Goal: Task Accomplishment & Management: Manage account settings

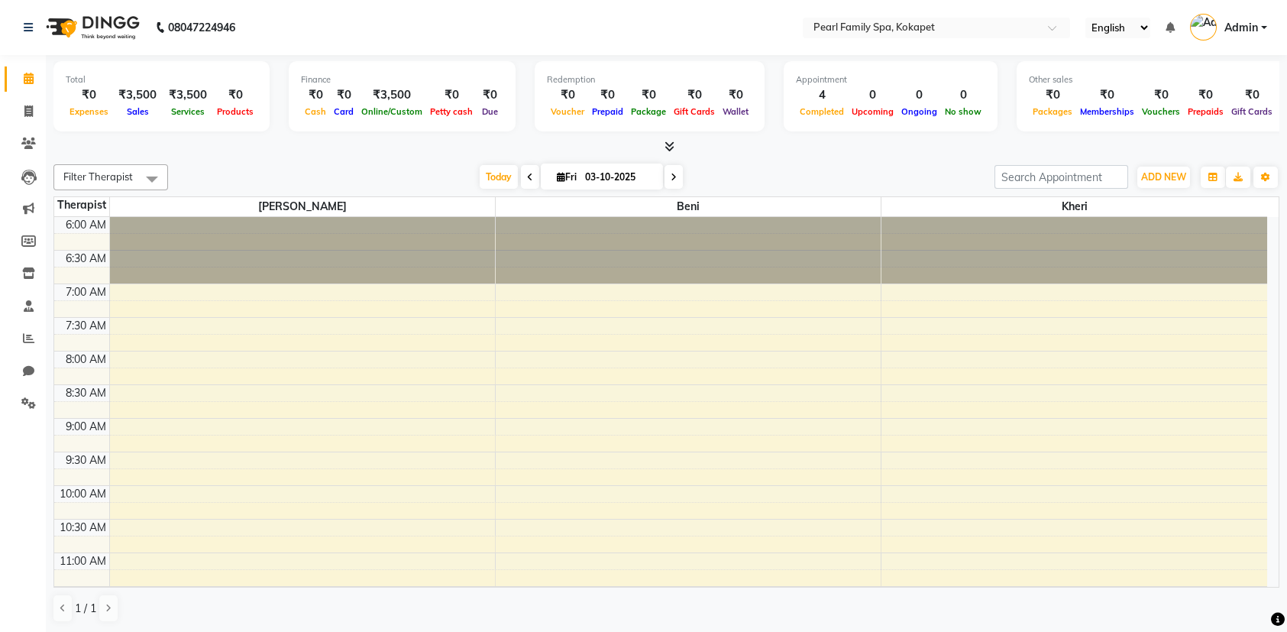
scroll to position [698, 0]
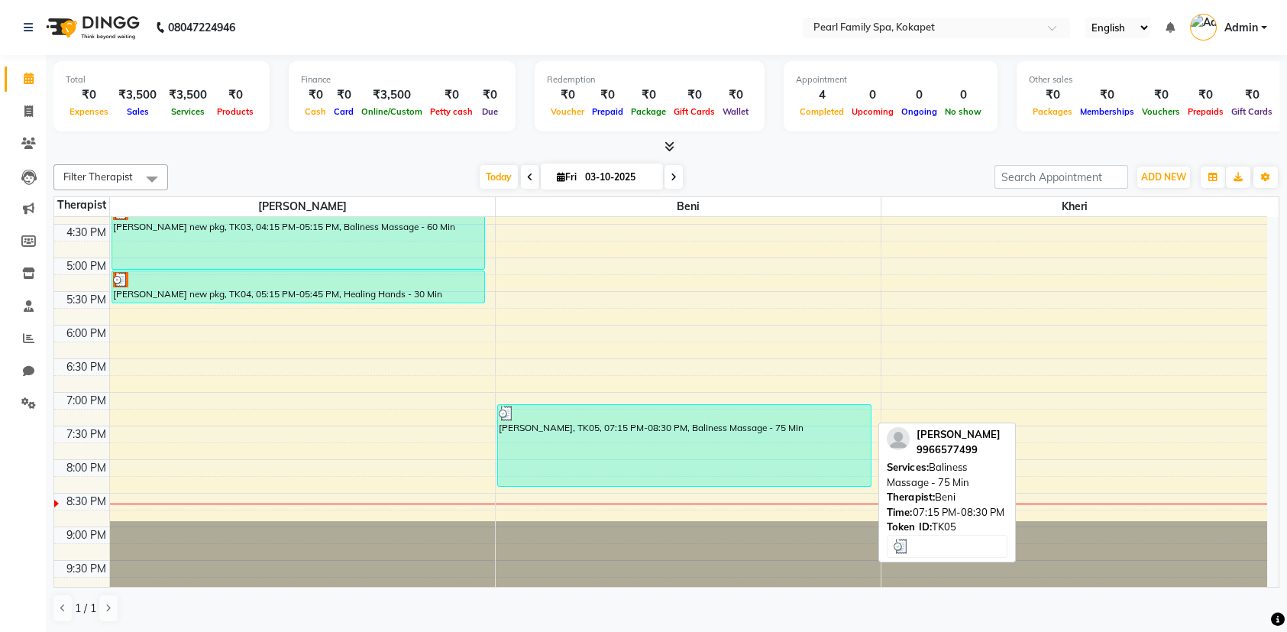
click at [664, 424] on div "[PERSON_NAME], TK05, 07:15 PM-08:30 PM, Baliness Massage - 75 Min" at bounding box center [684, 445] width 373 height 81
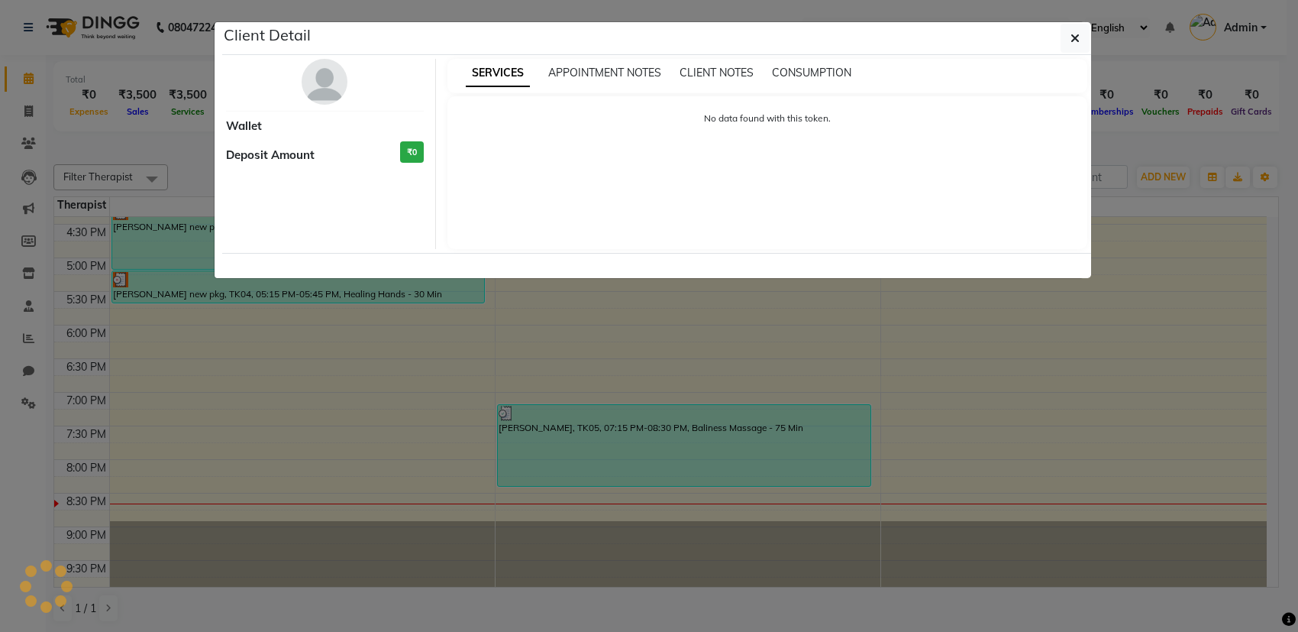
select select "3"
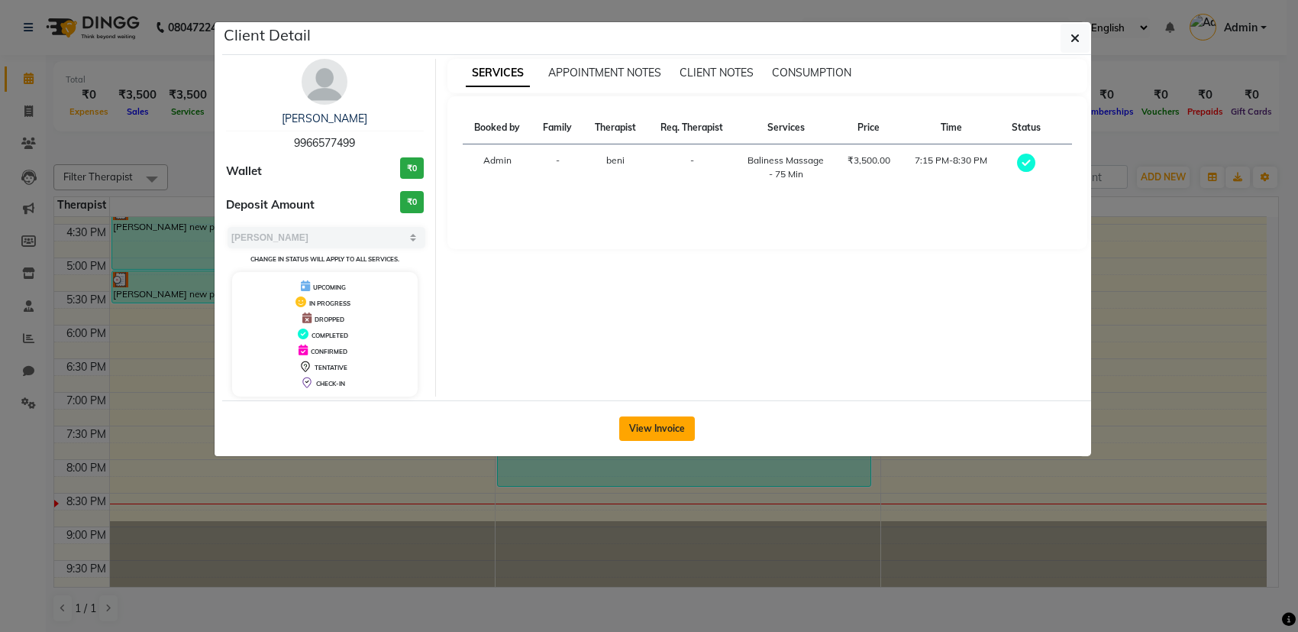
click at [654, 427] on button "View Invoice" at bounding box center [657, 428] width 76 height 24
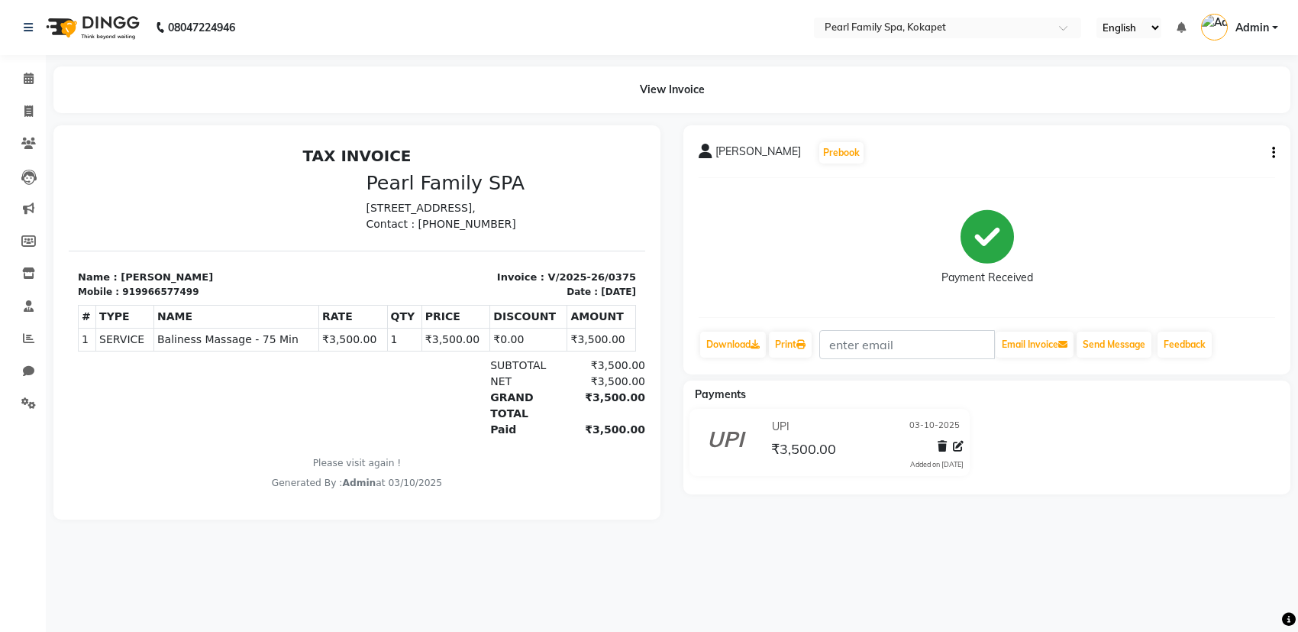
click at [1274, 153] on icon "button" at bounding box center [1273, 153] width 3 height 1
click at [1204, 167] on div "Edit Invoice" at bounding box center [1197, 171] width 105 height 19
select select "service"
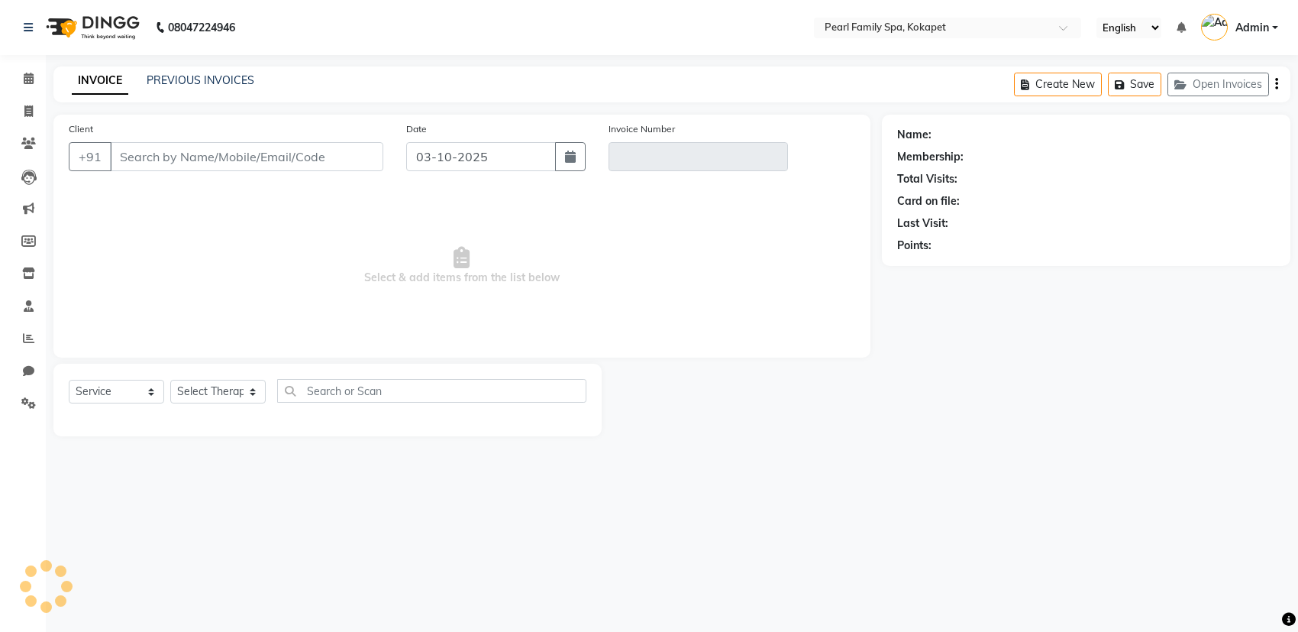
type input "9966577499"
type input "V/2025-26/0375"
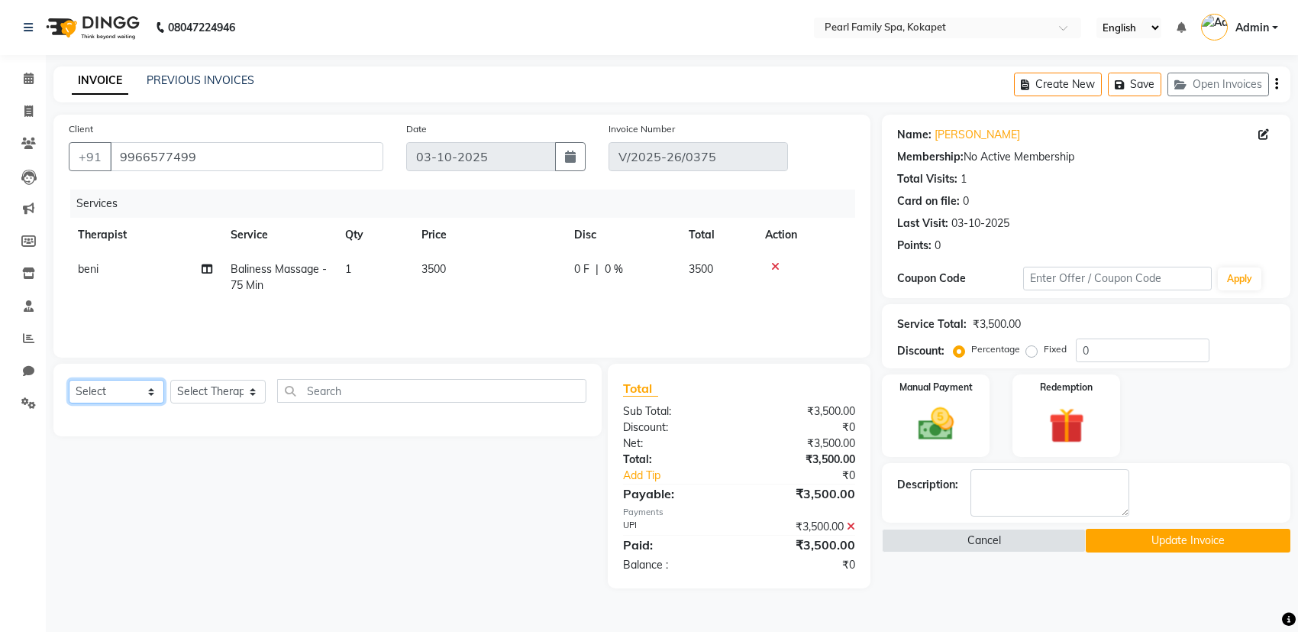
click at [81, 397] on select "Select Service Product Membership Package Voucher Prepaid Gift Card" at bounding box center [116, 392] width 95 height 24
select select "service"
click at [69, 380] on select "Select Service Product Membership Package Voucher Prepaid Gift Card" at bounding box center [116, 392] width 95 height 24
click at [195, 393] on select "Select Therapist [PERSON_NAME]" at bounding box center [217, 392] width 95 height 24
select select "87640"
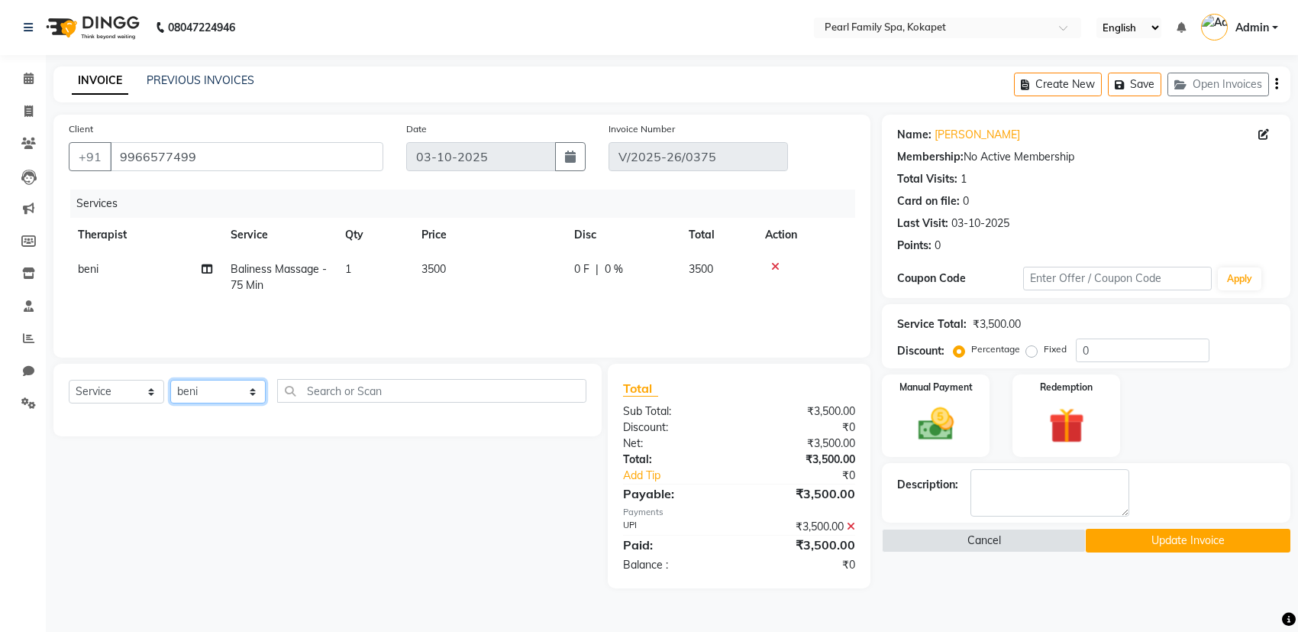
click at [170, 380] on select "Select Therapist [PERSON_NAME]" at bounding box center [217, 392] width 95 height 24
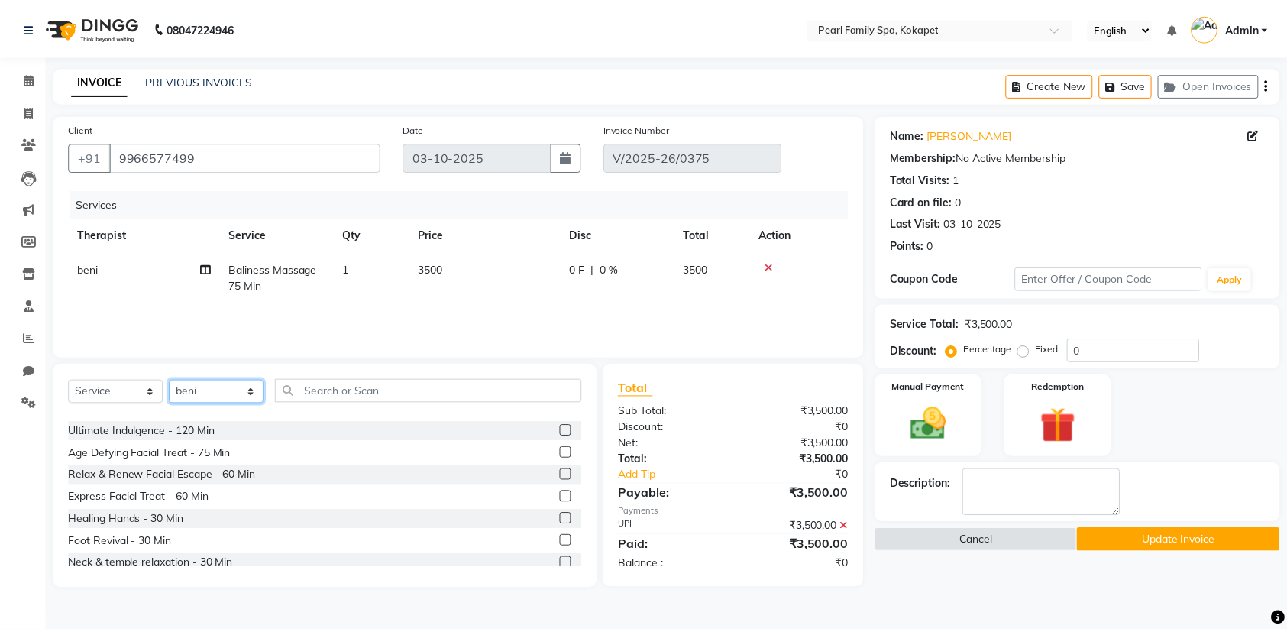
scroll to position [400, 0]
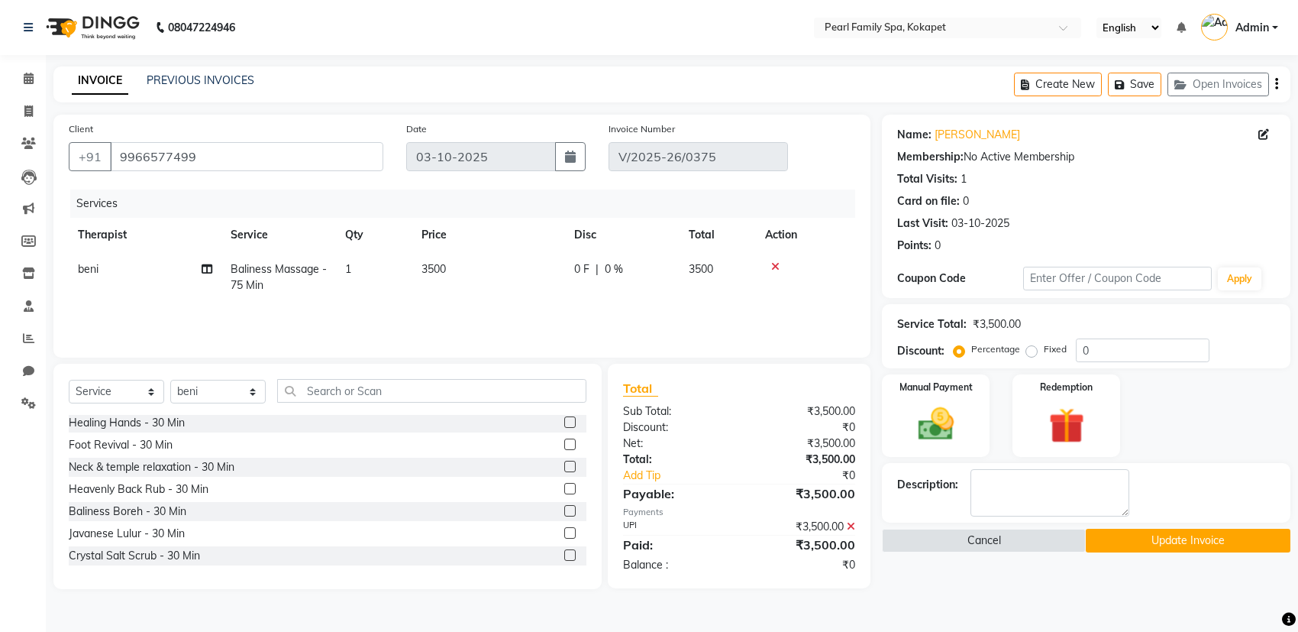
click at [564, 555] on label at bounding box center [569, 554] width 11 height 11
click at [564, 555] on input "checkbox" at bounding box center [569, 556] width 10 height 10
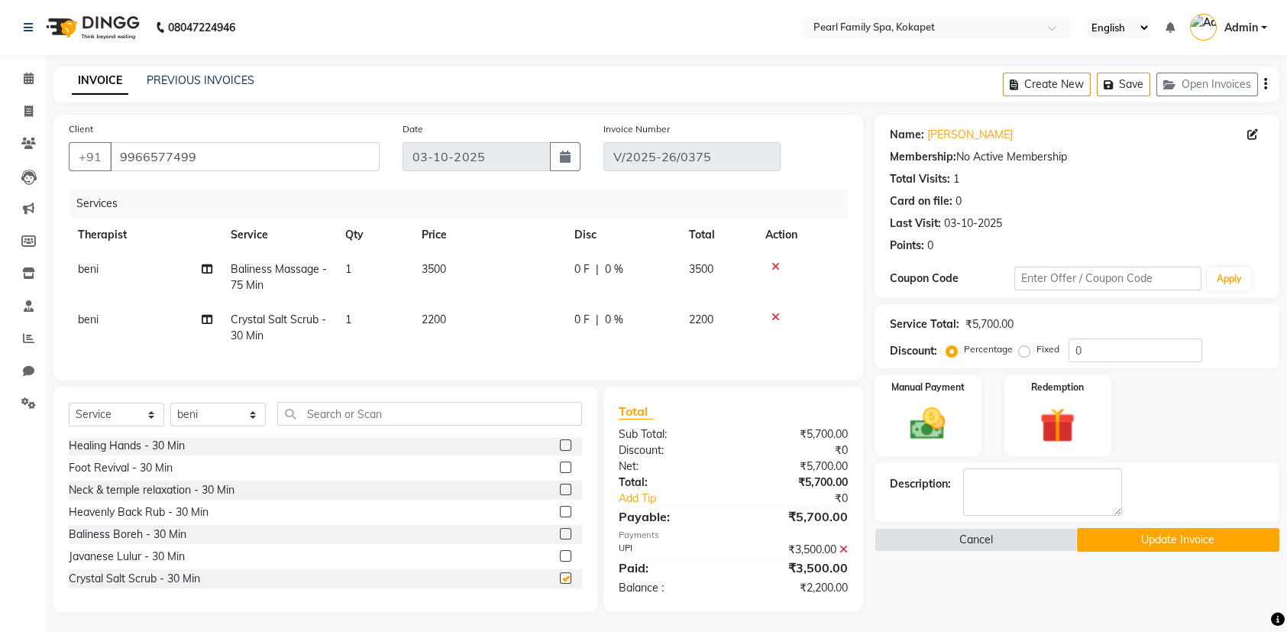
checkbox input "false"
click at [842, 554] on icon at bounding box center [843, 549] width 8 height 11
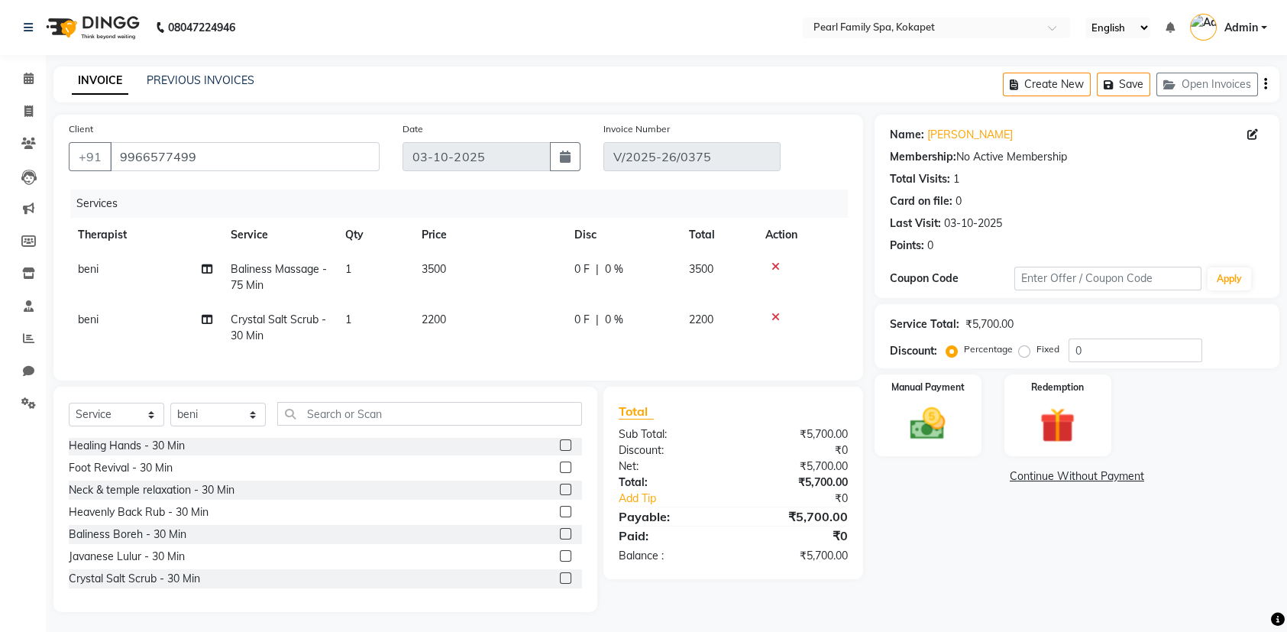
click at [1036, 350] on label "Fixed" at bounding box center [1047, 349] width 23 height 14
click at [1022, 350] on input "Fixed" at bounding box center [1027, 349] width 11 height 11
radio input "true"
click at [1131, 348] on input "0" at bounding box center [1135, 350] width 134 height 24
type input "700"
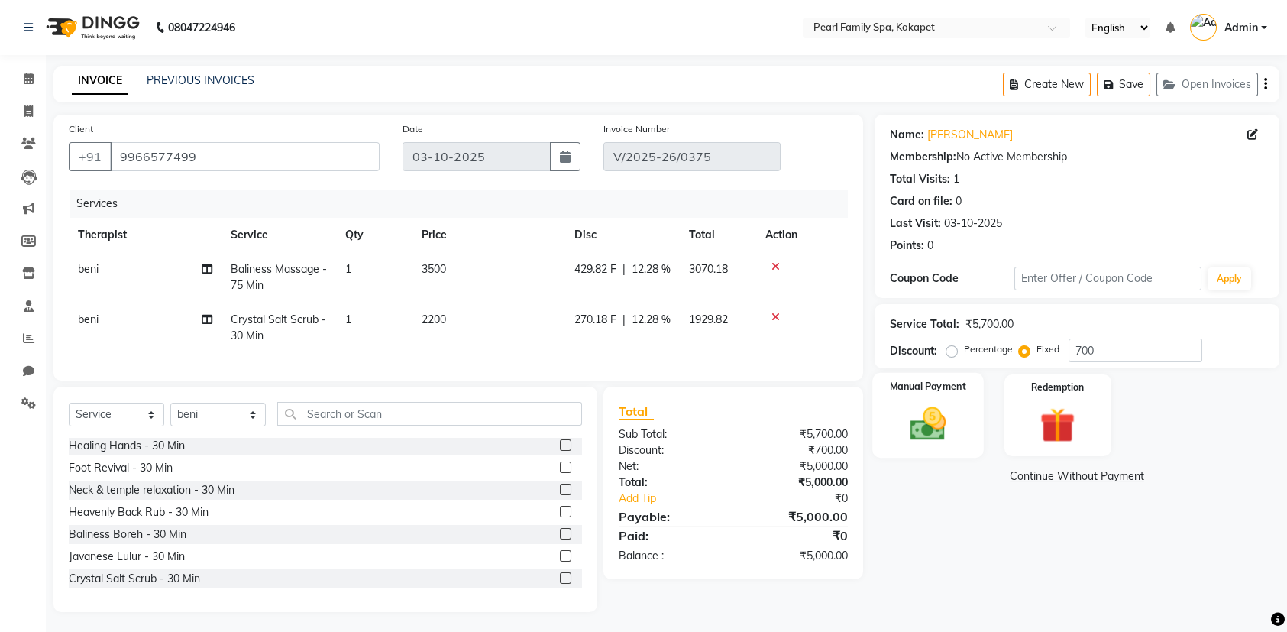
click at [932, 402] on img at bounding box center [928, 423] width 60 height 42
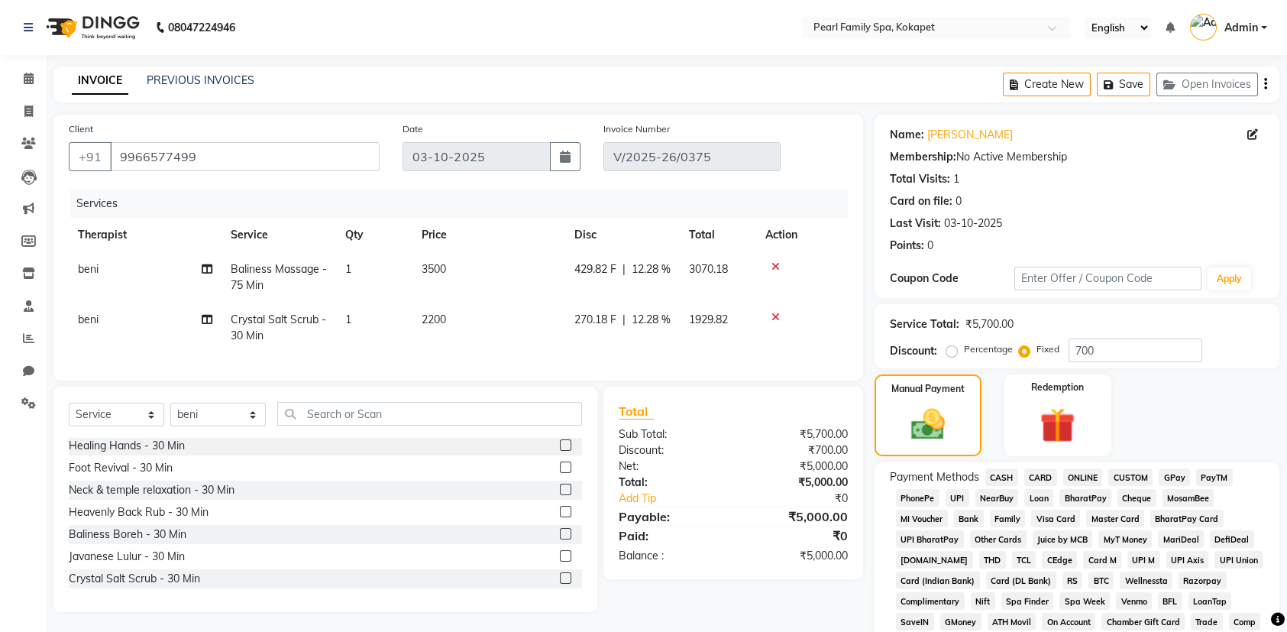
click at [1000, 478] on span "CASH" at bounding box center [1001, 477] width 33 height 18
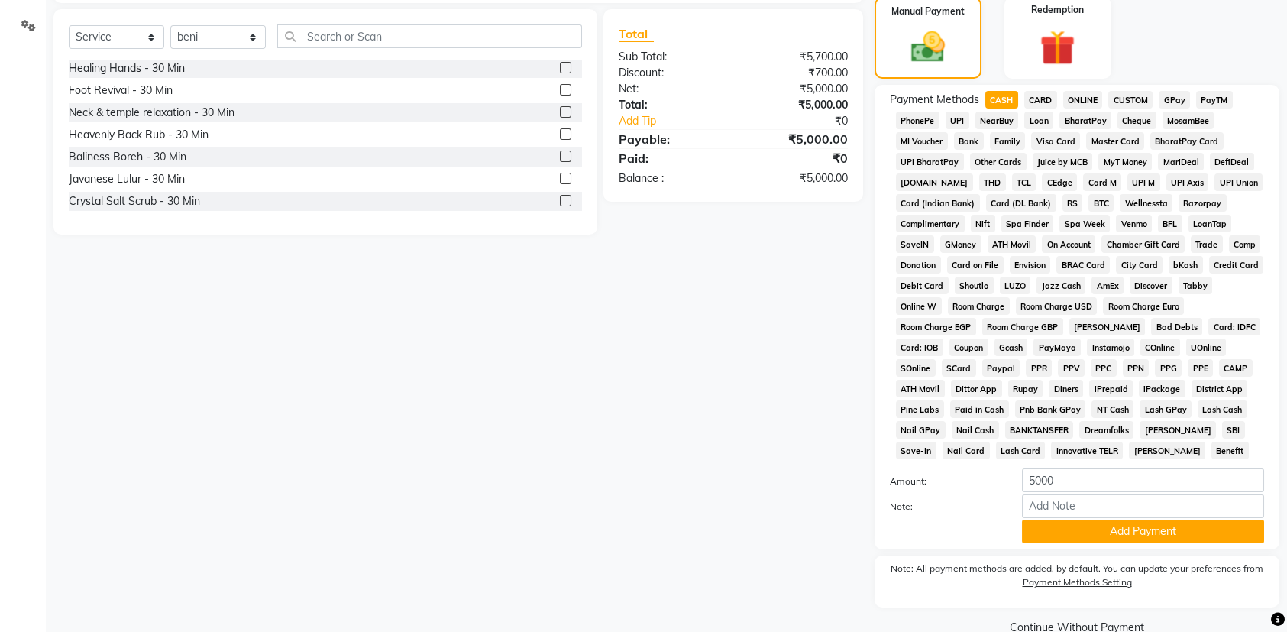
scroll to position [382, 0]
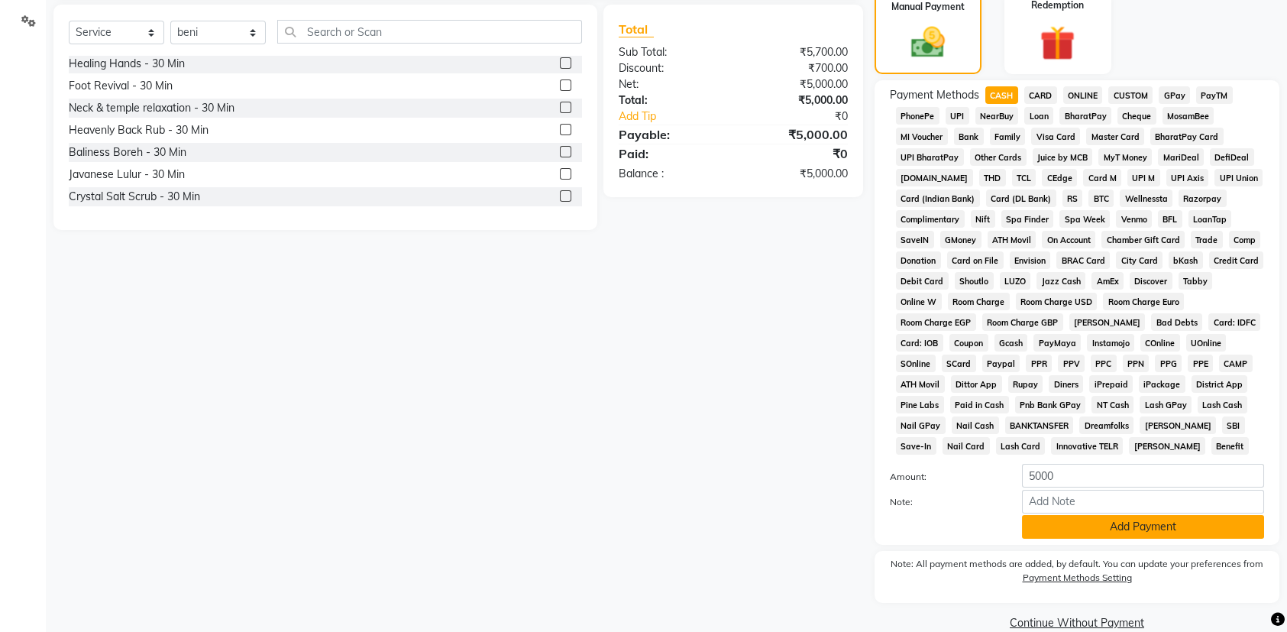
click at [1100, 522] on button "Add Payment" at bounding box center [1143, 527] width 242 height 24
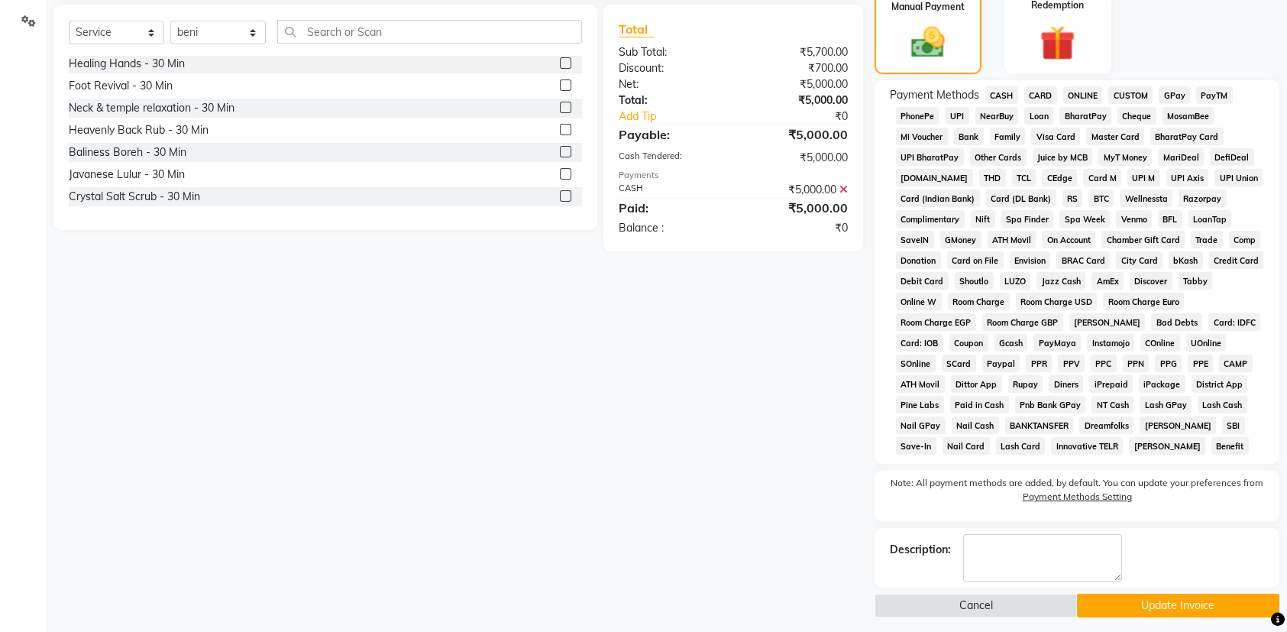
click at [1143, 596] on button "Update Invoice" at bounding box center [1178, 605] width 202 height 24
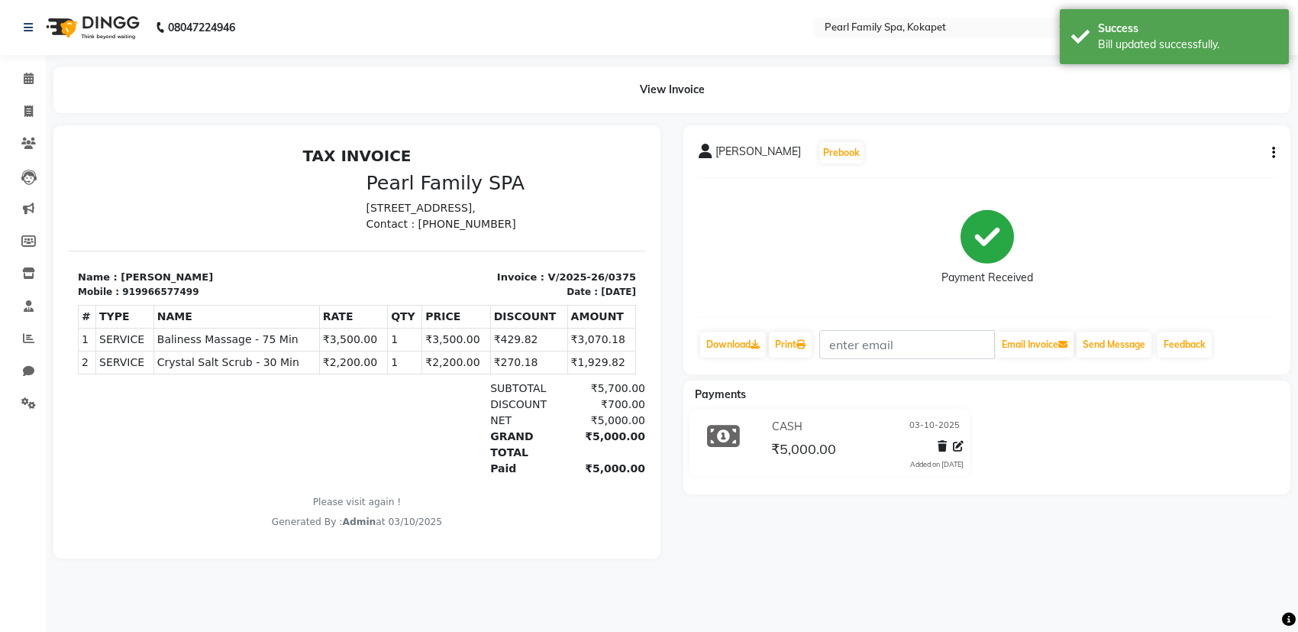
click at [70, 26] on img at bounding box center [91, 27] width 105 height 43
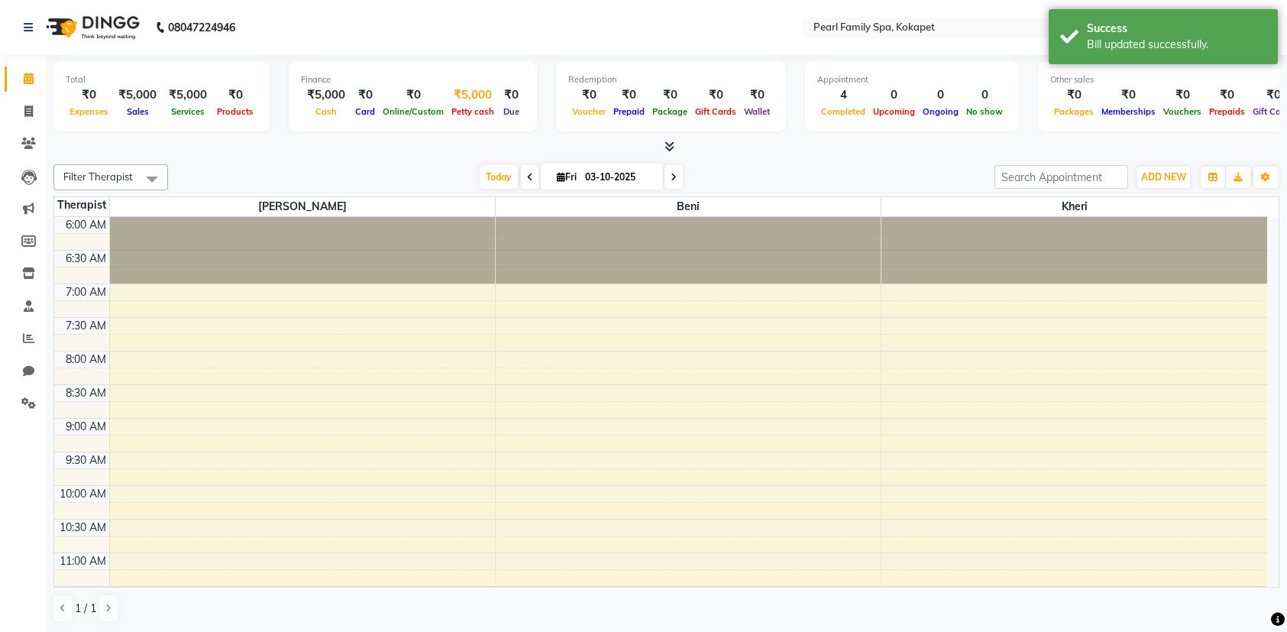
click at [470, 105] on div "Petty cash" at bounding box center [473, 111] width 50 height 16
click at [478, 102] on div "₹5,000" at bounding box center [473, 95] width 50 height 18
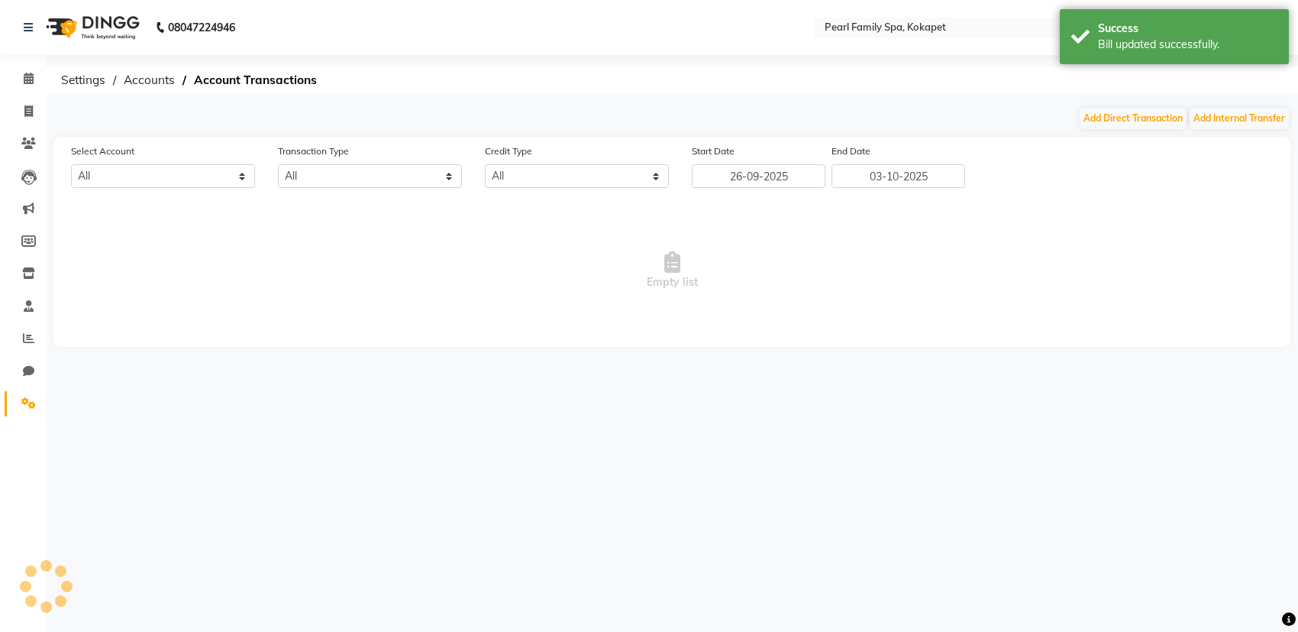
select select "5212"
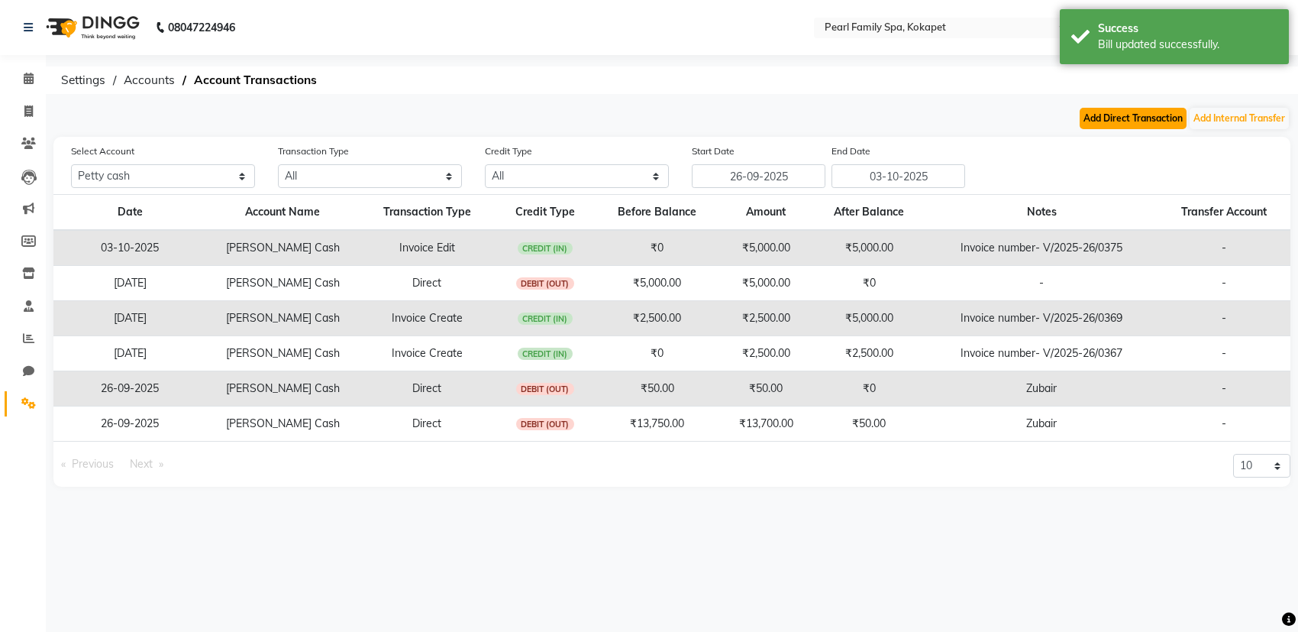
click at [1132, 121] on button "Add Direct Transaction" at bounding box center [1133, 118] width 107 height 21
select select "direct"
select select "5212"
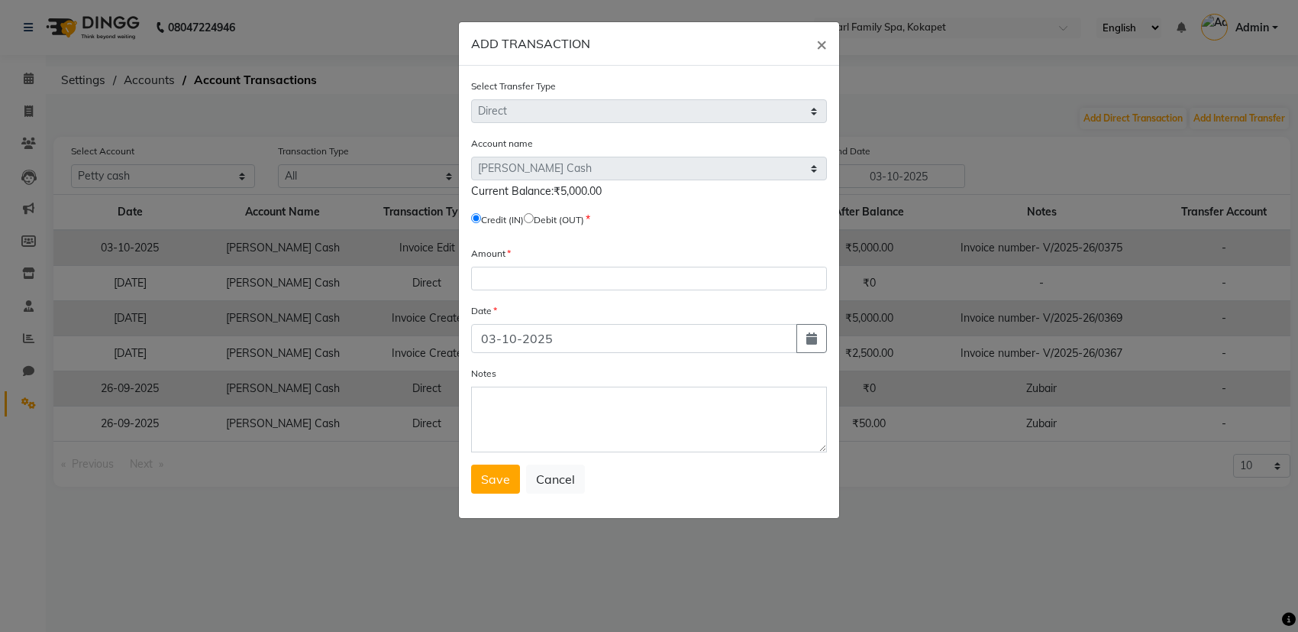
click at [534, 221] on input "radio" at bounding box center [529, 218] width 10 height 10
radio input "true"
click at [520, 274] on input "number" at bounding box center [649, 279] width 356 height 24
type input "5000"
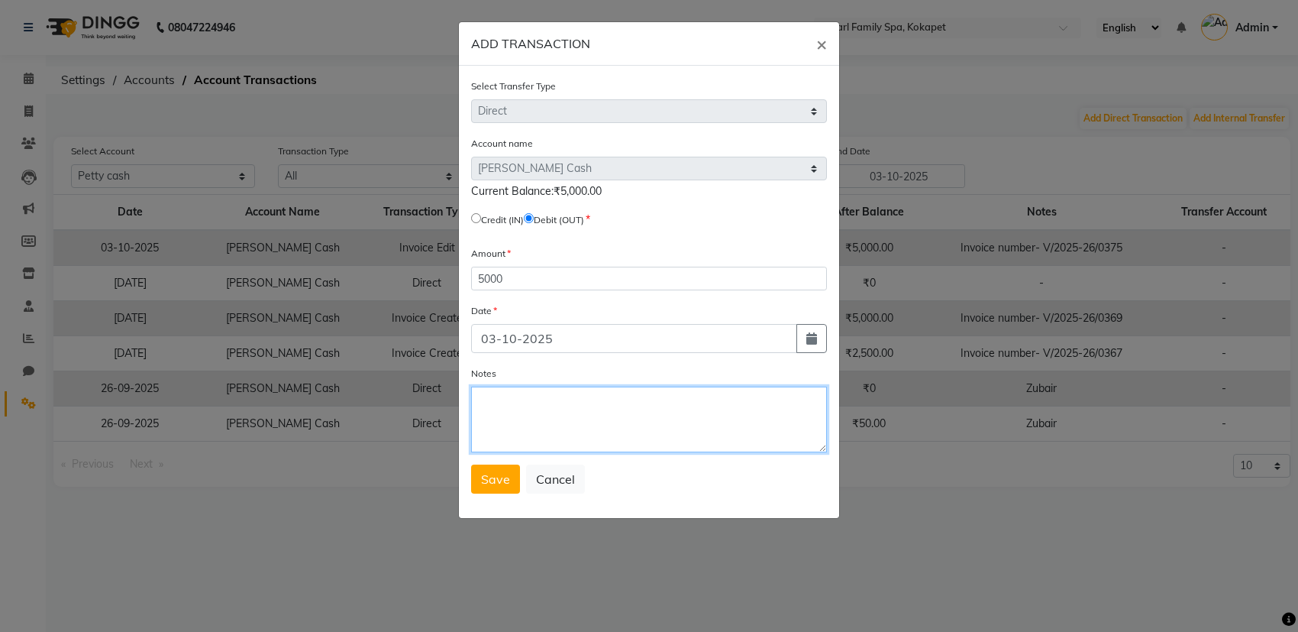
click at [509, 405] on textarea "Notes" at bounding box center [649, 419] width 356 height 66
type textarea "ok"
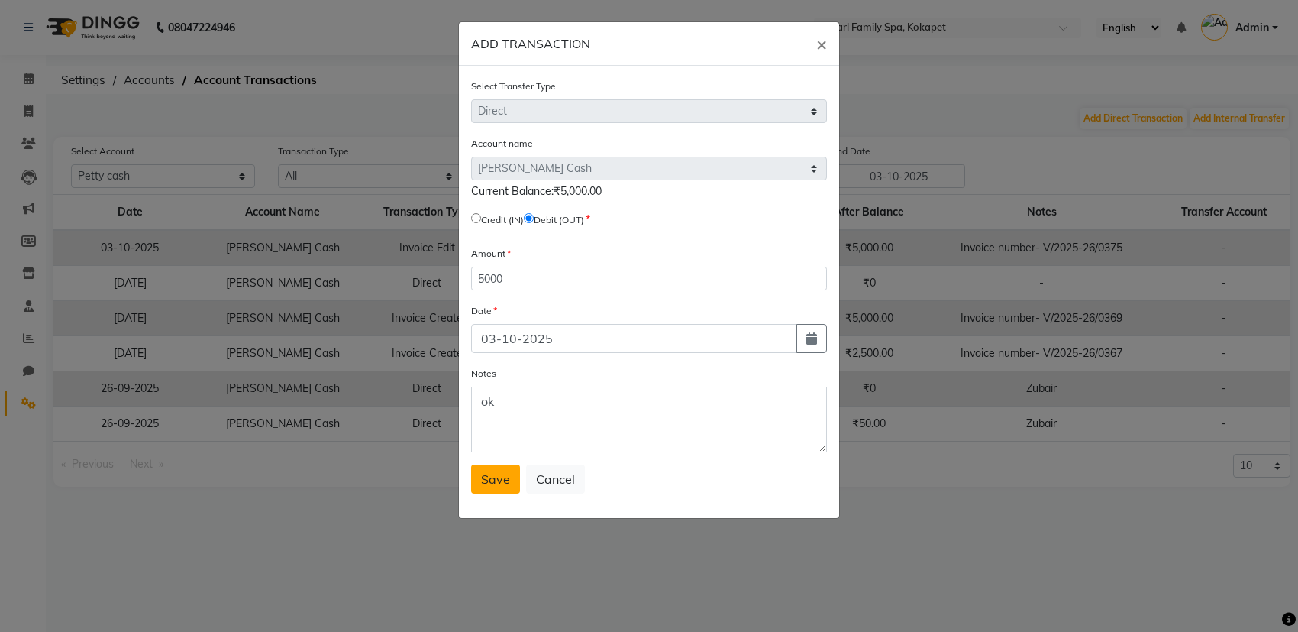
click at [501, 471] on span "Save" at bounding box center [495, 478] width 29 height 15
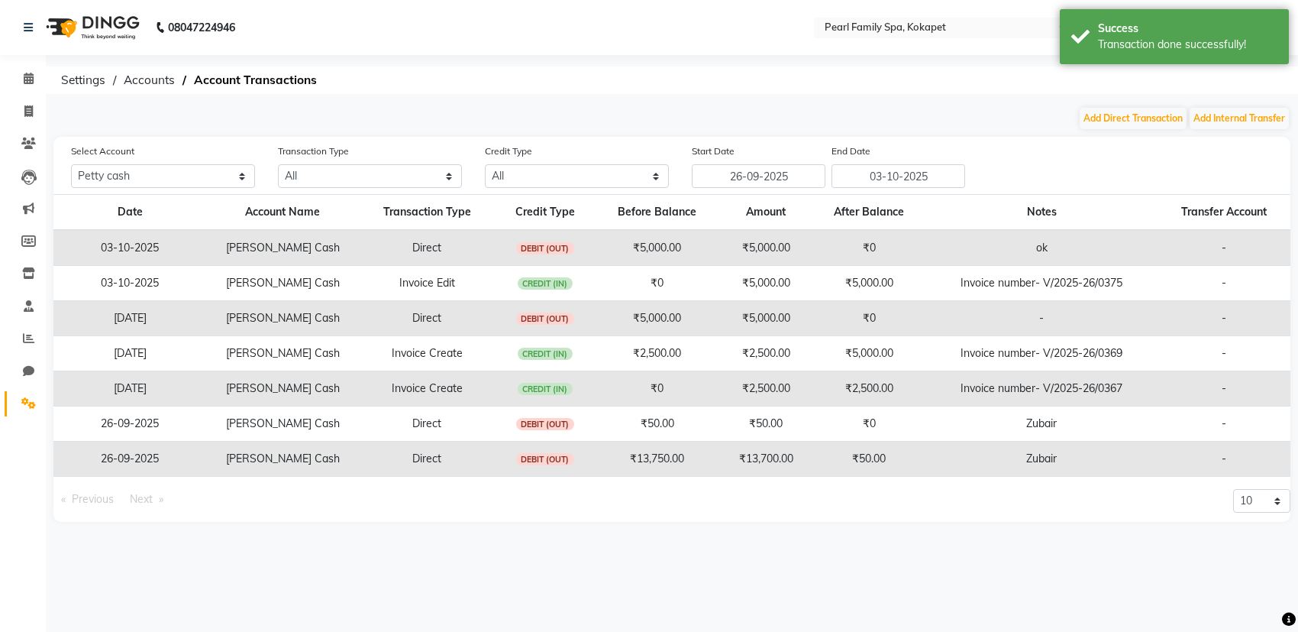
click at [86, 31] on img at bounding box center [91, 27] width 105 height 43
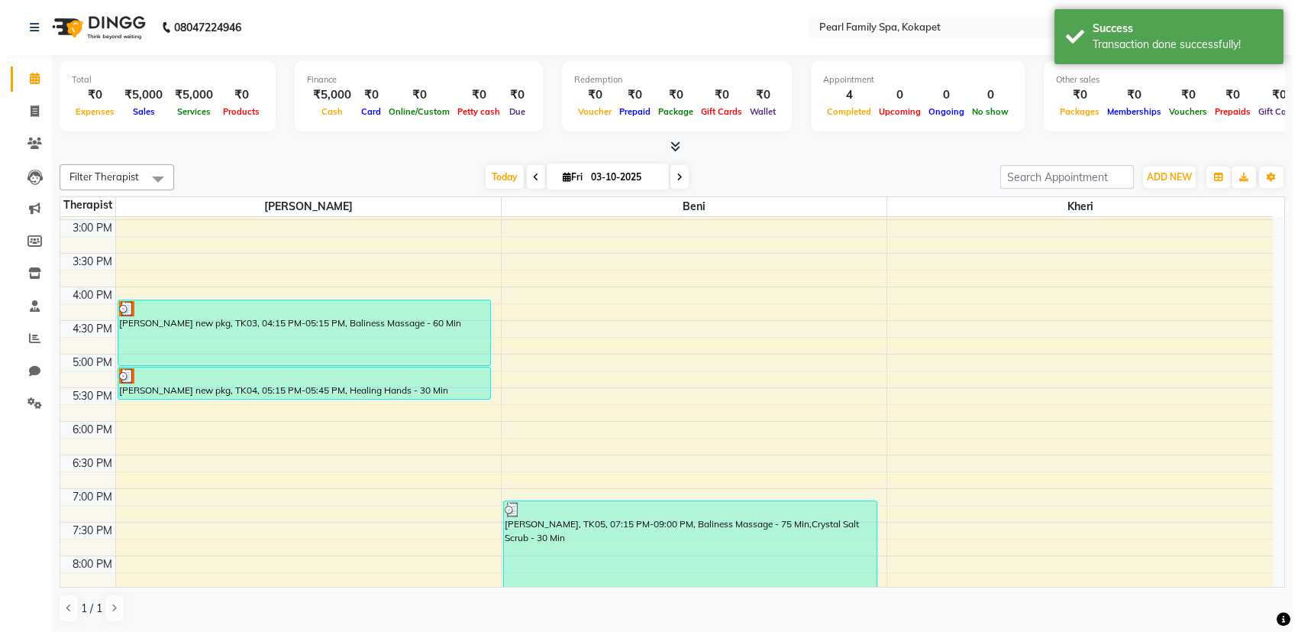
scroll to position [698, 0]
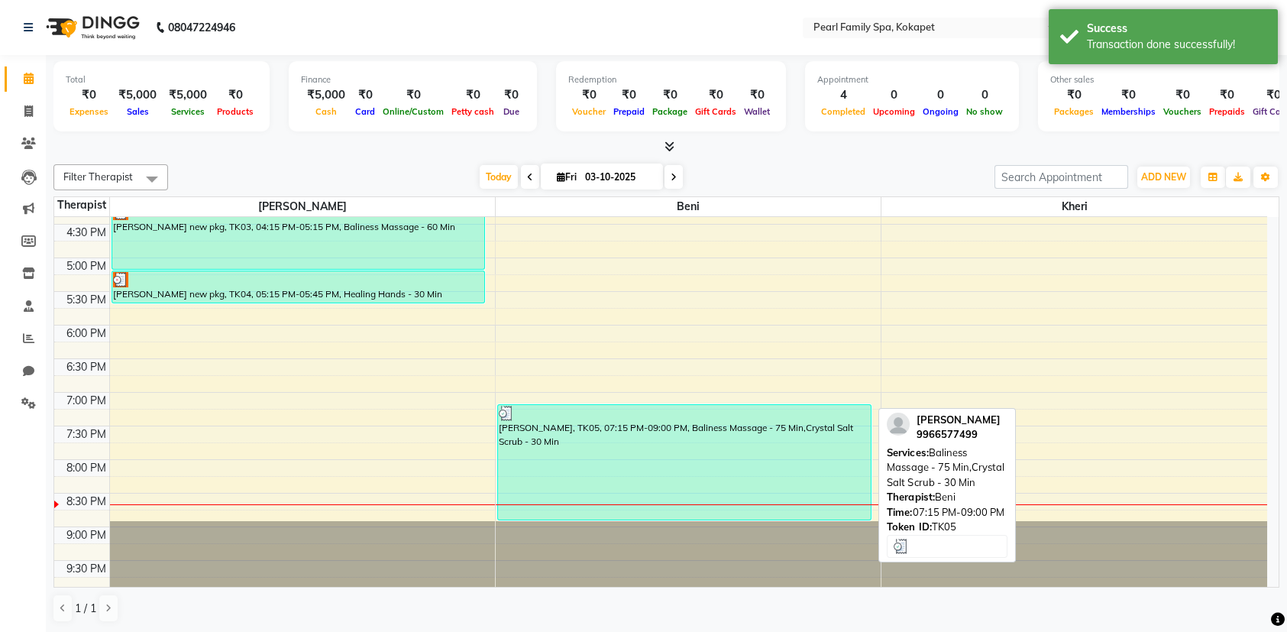
click at [665, 441] on div "[PERSON_NAME], TK05, 07:15 PM-09:00 PM, Baliness Massage - 75 Min,Crystal Salt …" at bounding box center [684, 462] width 373 height 115
select select "3"
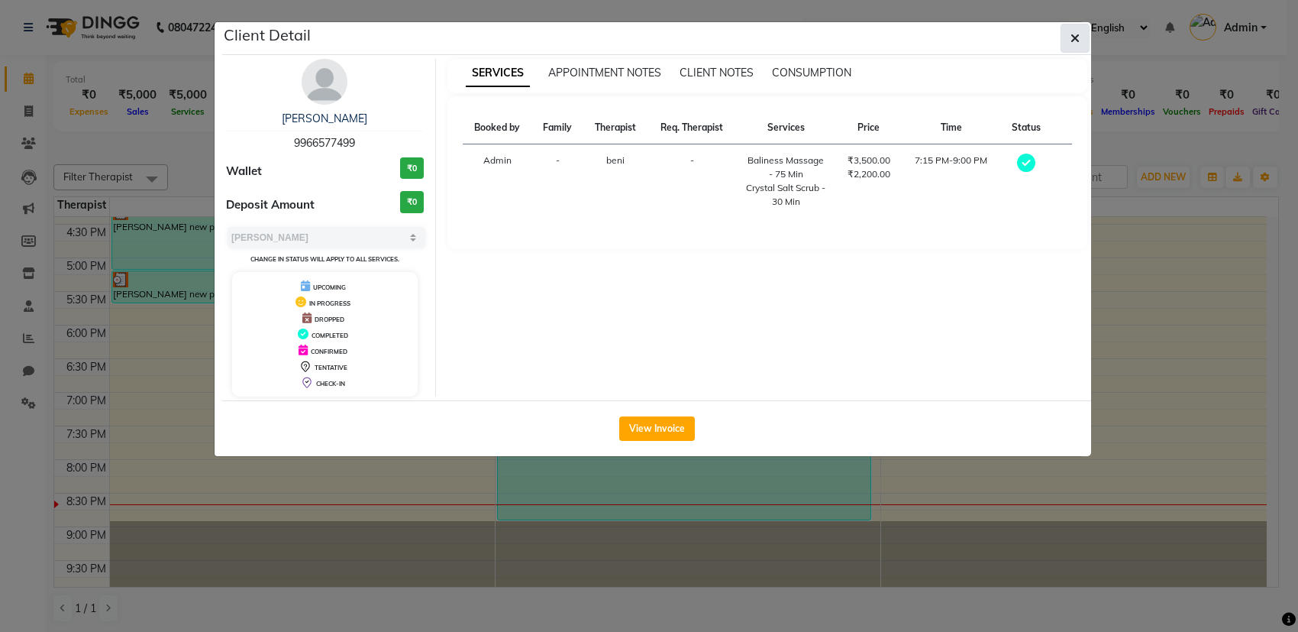
click at [1075, 37] on icon "button" at bounding box center [1075, 38] width 9 height 12
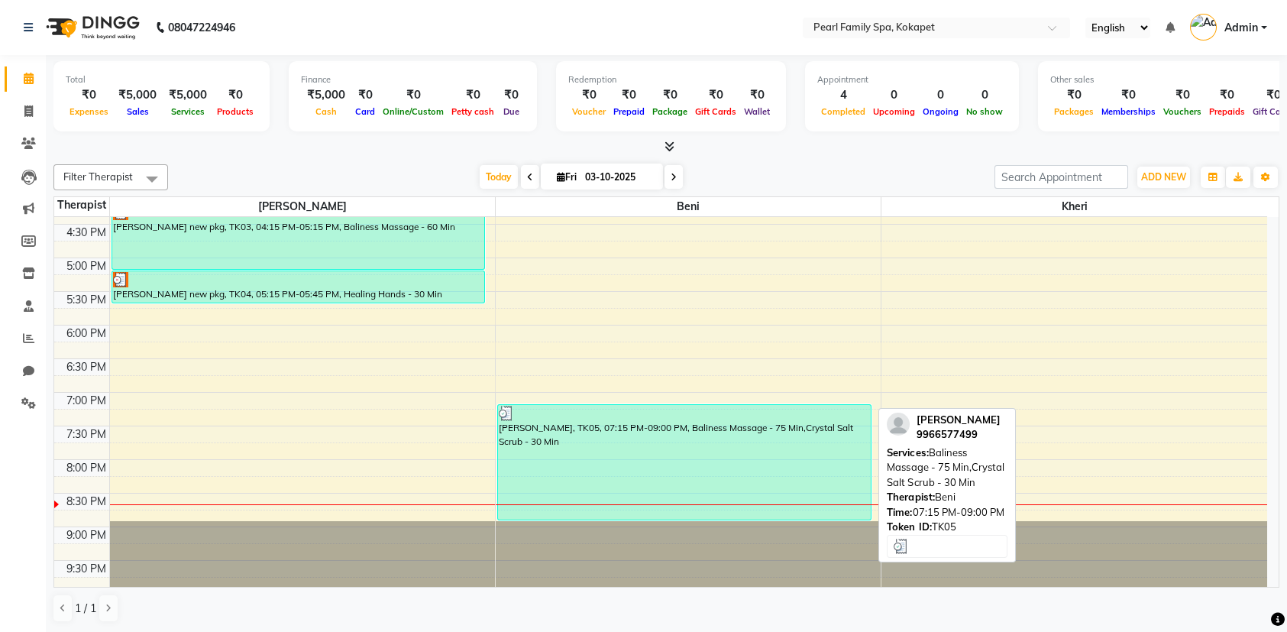
click at [581, 429] on div "[PERSON_NAME], TK05, 07:15 PM-09:00 PM, Baliness Massage - 75 Min,Crystal Salt …" at bounding box center [684, 462] width 373 height 115
select select "3"
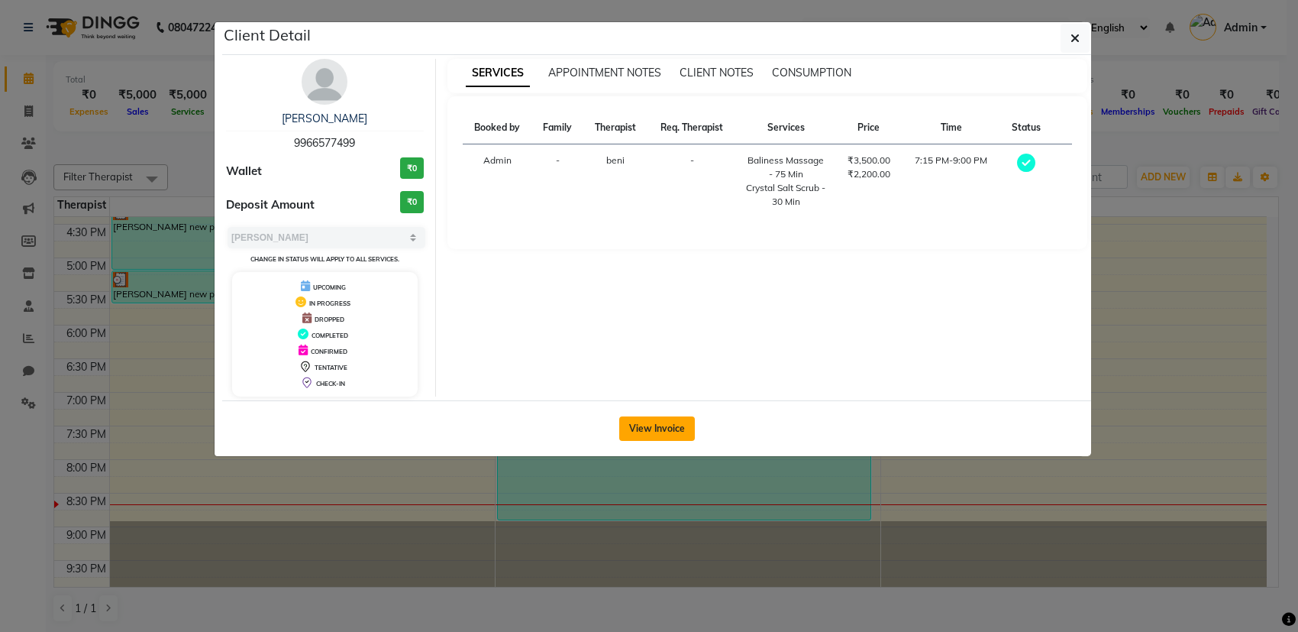
click at [651, 427] on button "View Invoice" at bounding box center [657, 428] width 76 height 24
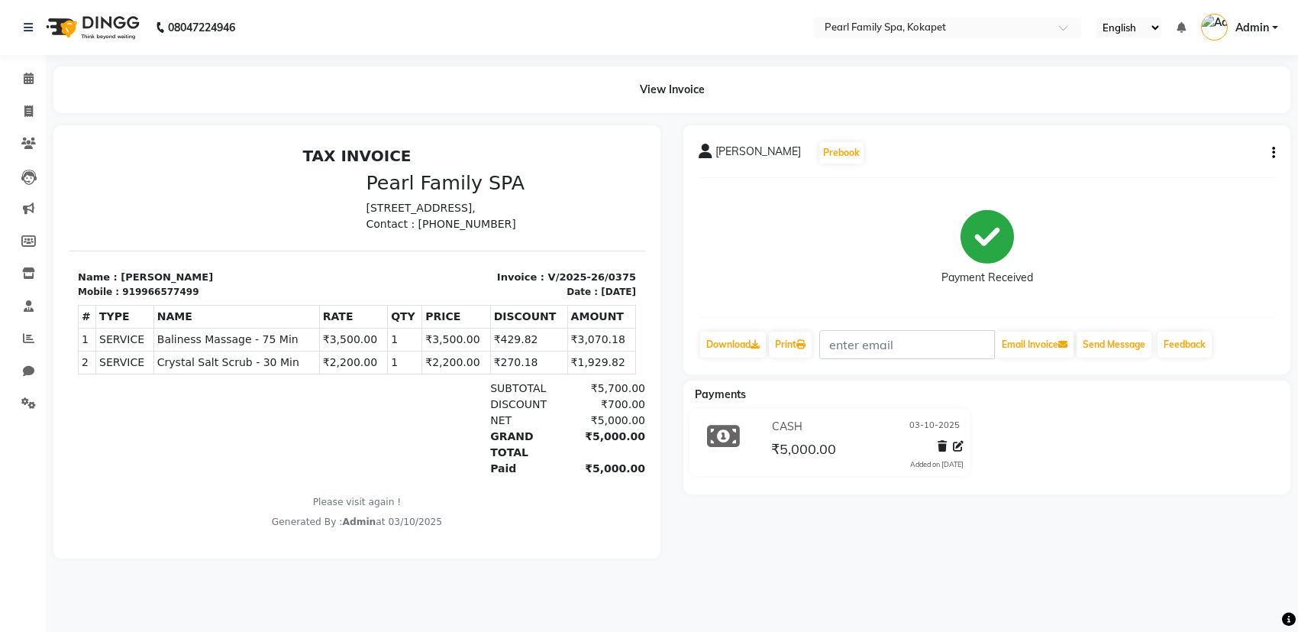
click at [1273, 154] on icon "button" at bounding box center [1273, 153] width 3 height 1
click at [1210, 171] on div "Edit Invoice" at bounding box center [1197, 171] width 105 height 19
select select "service"
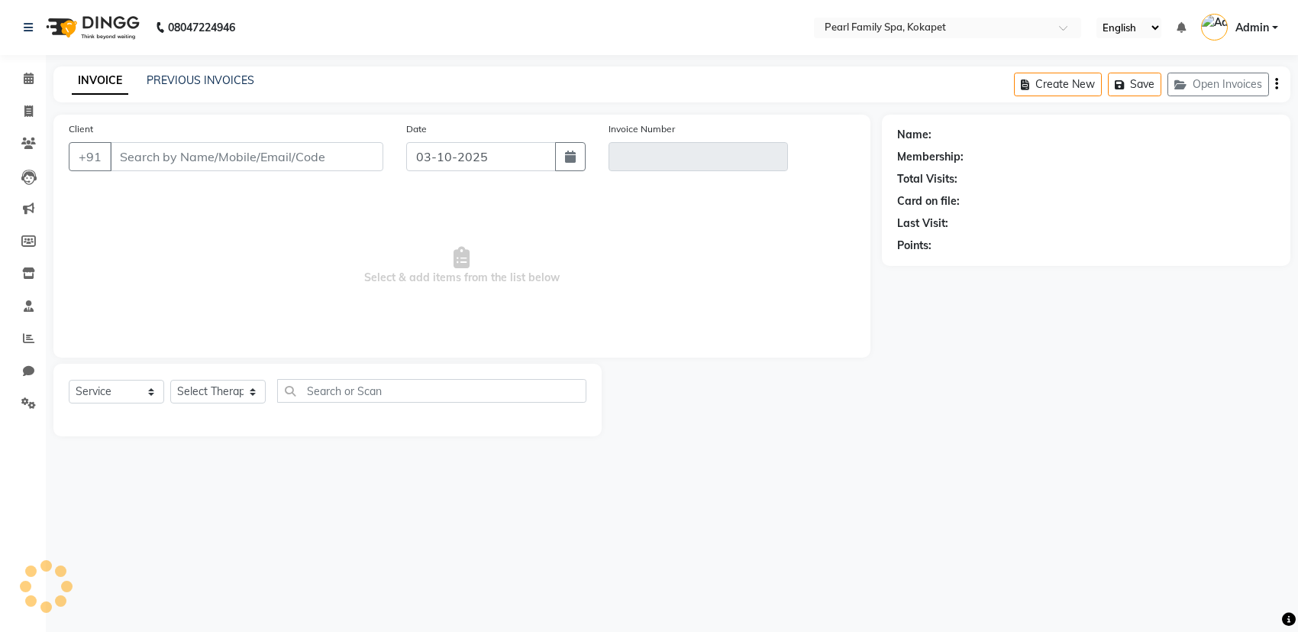
type input "9966577499"
type input "V/2025-26/0375"
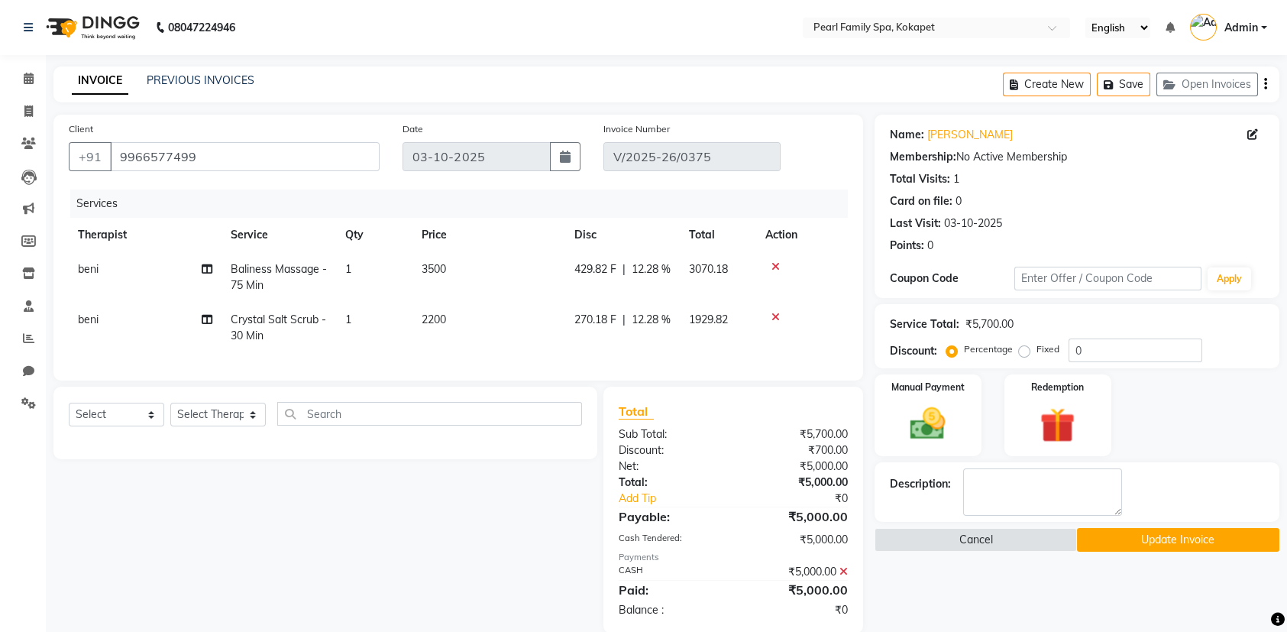
scroll to position [34, 0]
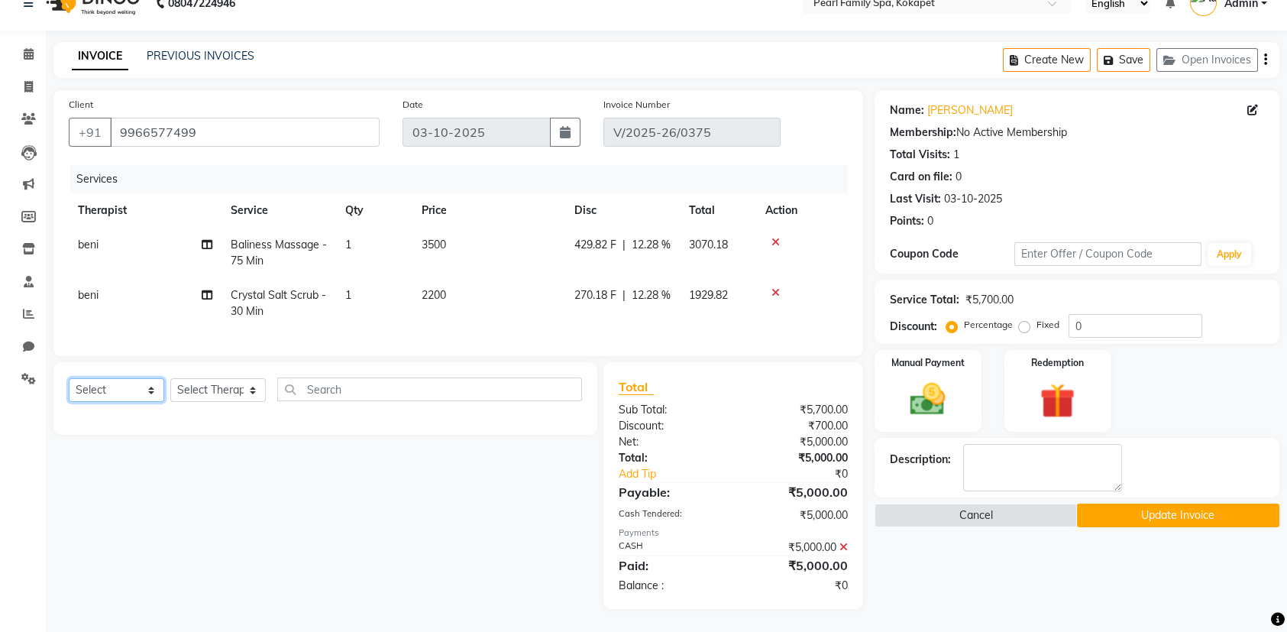
click at [104, 389] on select "Select Service Product Membership Package Voucher Prepaid Gift Card" at bounding box center [116, 390] width 95 height 24
select select "package"
click at [69, 379] on select "Select Service Product Membership Package Voucher Prepaid Gift Card" at bounding box center [116, 390] width 95 height 24
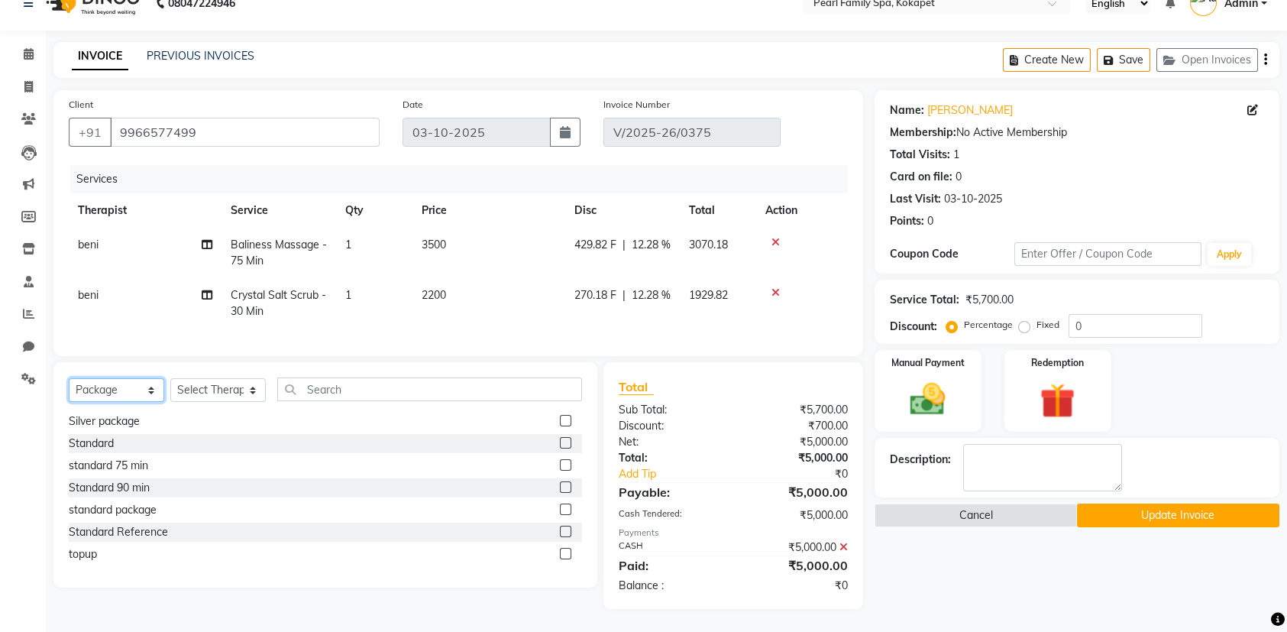
scroll to position [0, 0]
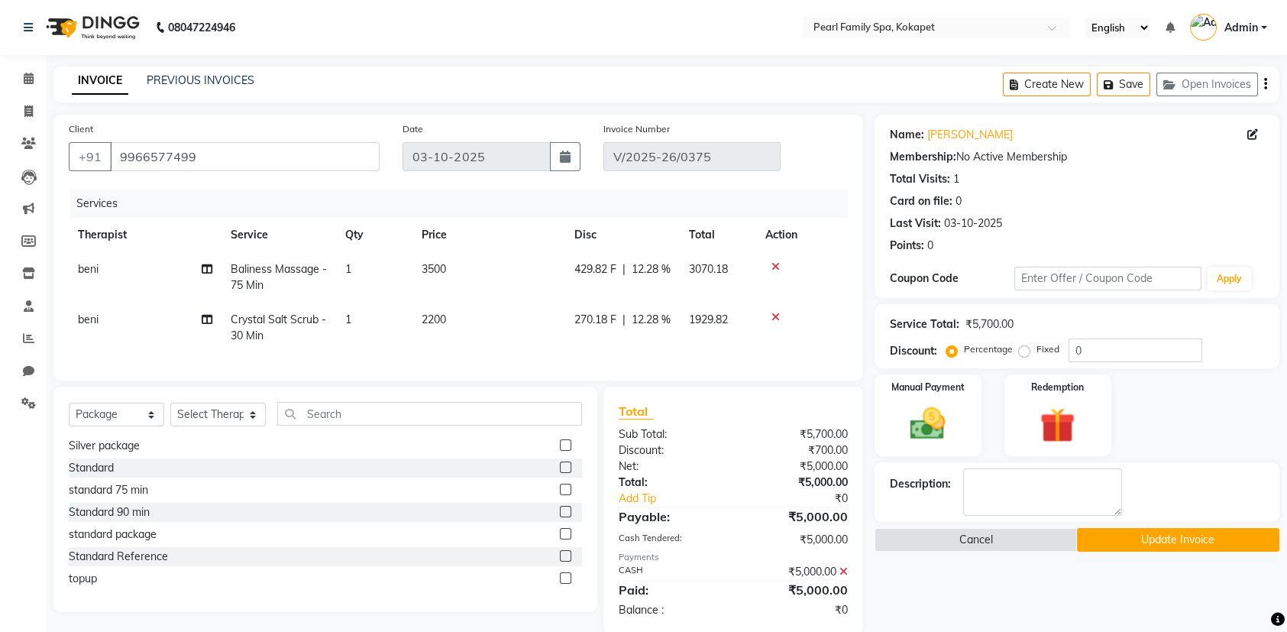
click at [62, 27] on img at bounding box center [91, 27] width 105 height 43
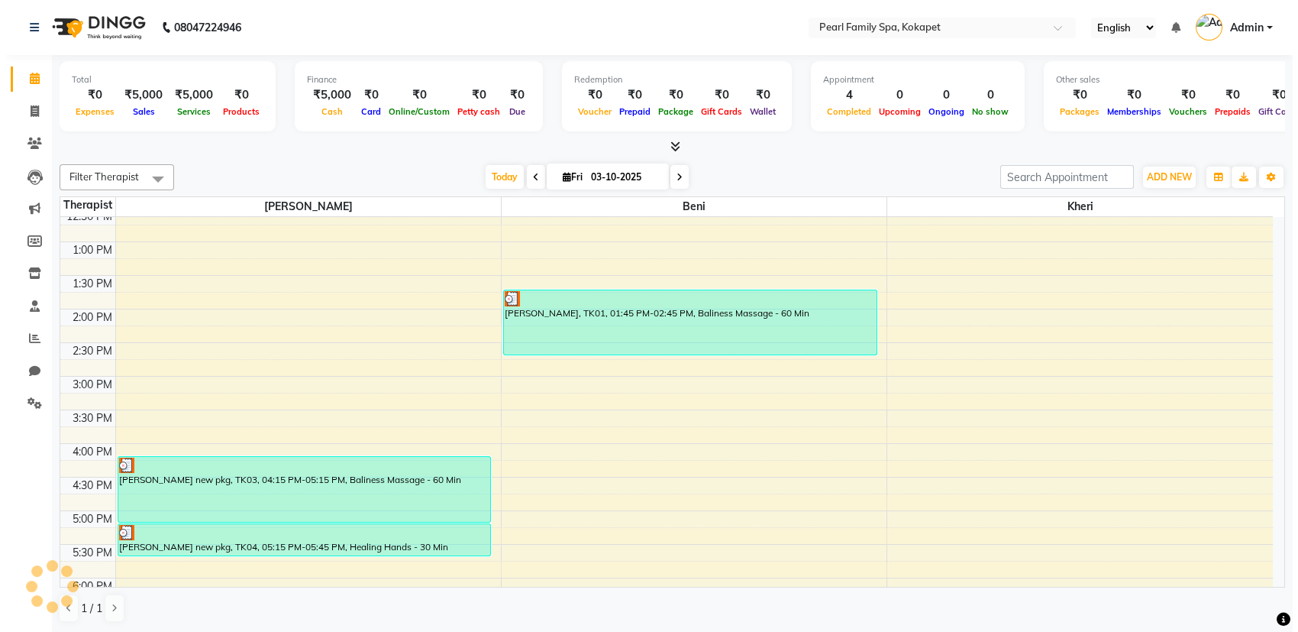
scroll to position [669, 0]
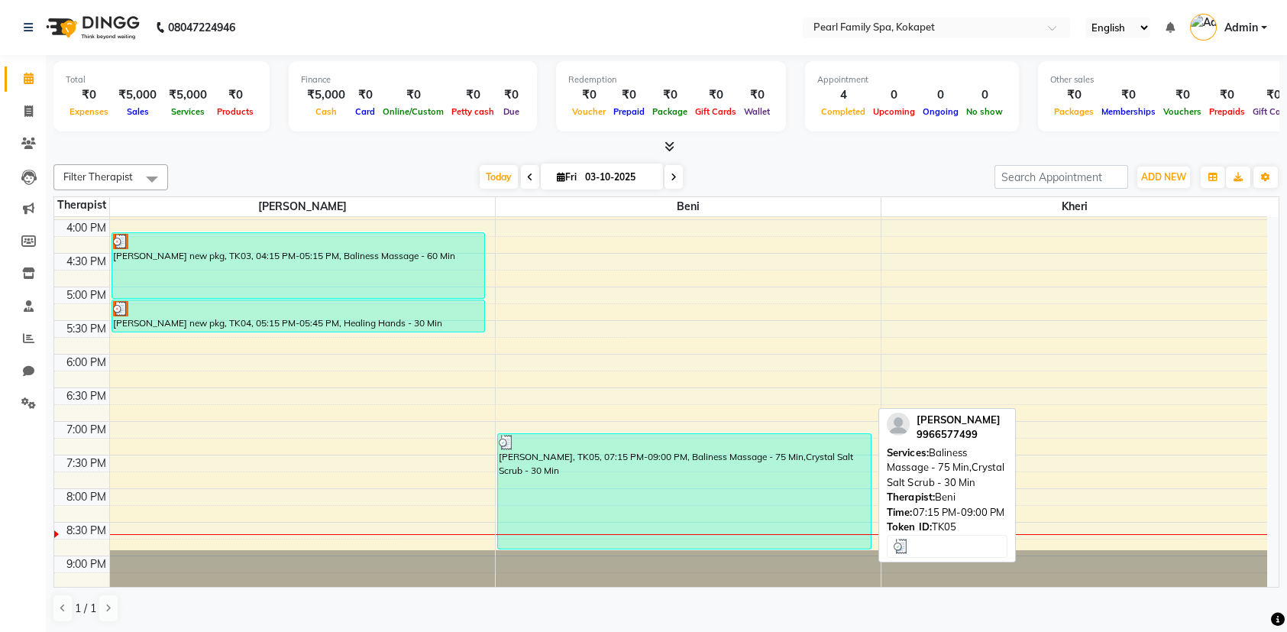
click at [664, 450] on div "[PERSON_NAME], TK05, 07:15 PM-09:00 PM, Baliness Massage - 75 Min,Crystal Salt …" at bounding box center [684, 491] width 373 height 115
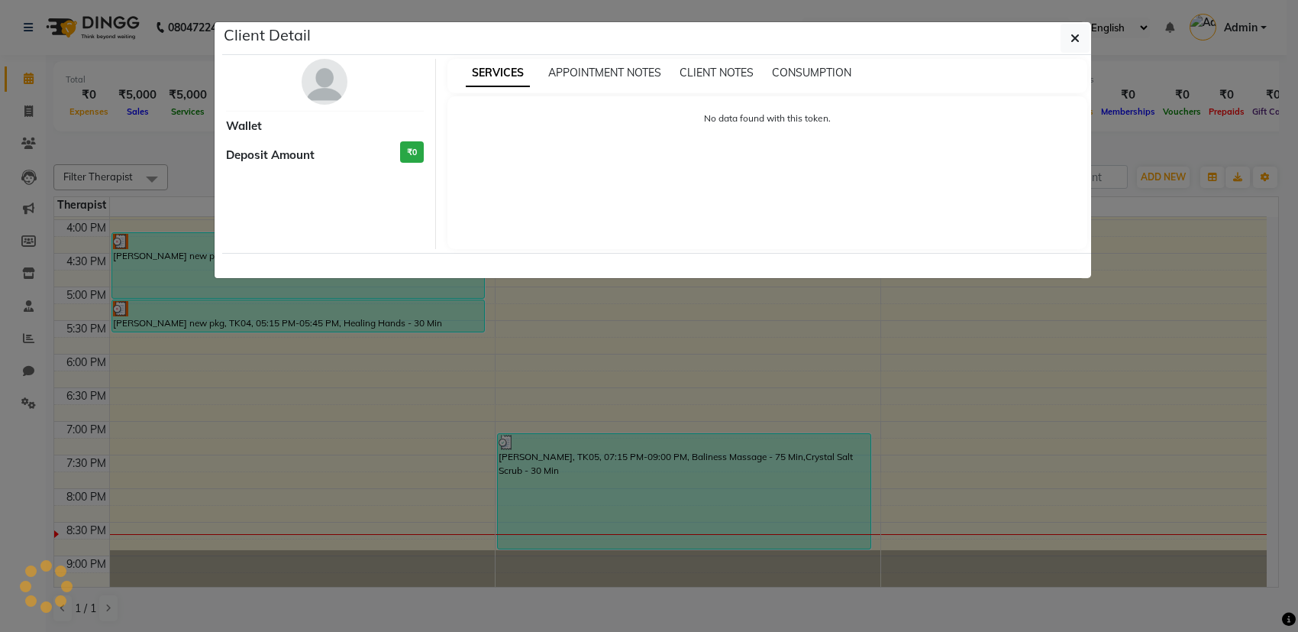
select select "3"
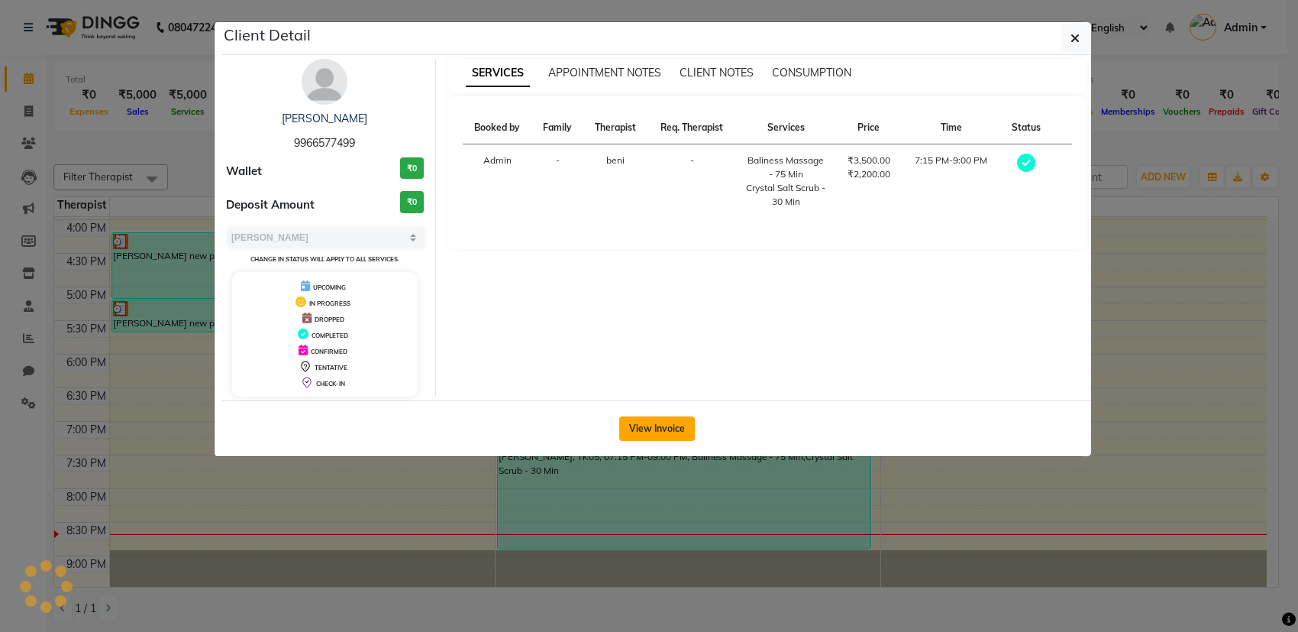
click at [648, 432] on button "View Invoice" at bounding box center [657, 428] width 76 height 24
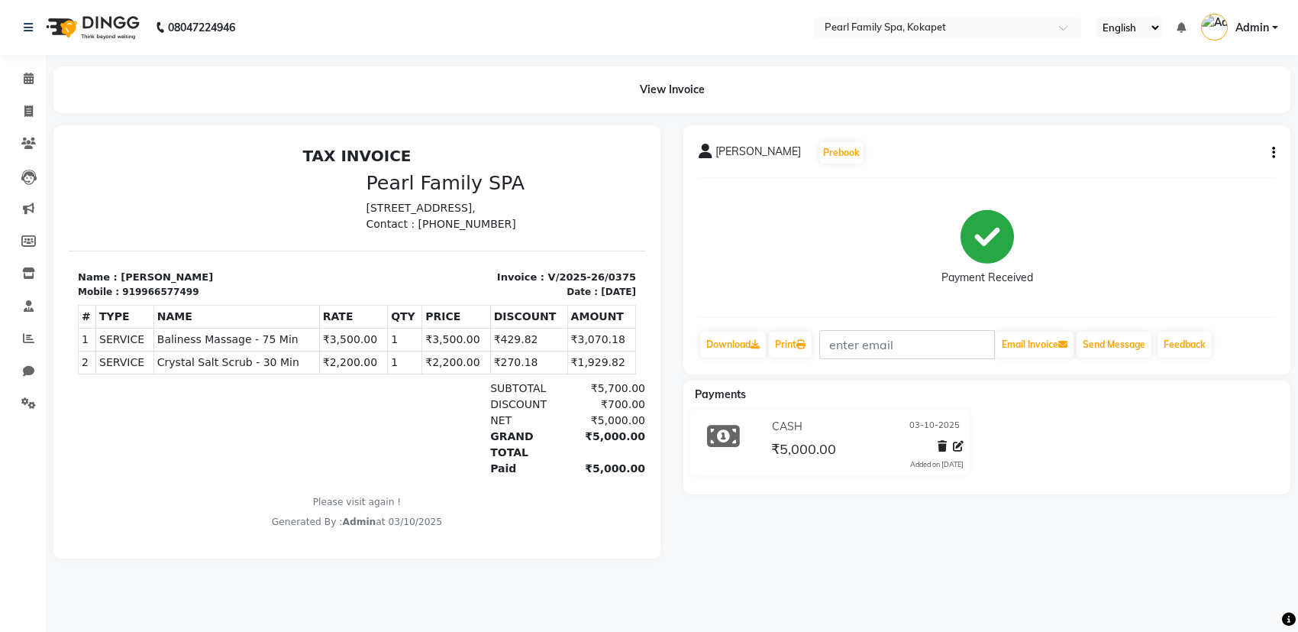
click at [1272, 153] on icon "button" at bounding box center [1273, 153] width 3 height 1
click at [1184, 175] on div "Edit Invoice" at bounding box center [1197, 171] width 105 height 19
select select "service"
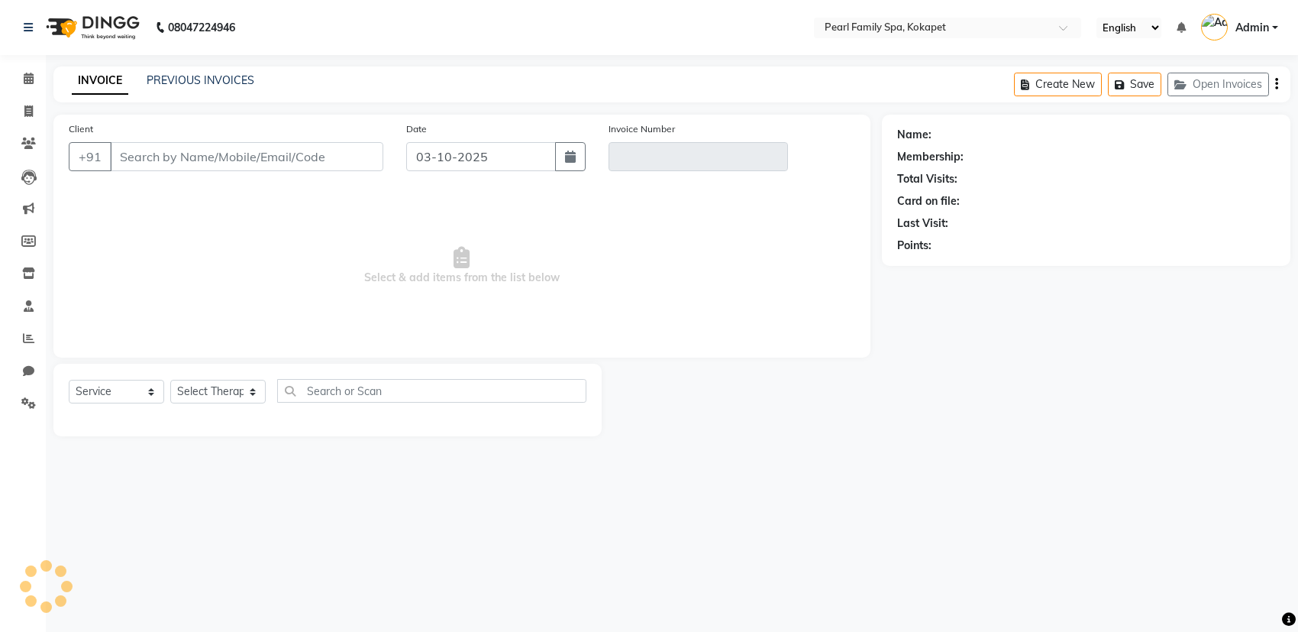
type input "9966577499"
type input "V/2025-26/0375"
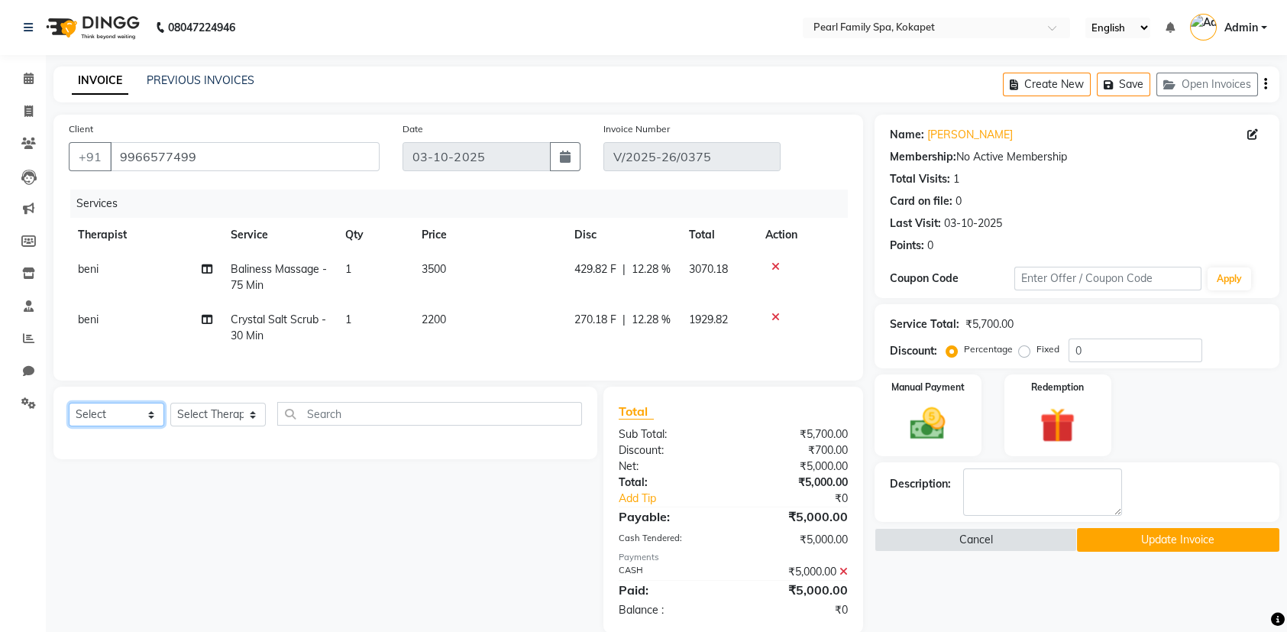
click at [112, 425] on select "Select Service Product Membership Package Voucher Prepaid Gift Card" at bounding box center [116, 414] width 95 height 24
click at [69, 414] on select "Select Service Product Membership Package Voucher Prepaid Gift Card" at bounding box center [116, 414] width 95 height 24
click at [122, 426] on select "Select Service Product Membership Package Voucher Prepaid Gift Card" at bounding box center [116, 414] width 95 height 24
click at [69, 414] on select "Select Service Product Membership Package Voucher Prepaid Gift Card" at bounding box center [116, 414] width 95 height 24
click at [128, 420] on select "Select Service Product Membership Package Voucher Prepaid Gift Card" at bounding box center [116, 414] width 95 height 24
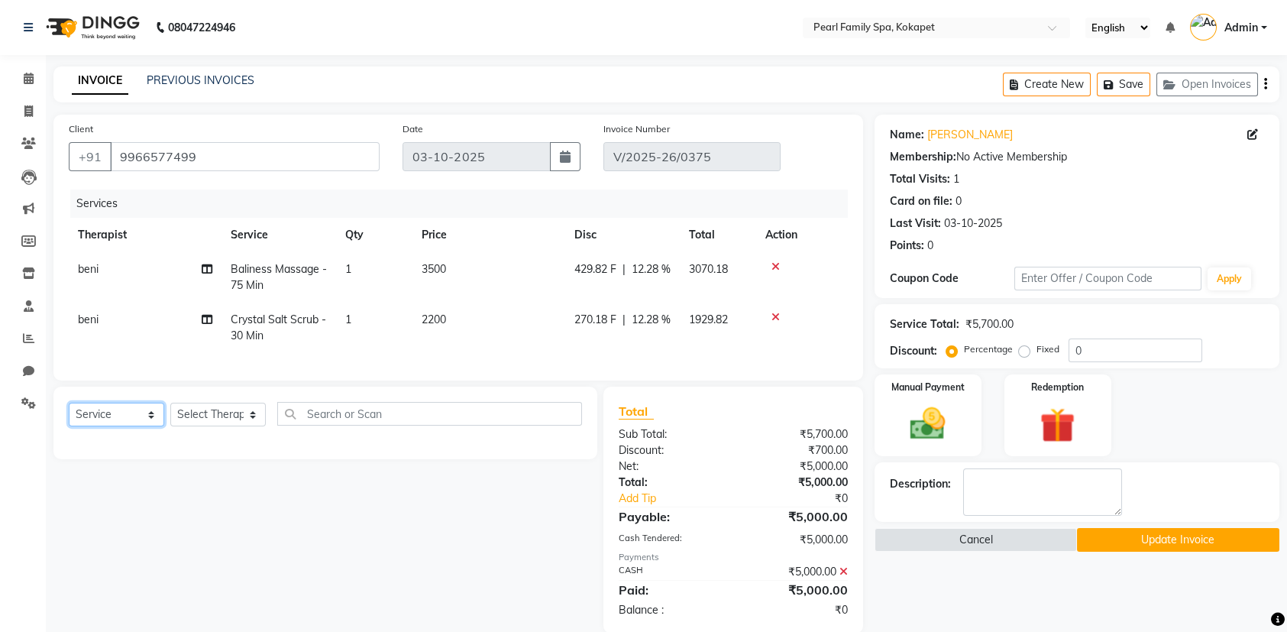
select select "package"
click at [69, 414] on select "Select Service Product Membership Package Voucher Prepaid Gift Card" at bounding box center [116, 414] width 95 height 24
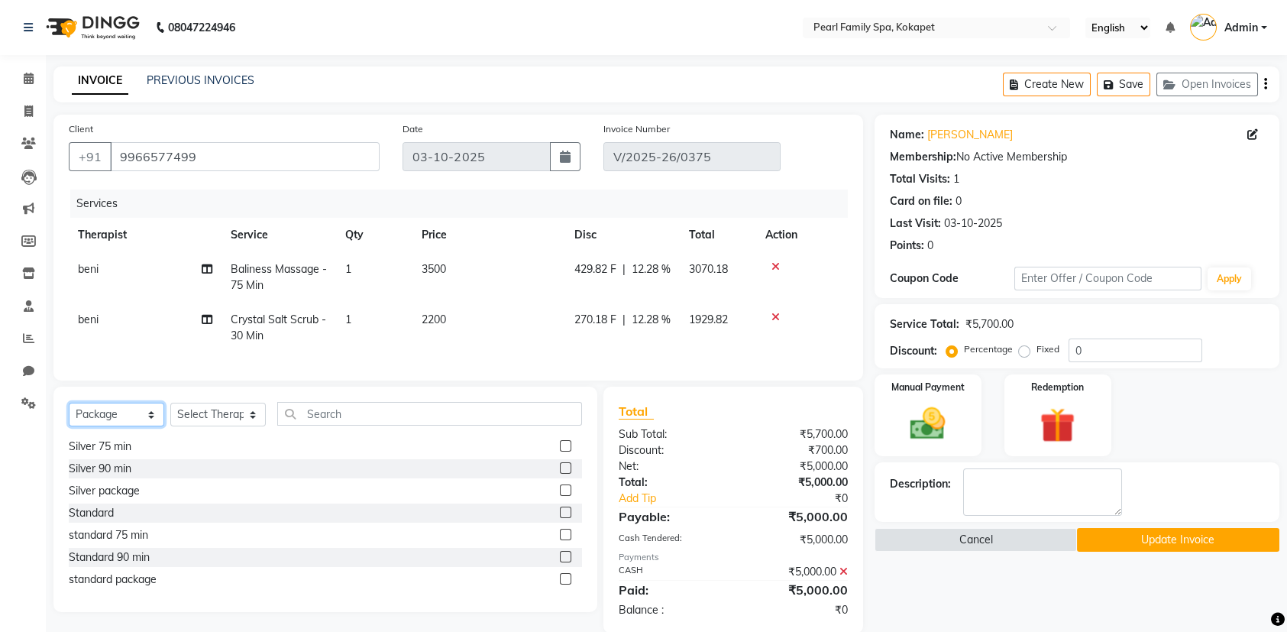
scroll to position [201, 0]
click at [560, 539] on label at bounding box center [565, 533] width 11 height 11
click at [560, 539] on input "checkbox" at bounding box center [565, 534] width 10 height 10
click at [560, 539] on label at bounding box center [565, 533] width 11 height 11
click at [560, 539] on input "checkbox" at bounding box center [565, 534] width 10 height 10
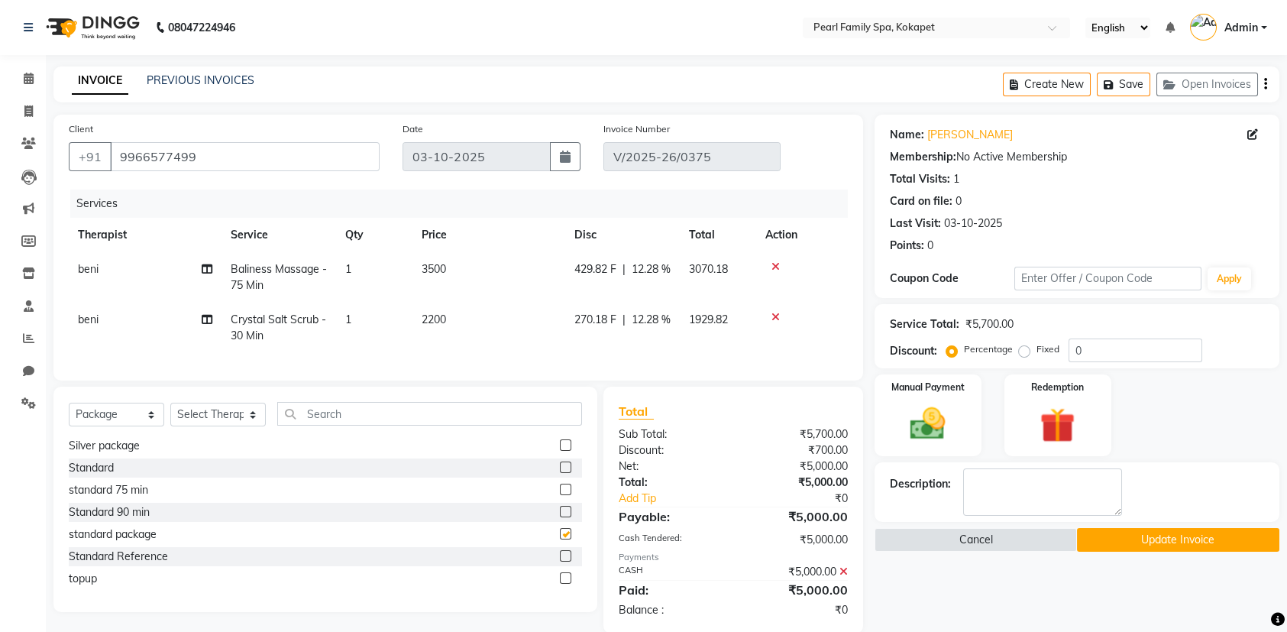
checkbox input "false"
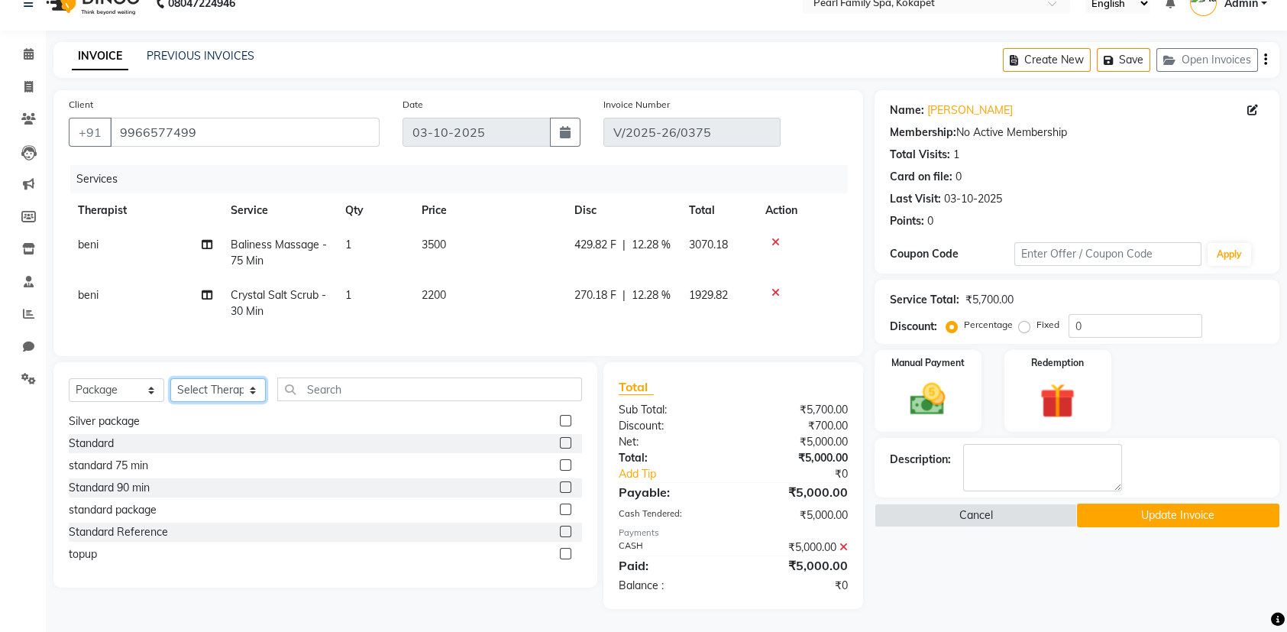
click at [209, 396] on select "Select Therapist [PERSON_NAME]" at bounding box center [217, 390] width 95 height 24
select select "87640"
click at [170, 379] on select "Select Therapist [PERSON_NAME]" at bounding box center [217, 390] width 95 height 24
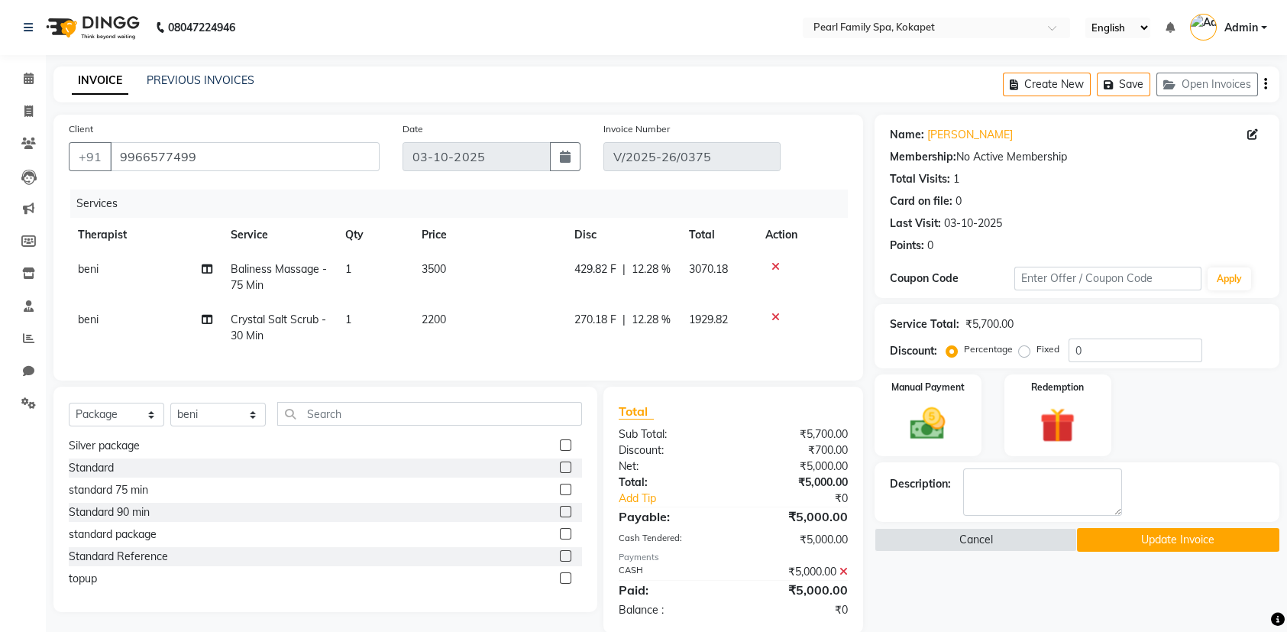
click at [58, 23] on img at bounding box center [91, 27] width 105 height 43
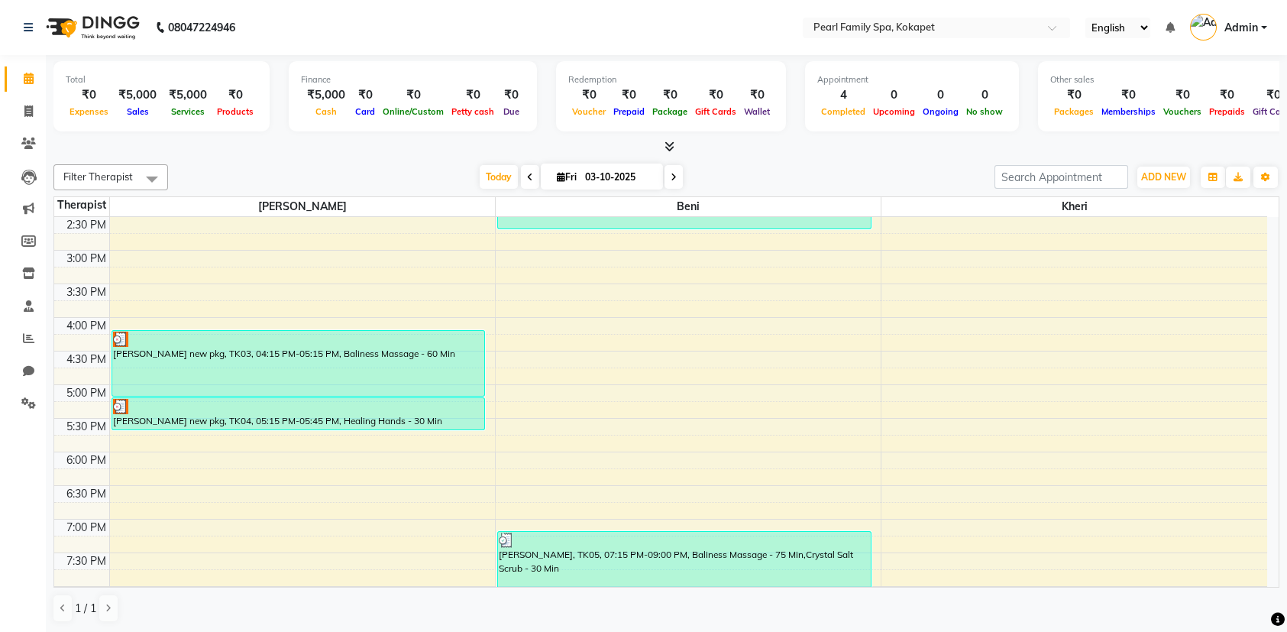
scroll to position [698, 0]
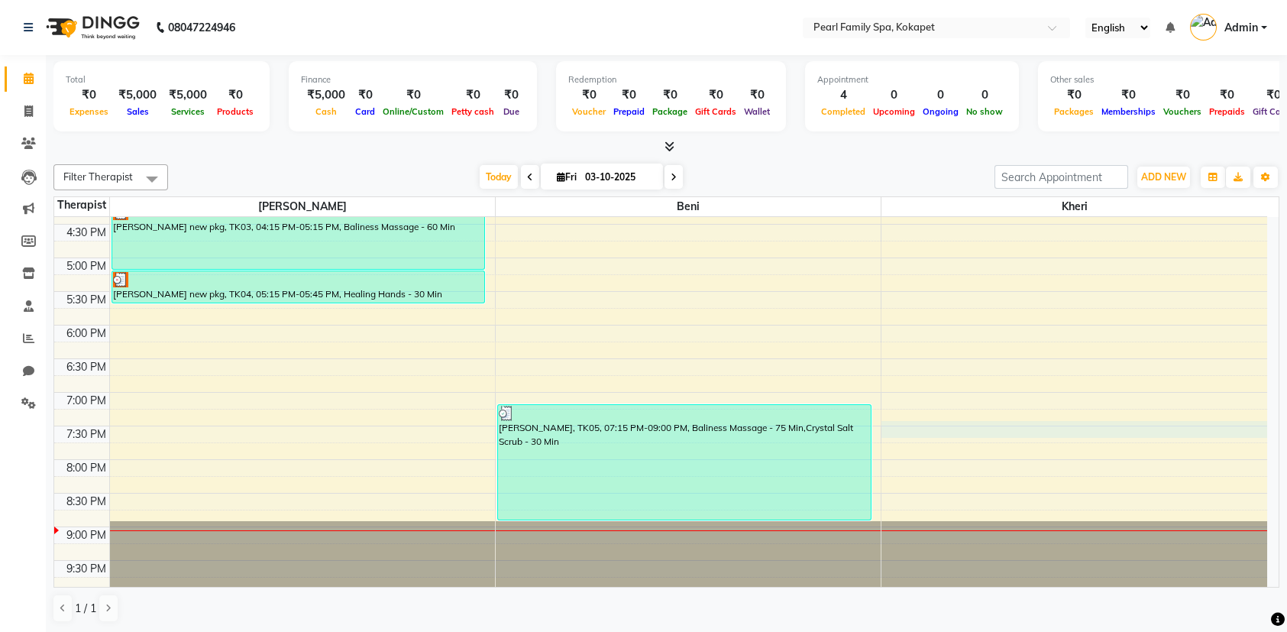
click at [973, 433] on div "6:00 AM 6:30 AM 7:00 AM 7:30 AM 8:00 AM 8:30 AM 9:00 AM 9:30 AM 10:00 AM 10:30 …" at bounding box center [660, 56] width 1213 height 1075
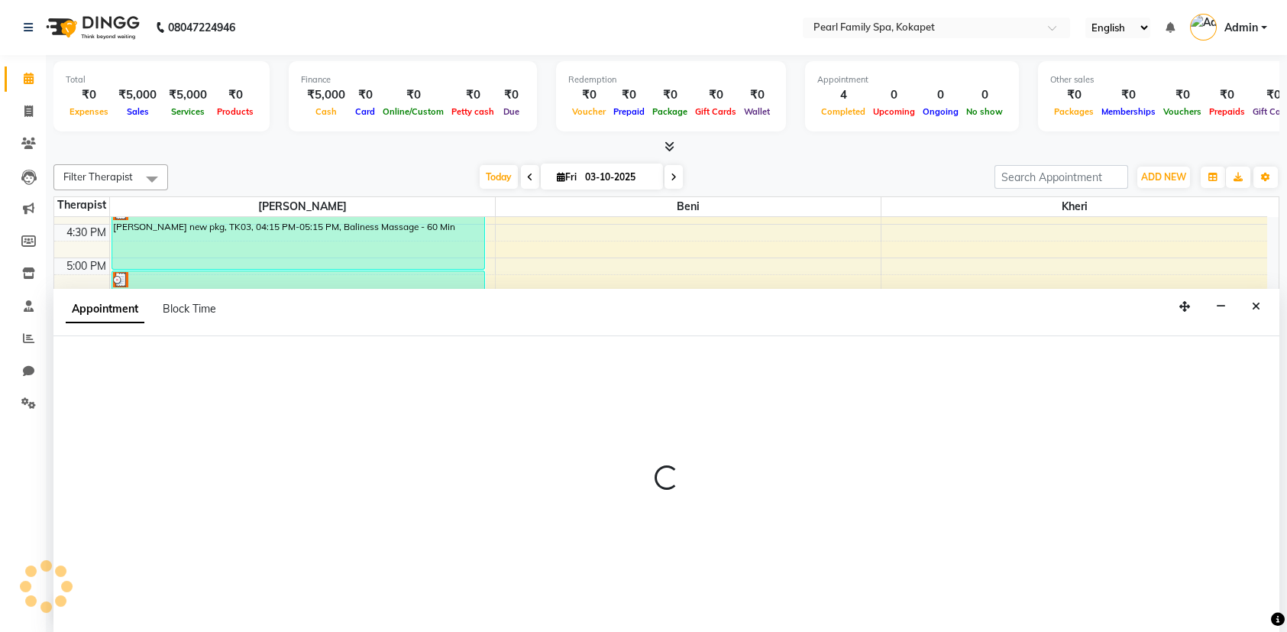
select select "89285"
select select "1170"
select select "tentative"
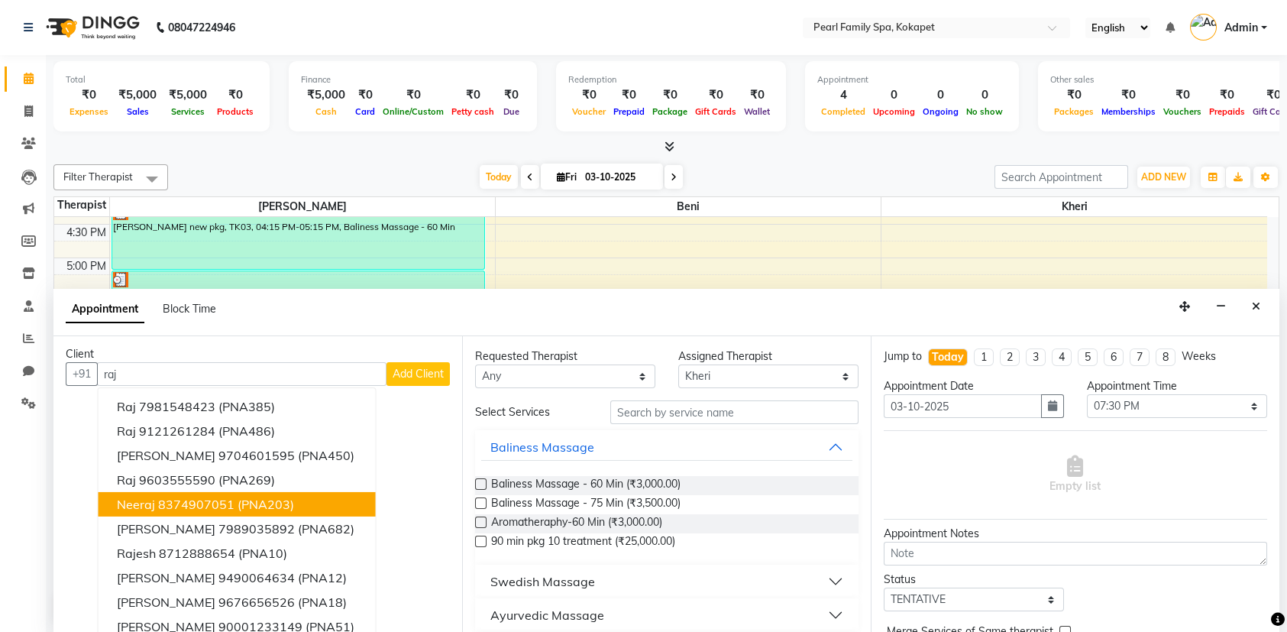
scroll to position [0, 0]
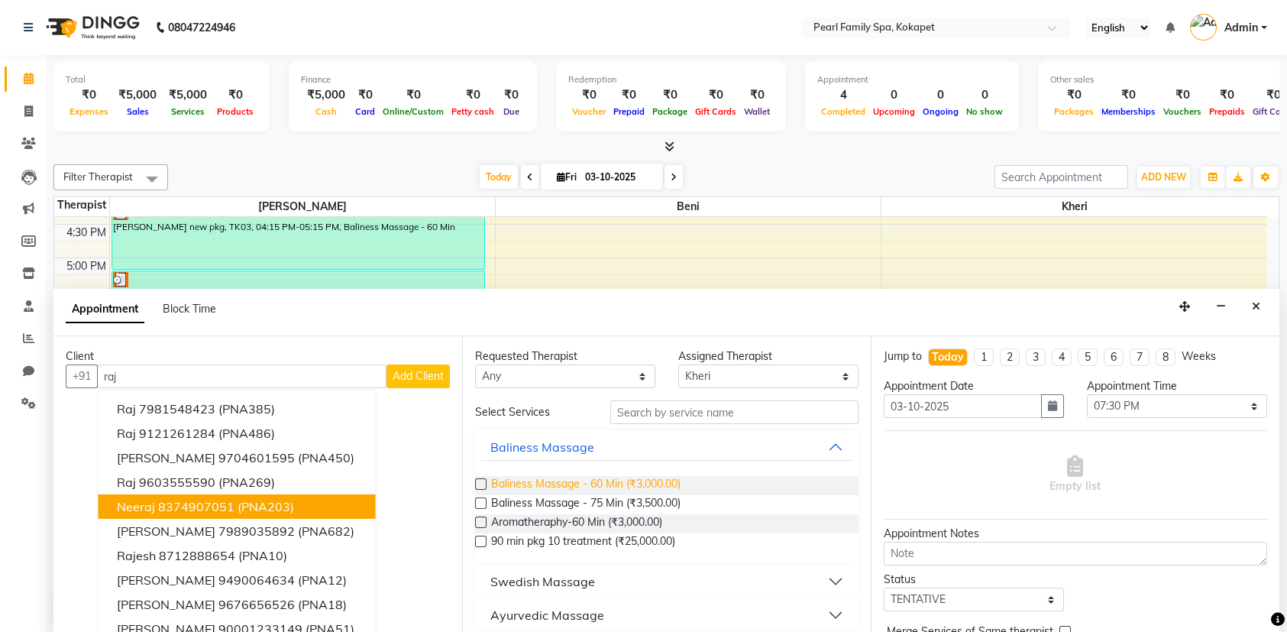
type input "raj"
click at [580, 480] on span "Baliness Massage - 60 Min (₹3,000.00)" at bounding box center [585, 485] width 189 height 19
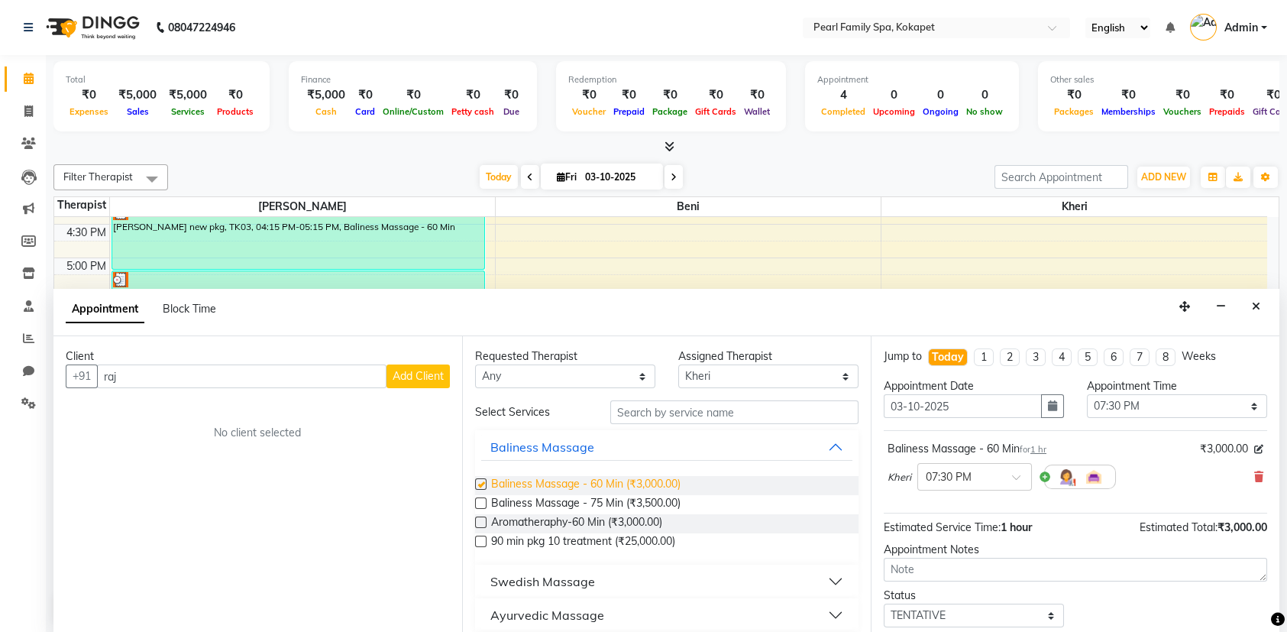
checkbox input "false"
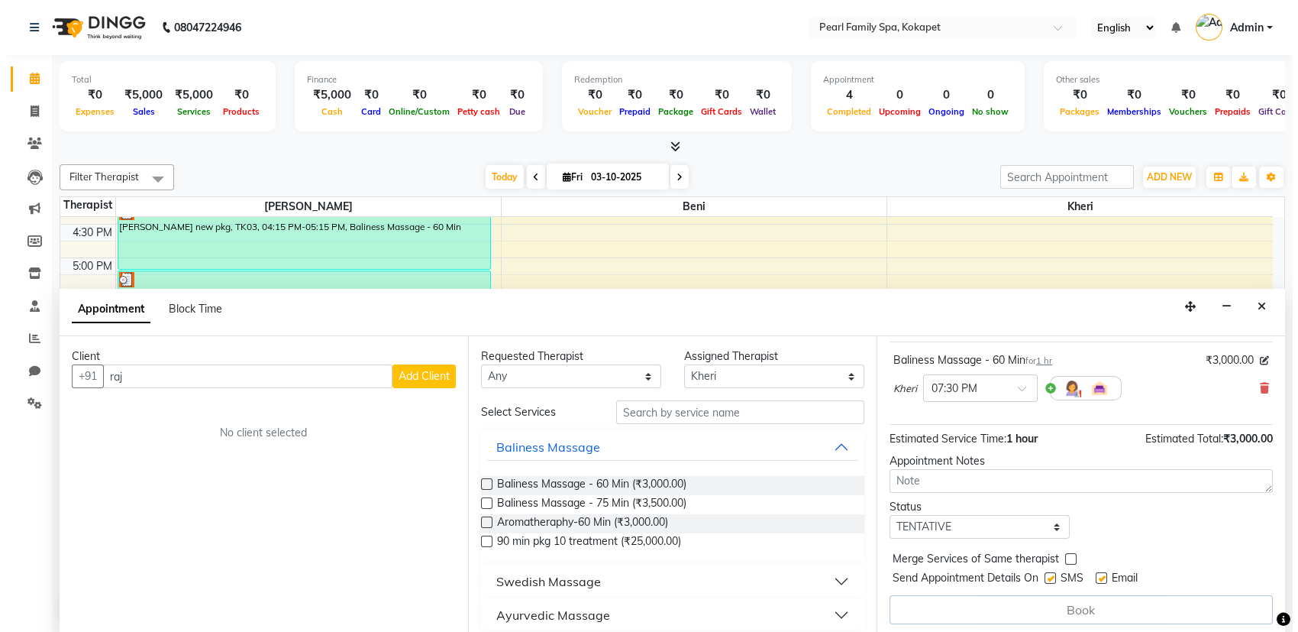
scroll to position [91, 0]
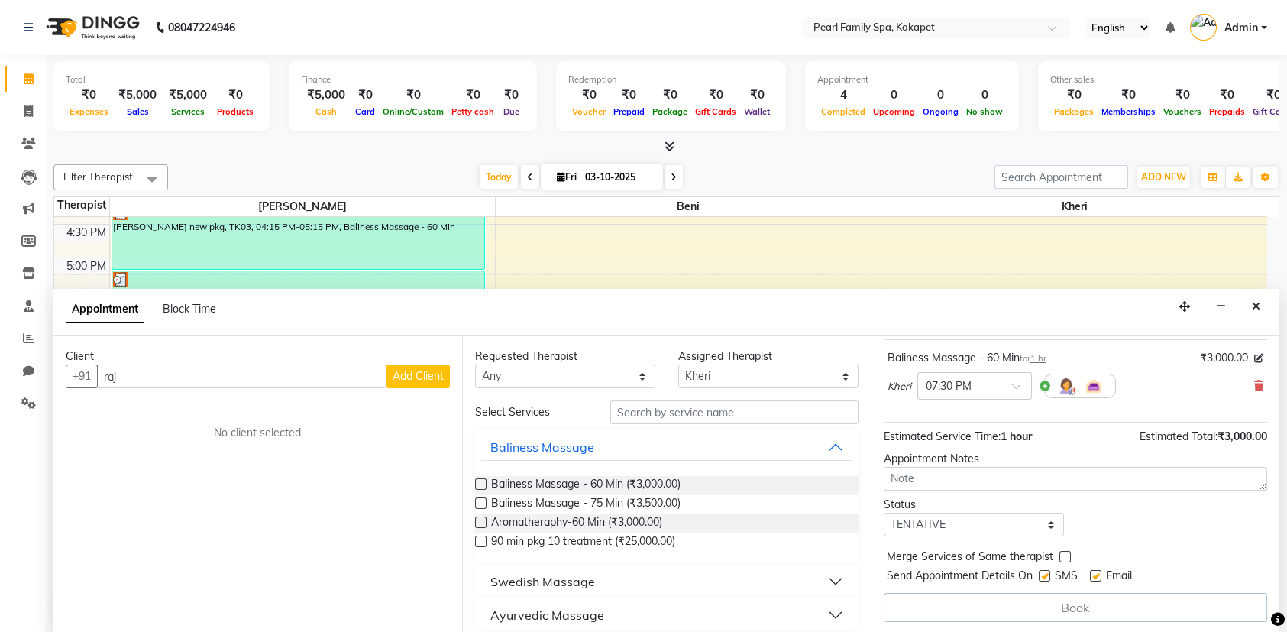
click at [1063, 551] on label at bounding box center [1064, 556] width 11 height 11
click at [1063, 553] on input "checkbox" at bounding box center [1064, 558] width 10 height 10
checkbox input "true"
click at [310, 380] on input "raj" at bounding box center [241, 376] width 289 height 24
click at [406, 378] on span "Add Client" at bounding box center [418, 376] width 51 height 14
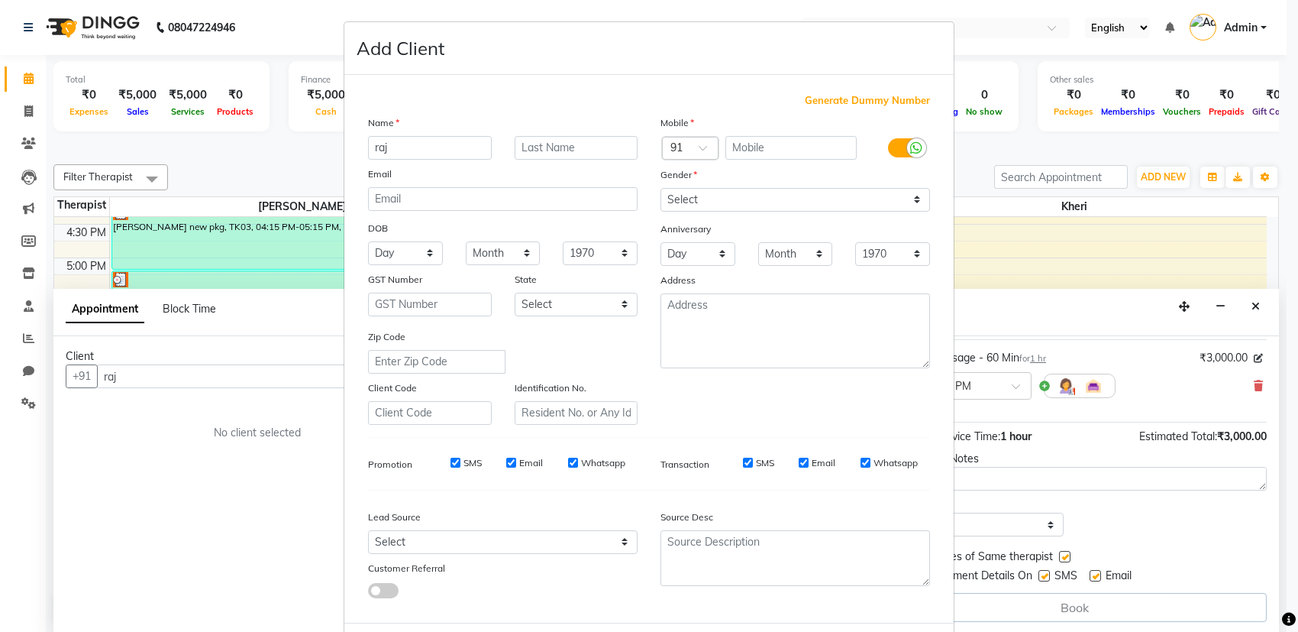
click at [218, 380] on ngb-modal-window "Add Client Generate Dummy Number Name raj Email DOB Day 01 02 03 04 05 06 07 08…" at bounding box center [649, 316] width 1298 height 632
click at [224, 373] on ngb-modal-window "Add Client Generate Dummy Number Name raj Email DOB Day 01 02 03 04 05 06 07 08…" at bounding box center [649, 316] width 1298 height 632
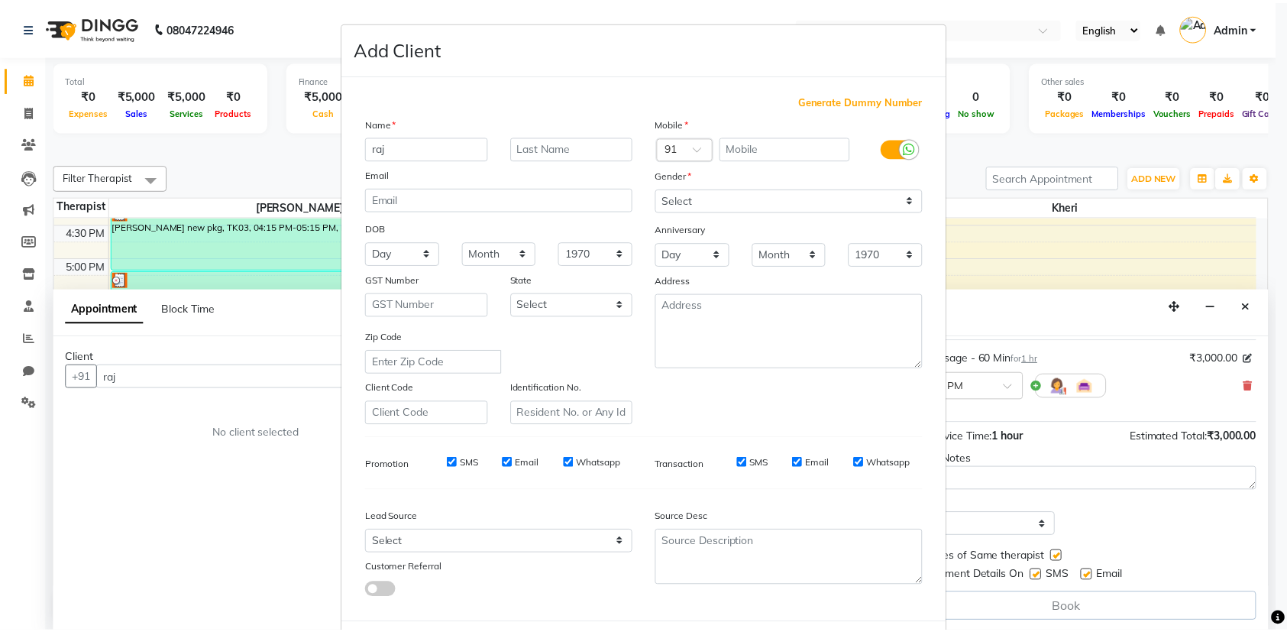
scroll to position [69, 0]
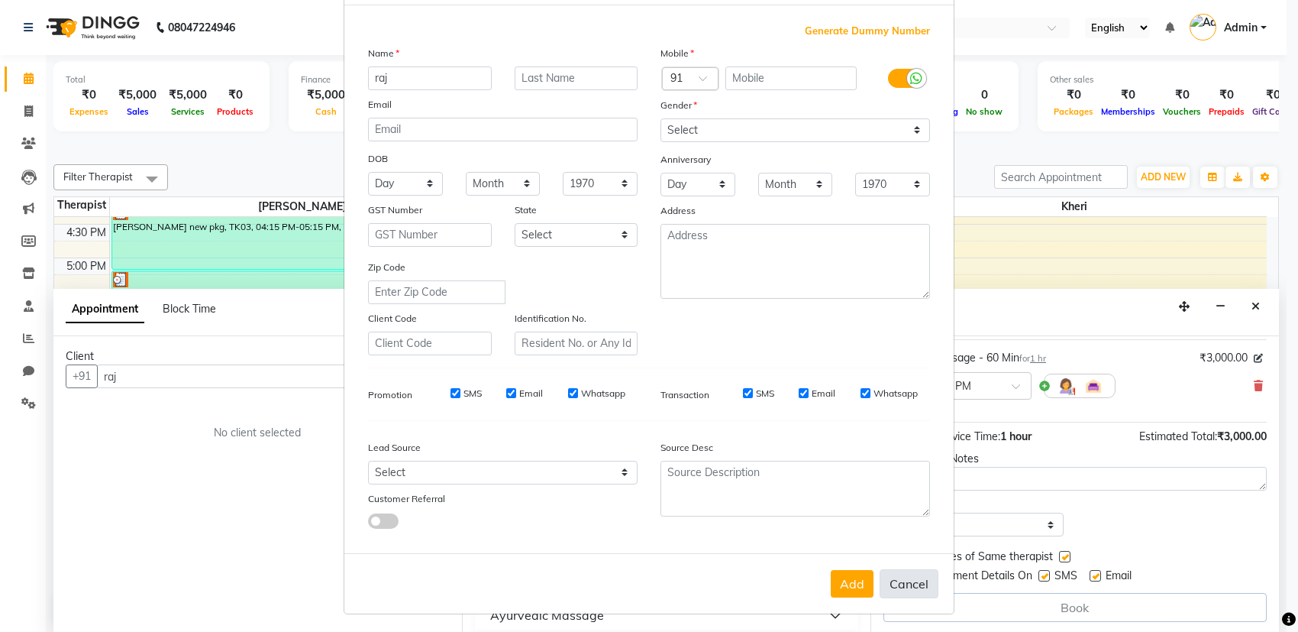
click at [907, 574] on button "Cancel" at bounding box center [909, 583] width 59 height 29
select select
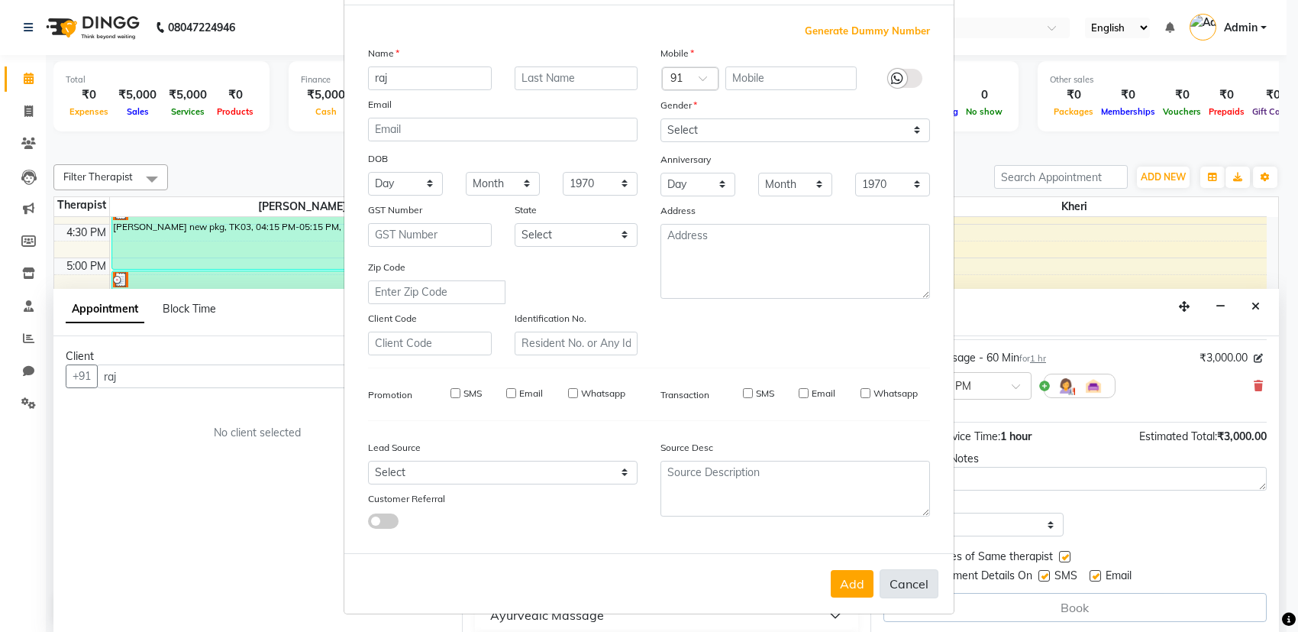
select select
checkbox input "false"
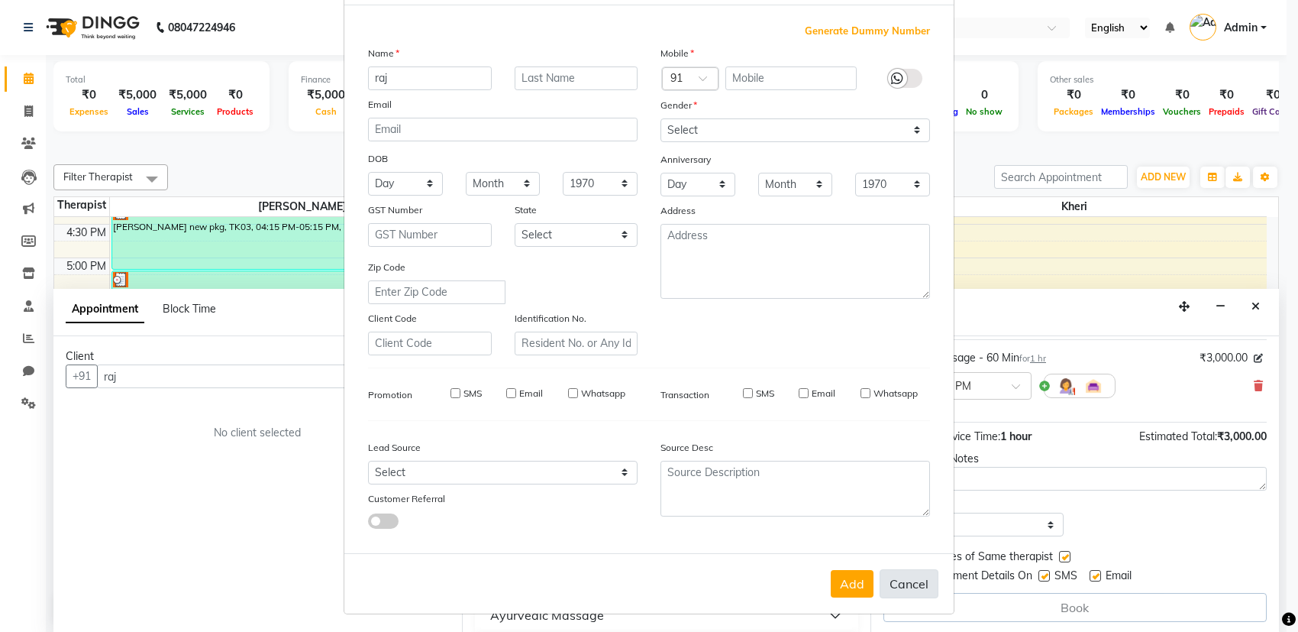
checkbox input "false"
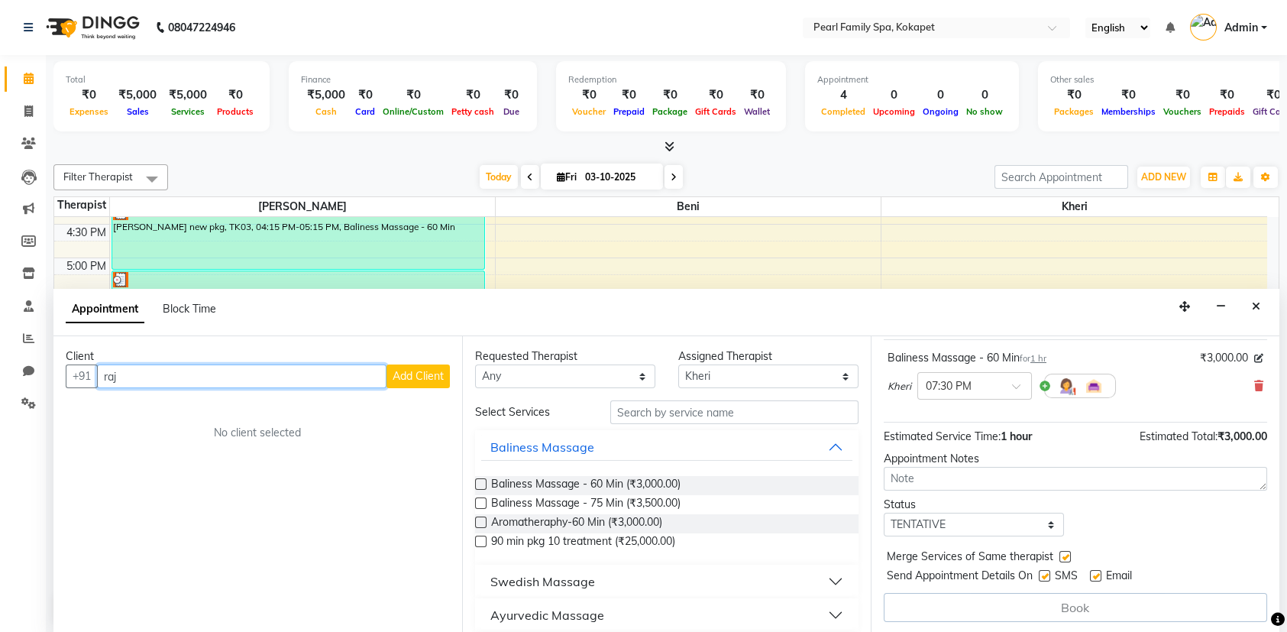
click at [351, 384] on input "raj" at bounding box center [241, 376] width 289 height 24
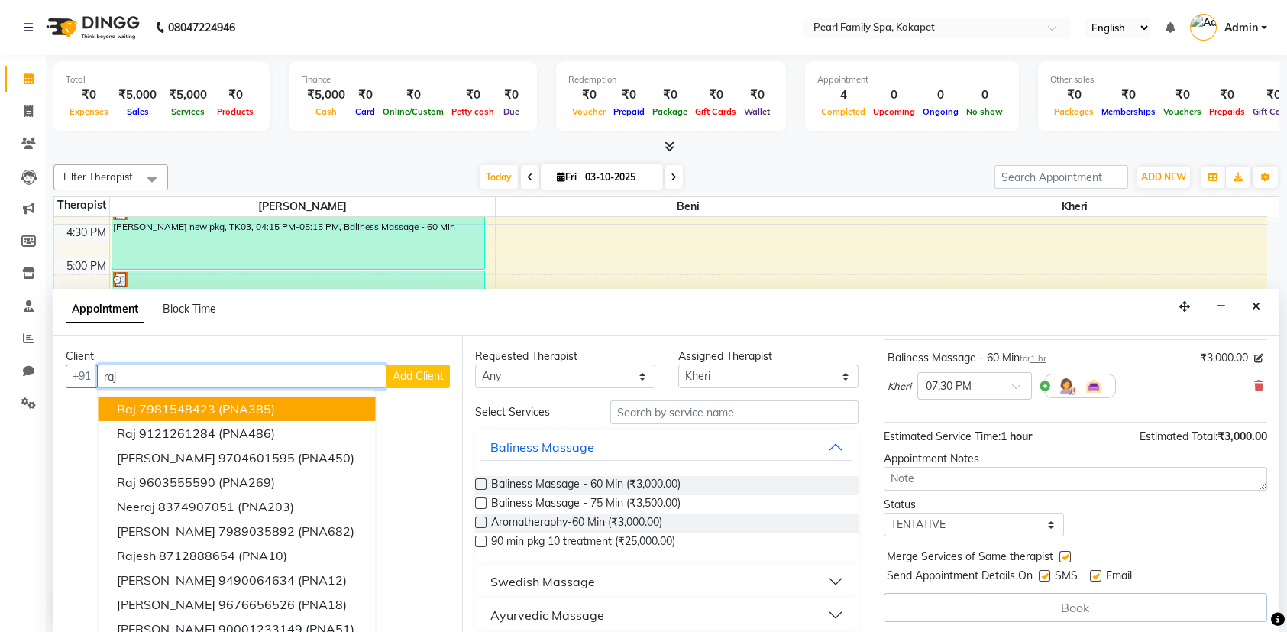
click at [182, 412] on ngb-highlight "7981548423" at bounding box center [177, 408] width 76 height 15
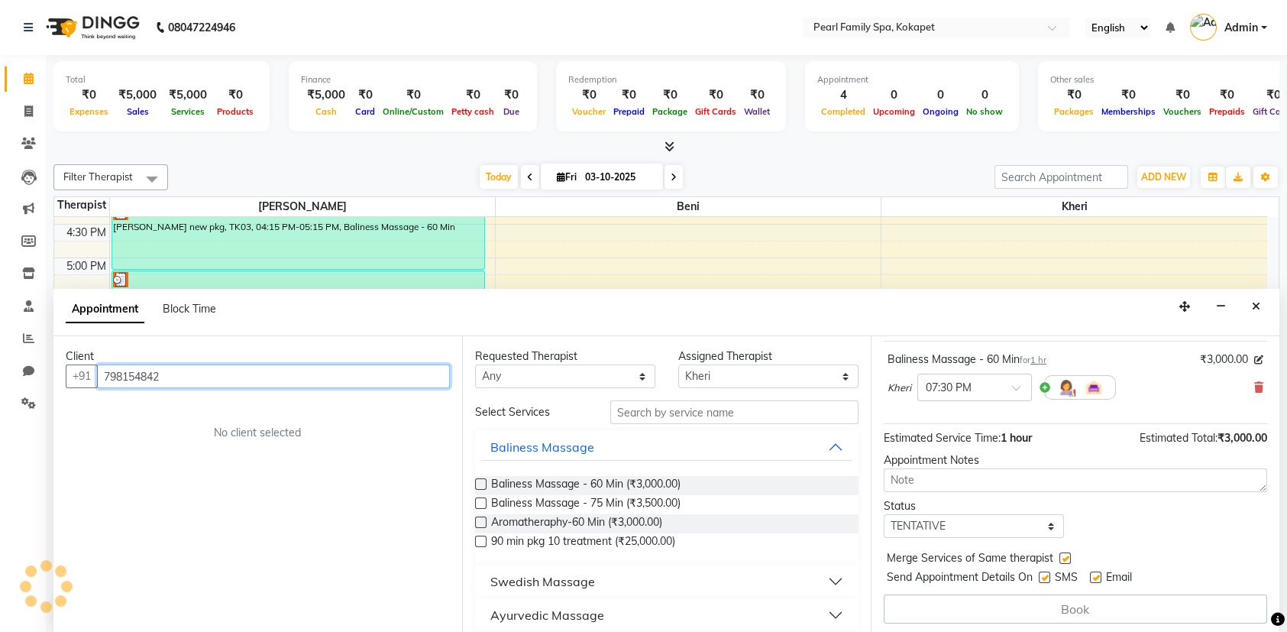
scroll to position [91, 0]
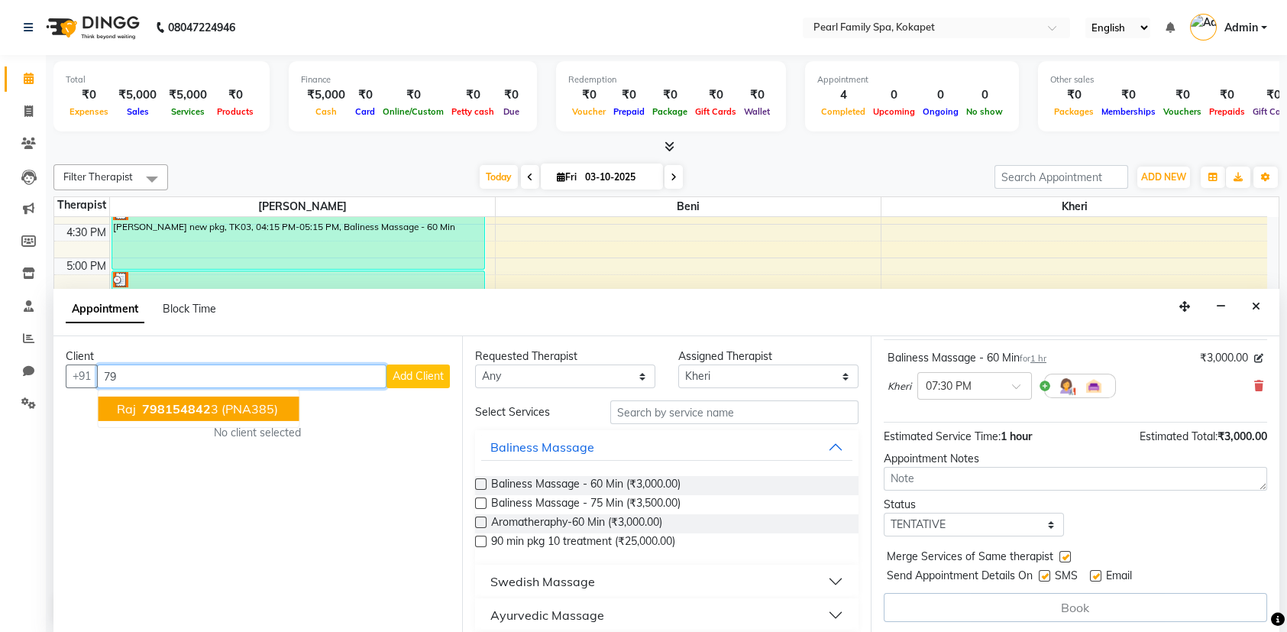
type input "7"
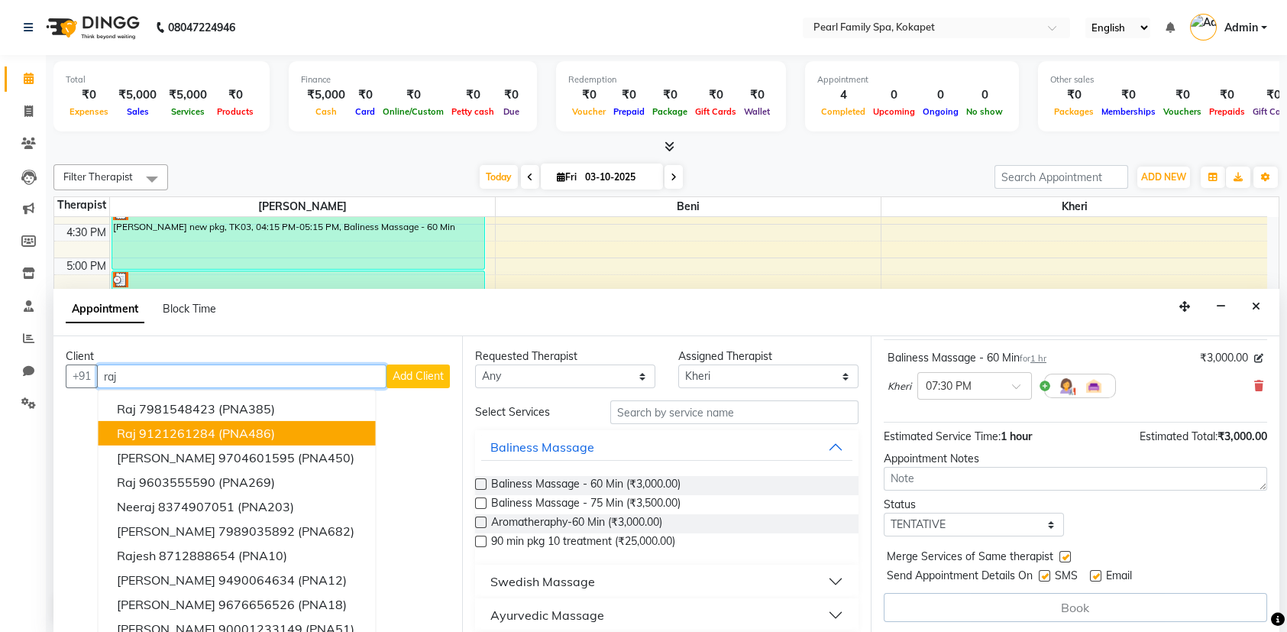
click at [290, 431] on button "raj 9121261284 (PNA486)" at bounding box center [237, 433] width 277 height 24
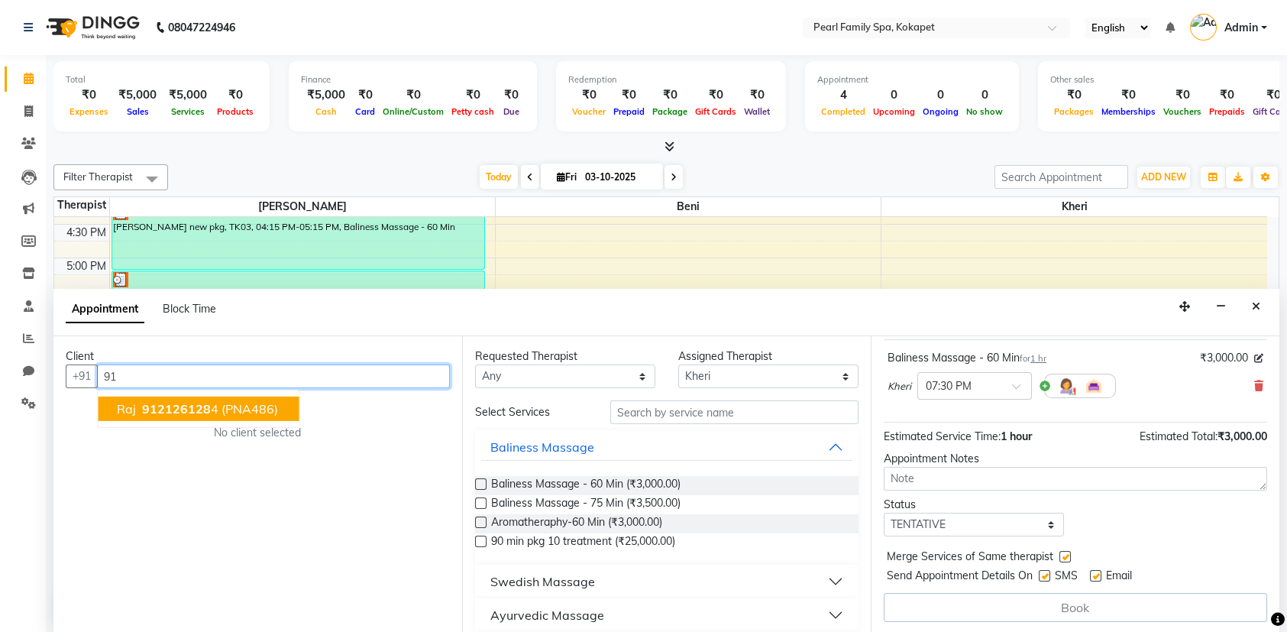
type input "9"
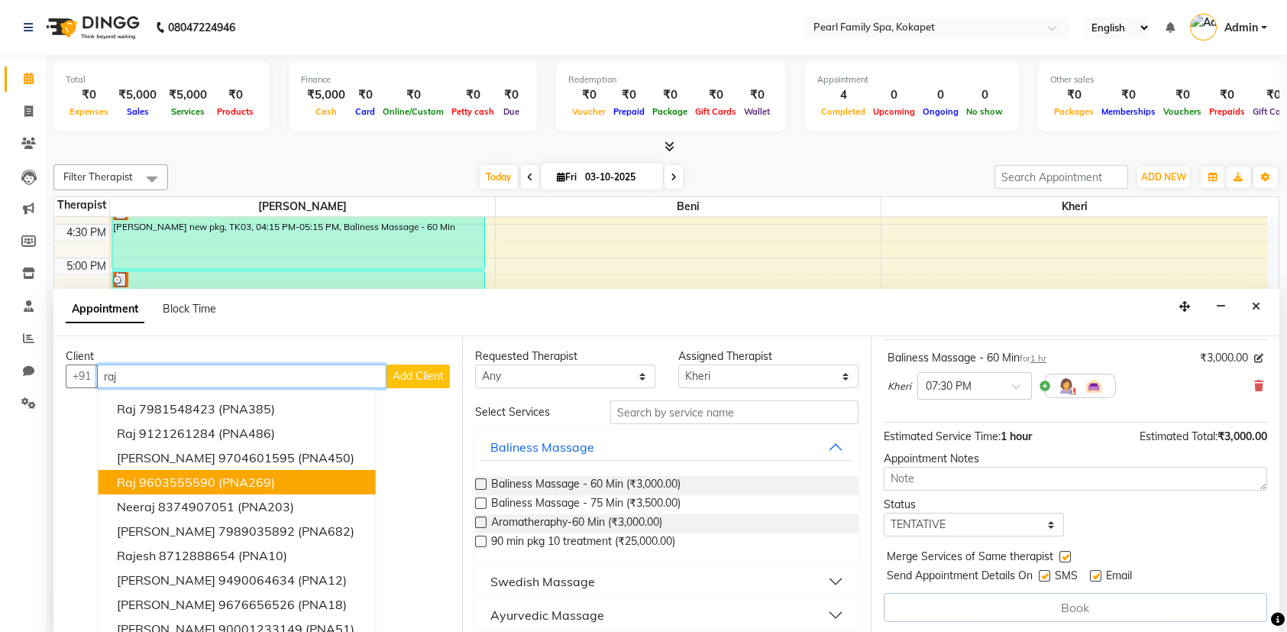
click at [257, 474] on span "(PNA269)" at bounding box center [246, 481] width 57 height 15
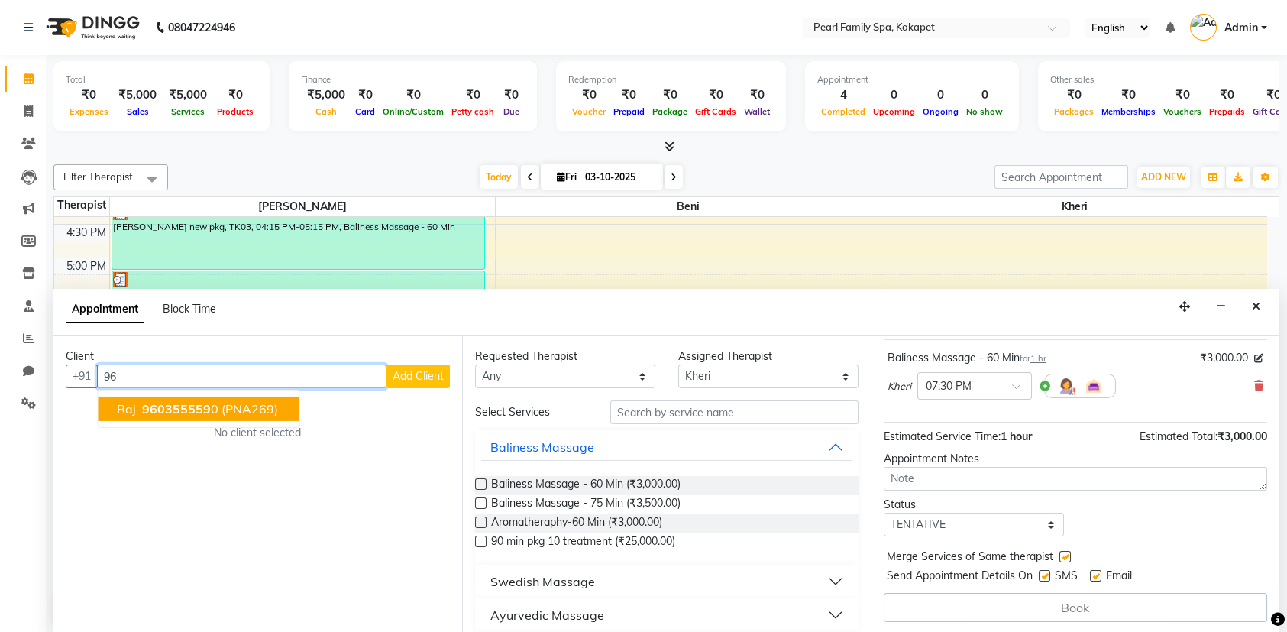
type input "9"
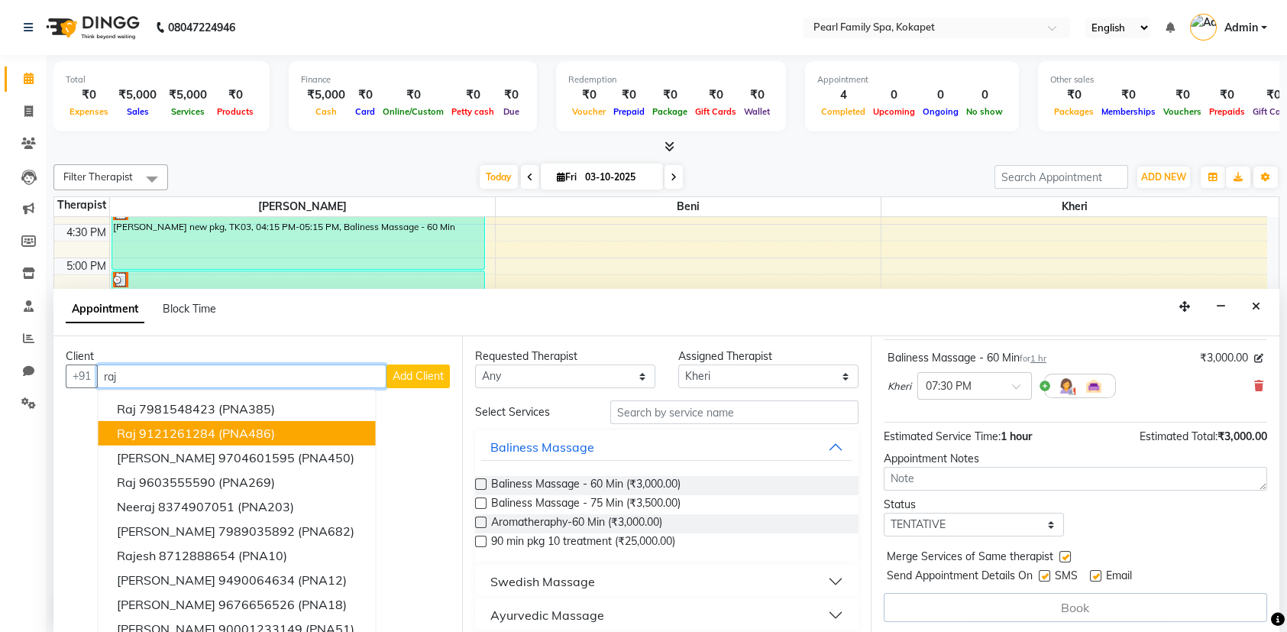
click at [301, 430] on button "raj 9121261284 (PNA486)" at bounding box center [237, 433] width 277 height 24
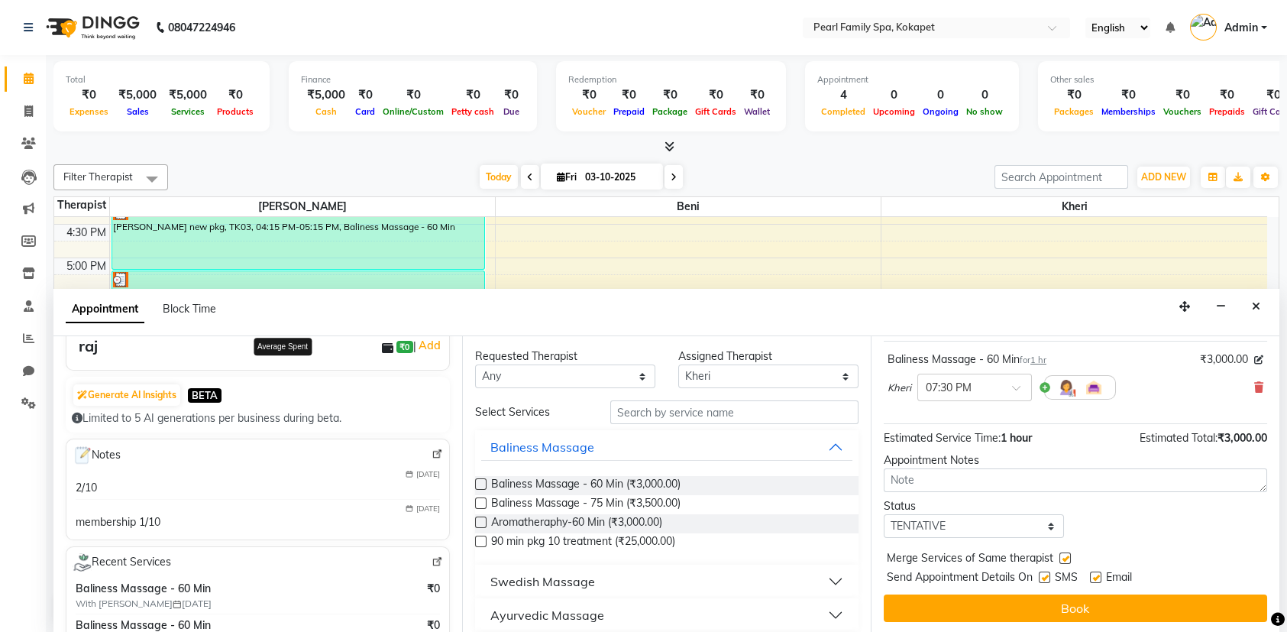
scroll to position [153, 0]
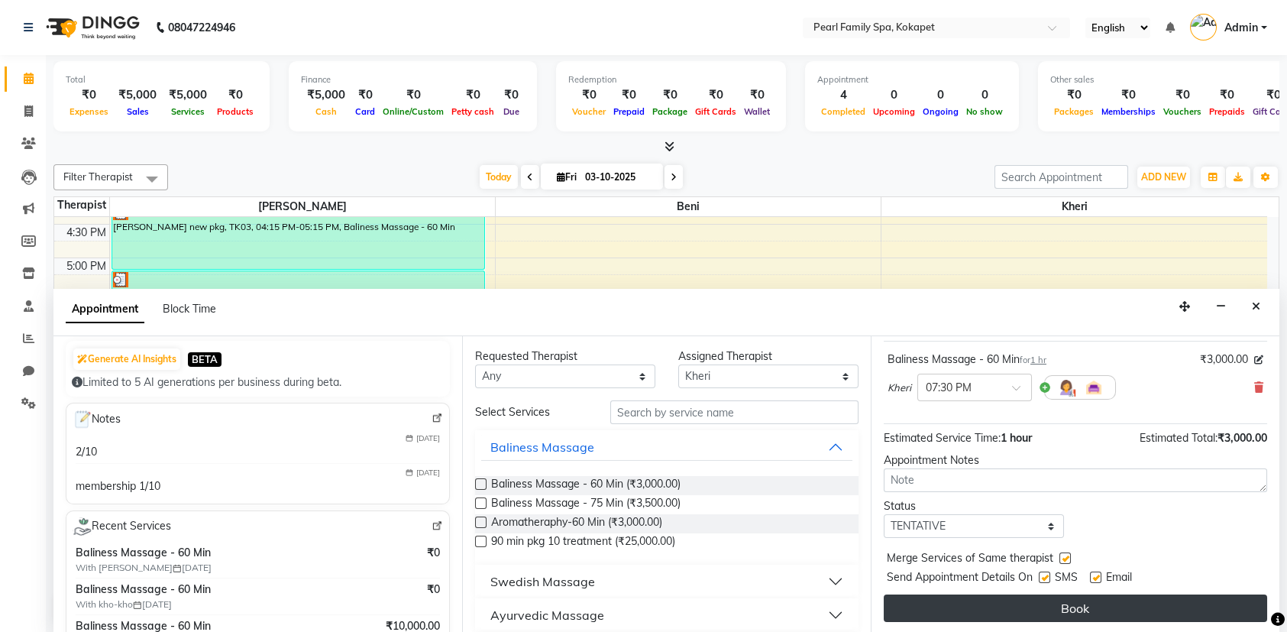
type input "9121261284"
click at [1201, 603] on button "Book" at bounding box center [1075, 607] width 383 height 27
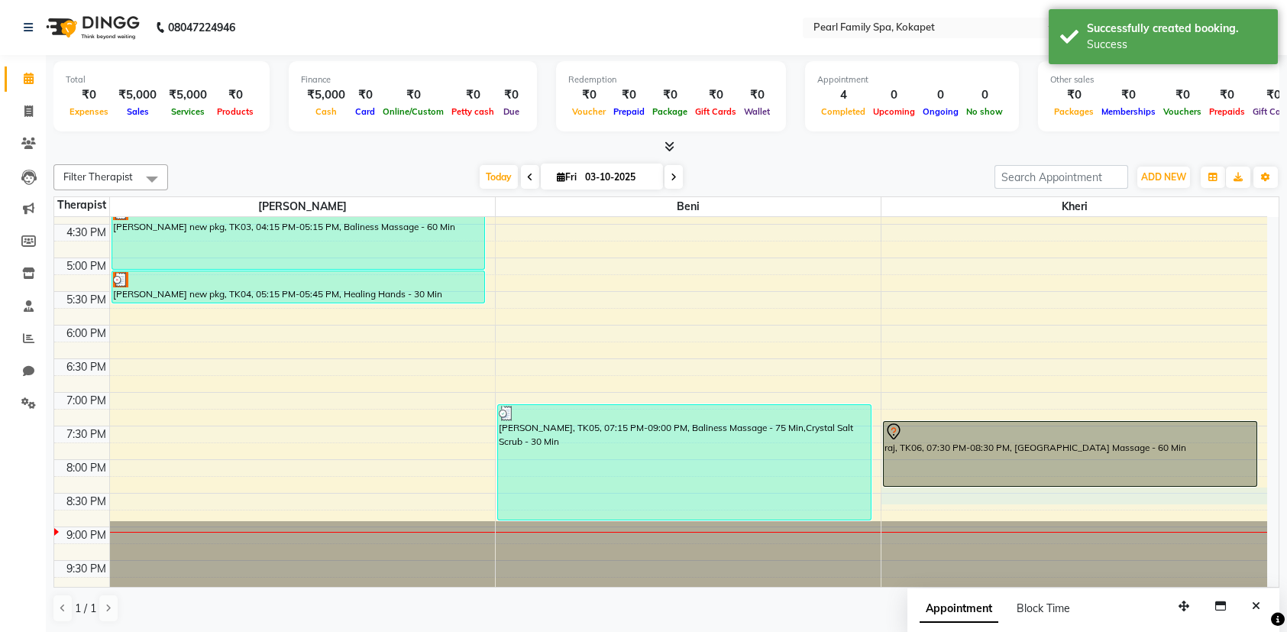
click at [931, 493] on div "6:00 AM 6:30 AM 7:00 AM 7:30 AM 8:00 AM 8:30 AM 9:00 AM 9:30 AM 10:00 AM 10:30 …" at bounding box center [660, 56] width 1213 height 1075
select select "89285"
select select "1230"
select select "tentative"
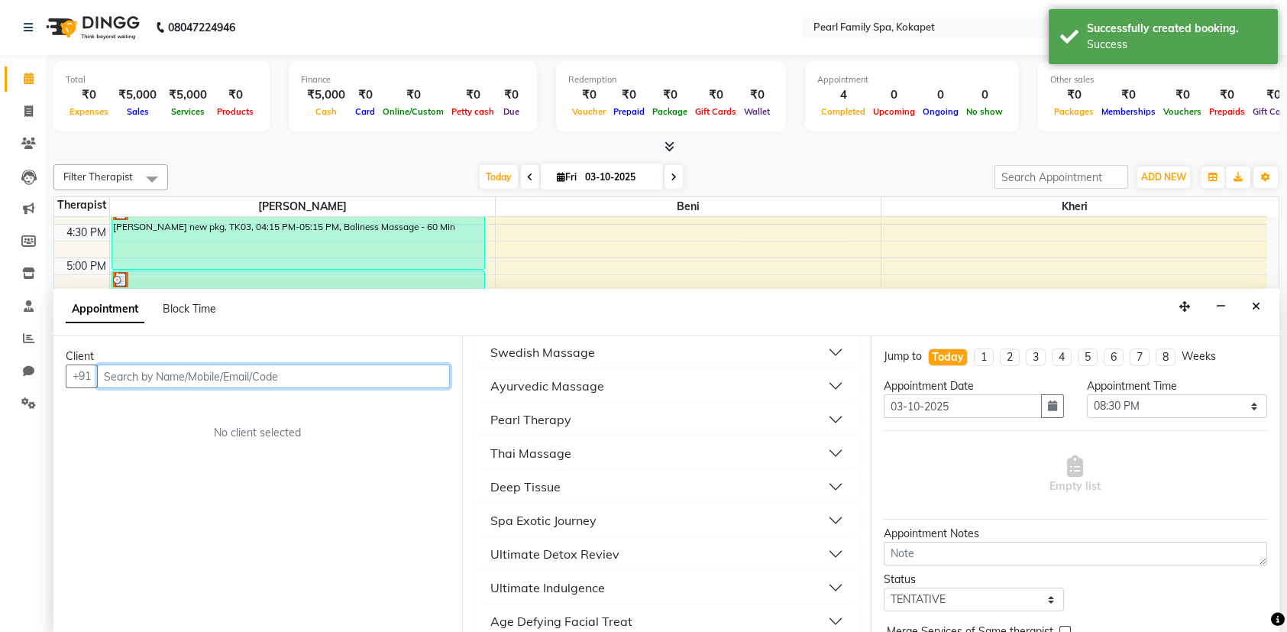
scroll to position [382, 0]
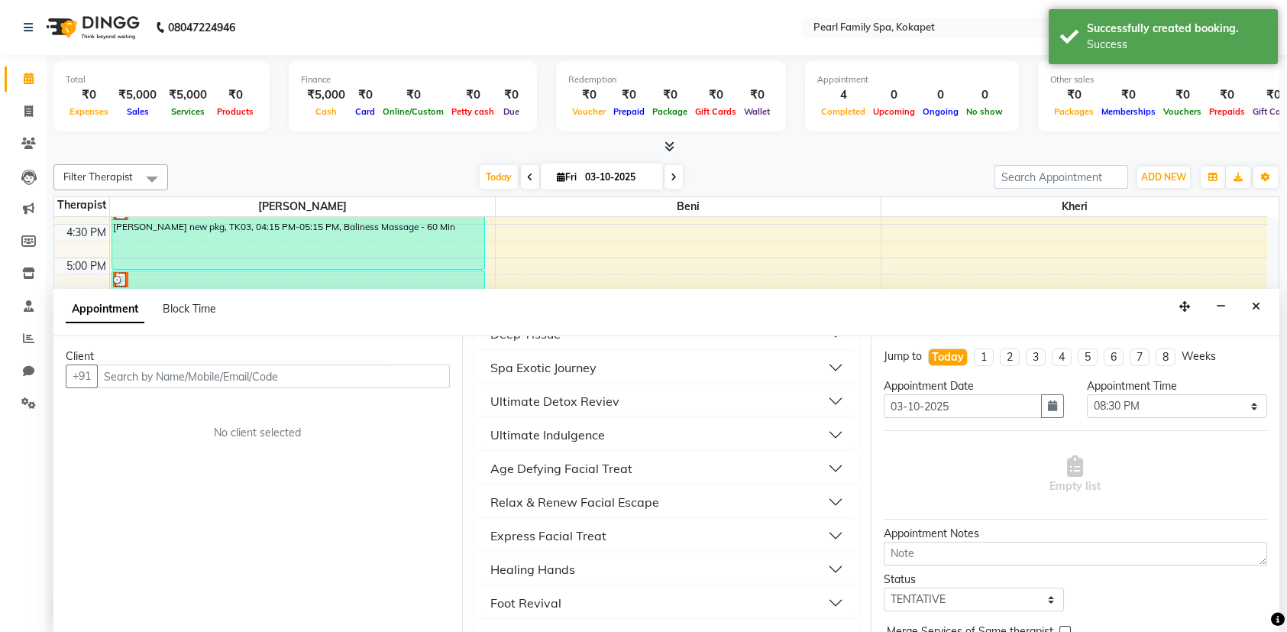
click at [596, 575] on button "Healing Hands" at bounding box center [666, 568] width 371 height 27
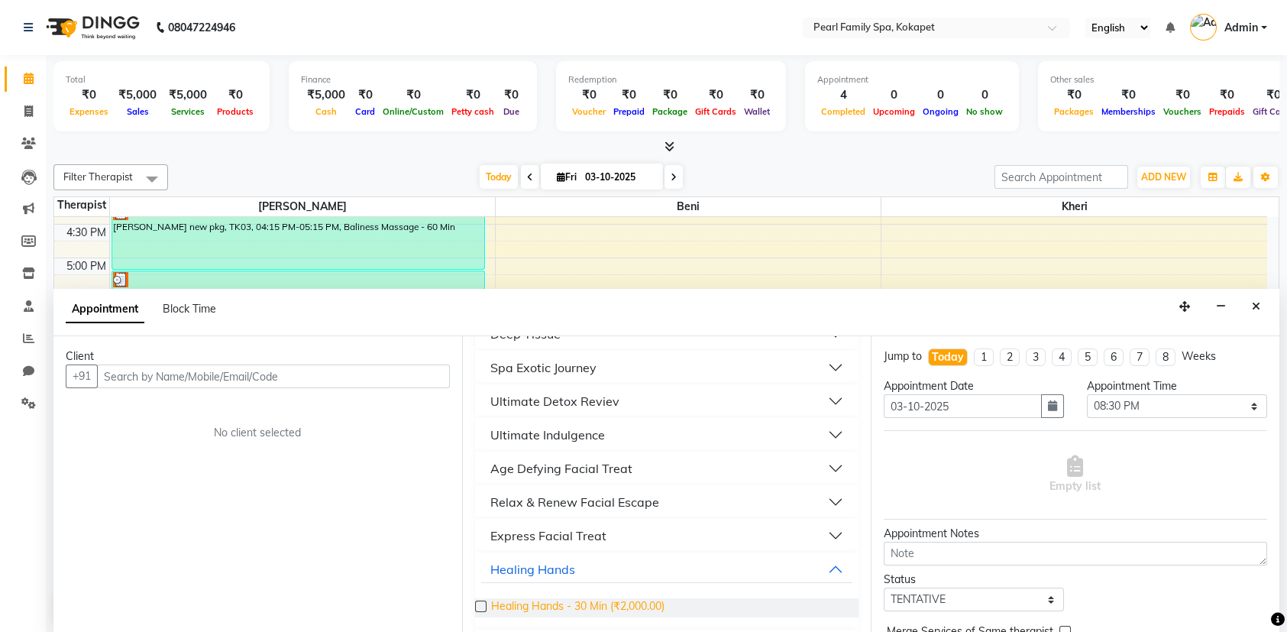
click at [661, 603] on span "Healing Hands - 30 Min (₹2,000.00)" at bounding box center [577, 607] width 173 height 19
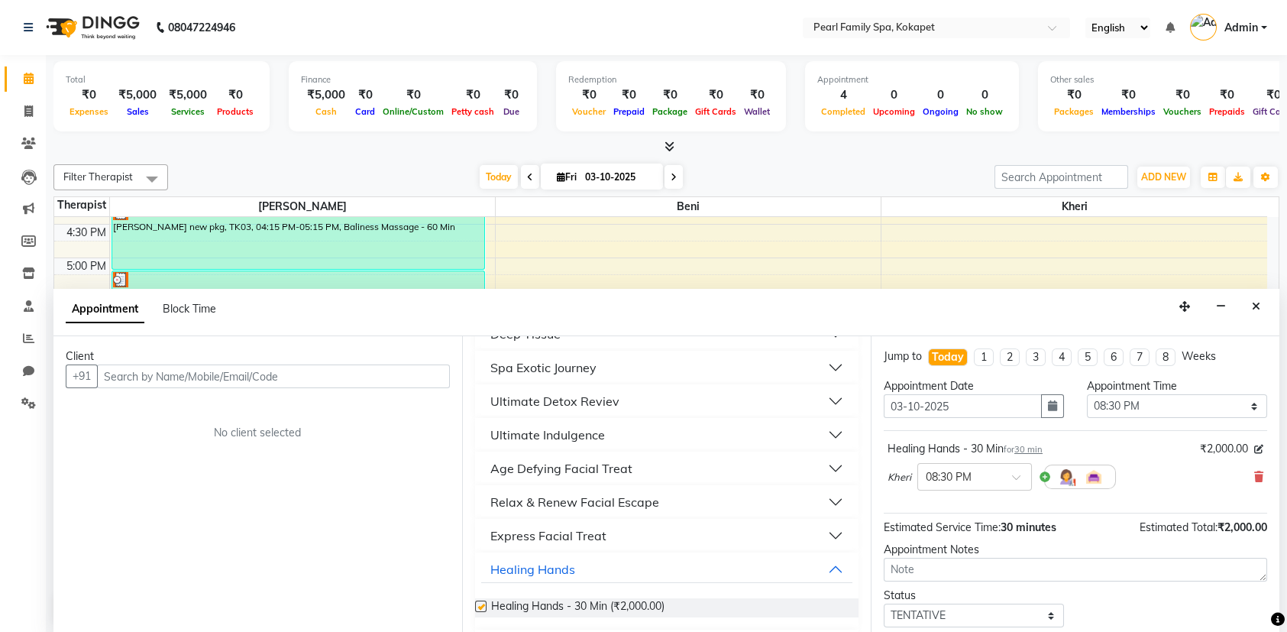
checkbox input "false"
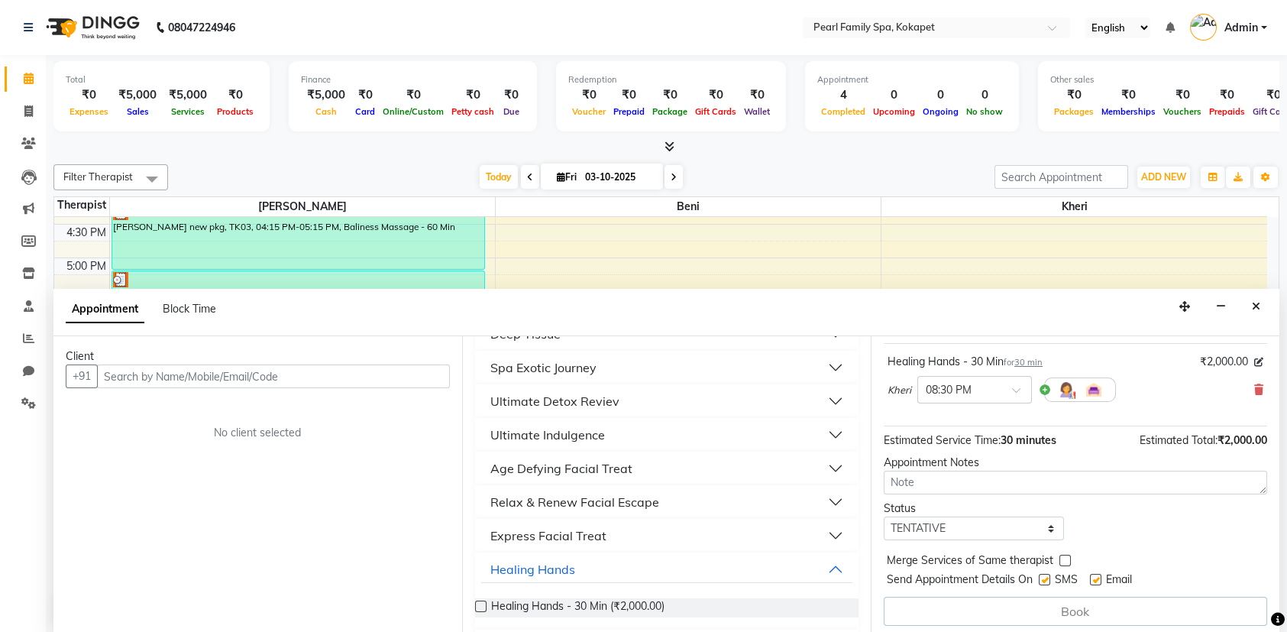
scroll to position [91, 0]
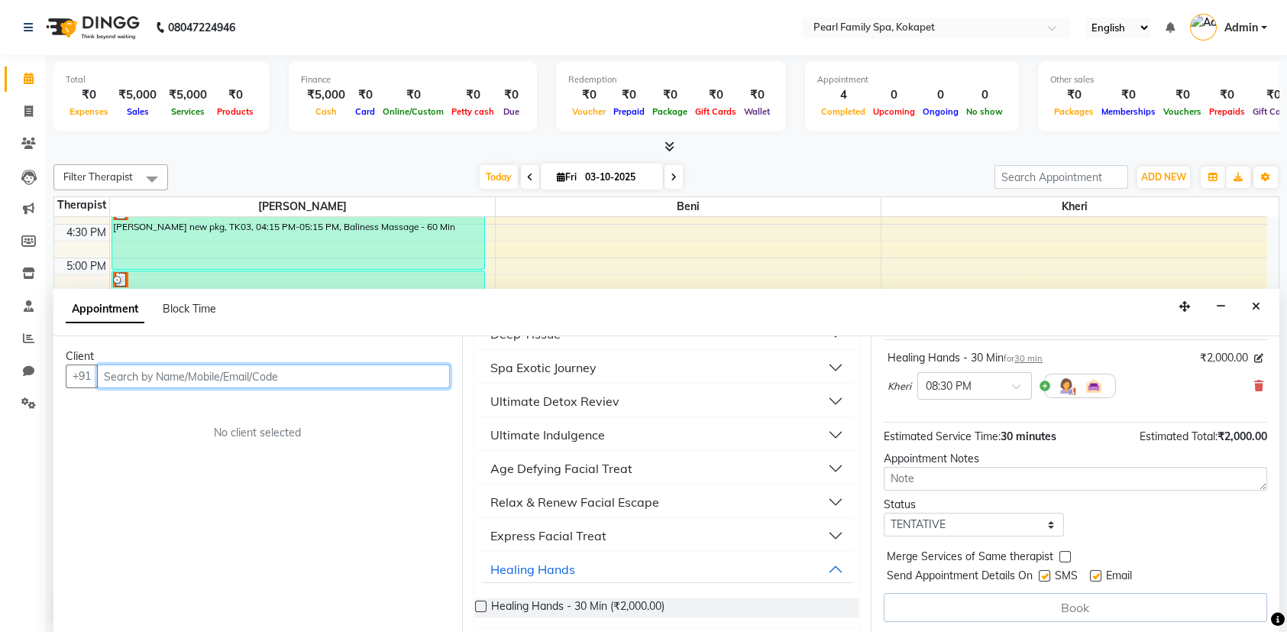
click at [165, 380] on input "text" at bounding box center [273, 376] width 353 height 24
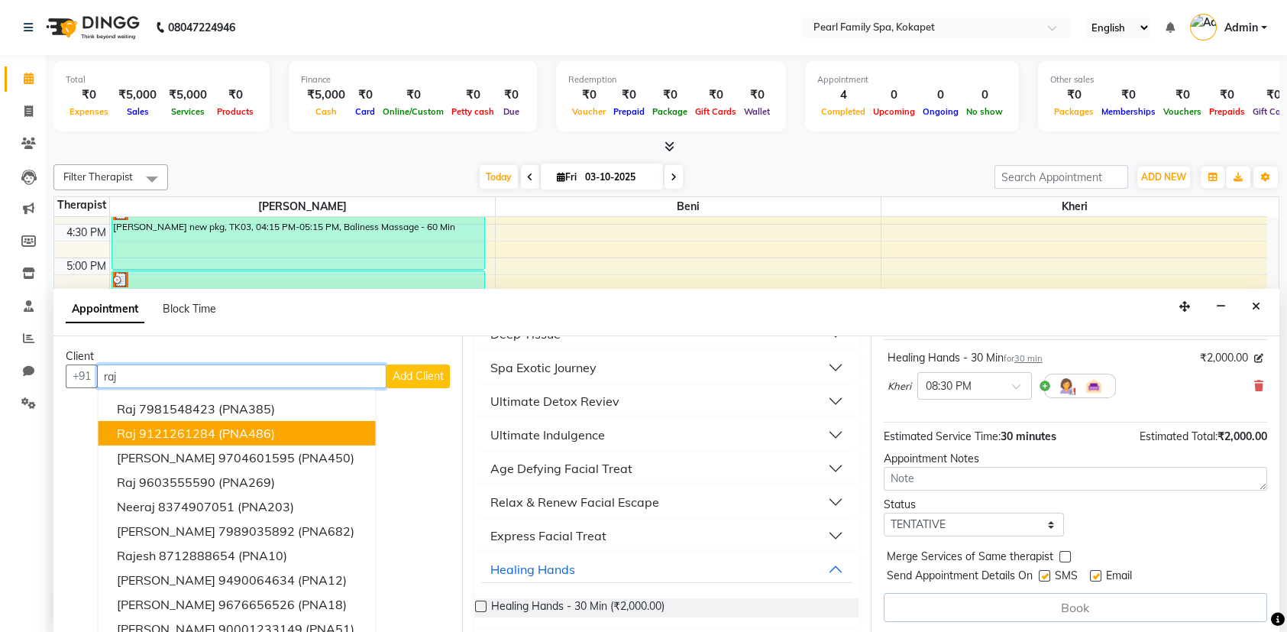
click at [201, 431] on ngb-highlight "9121261284" at bounding box center [177, 432] width 76 height 15
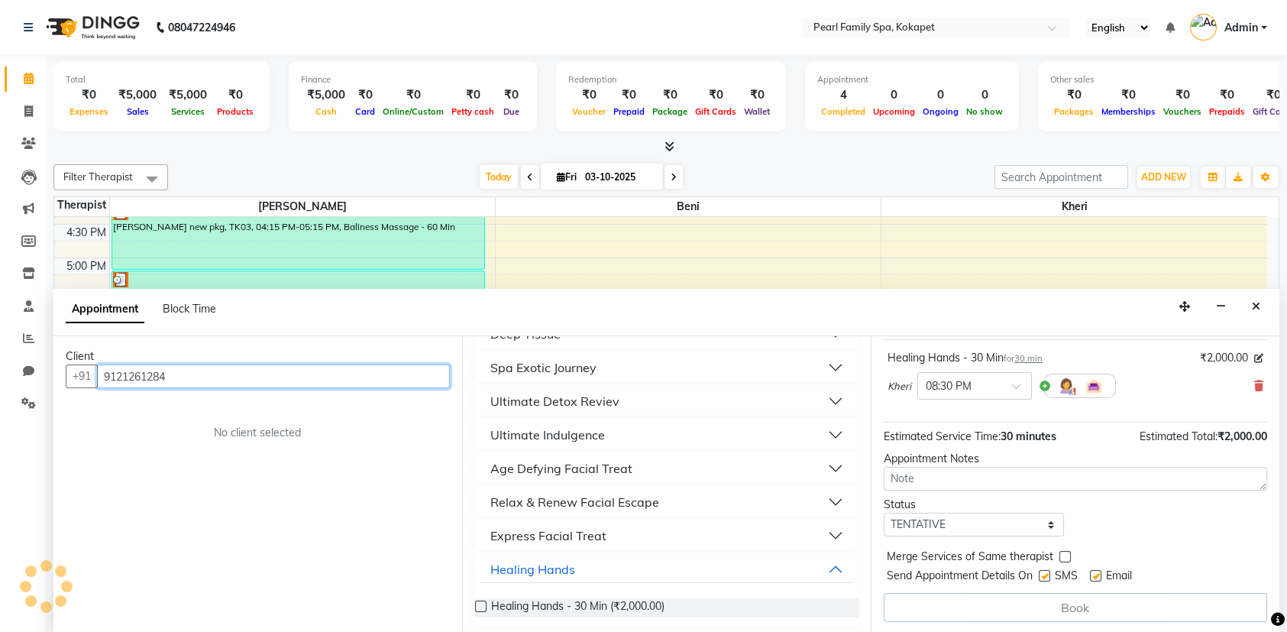
scroll to position [89, 0]
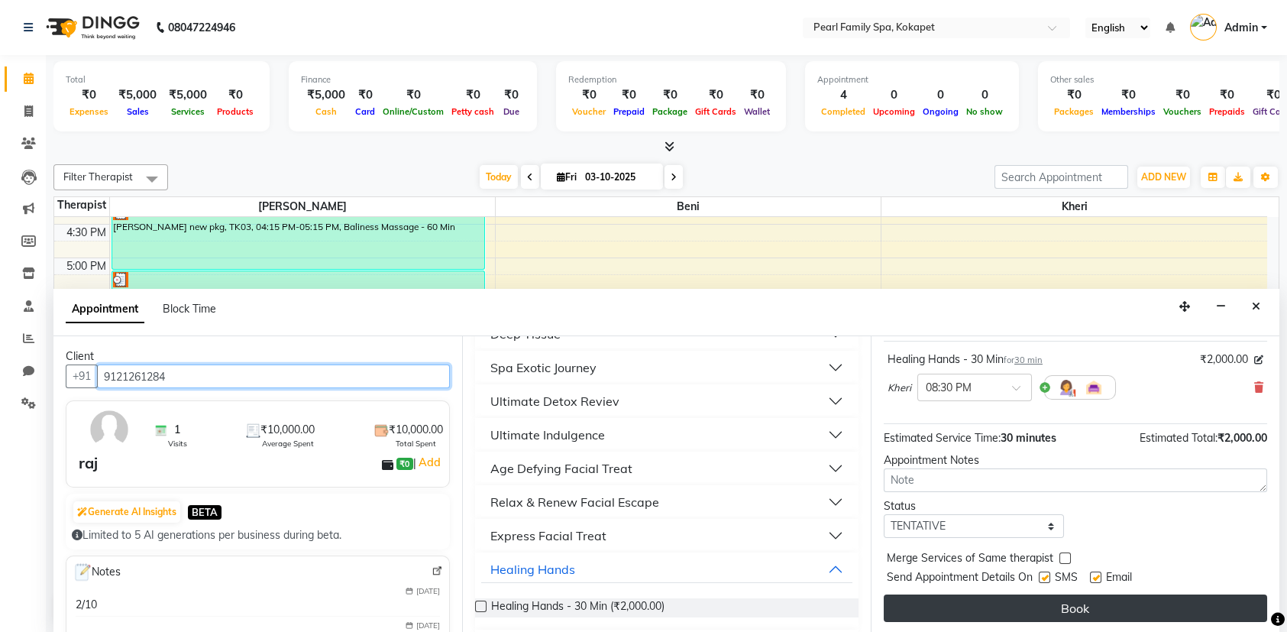
type input "9121261284"
click at [1187, 604] on button "Book" at bounding box center [1075, 607] width 383 height 27
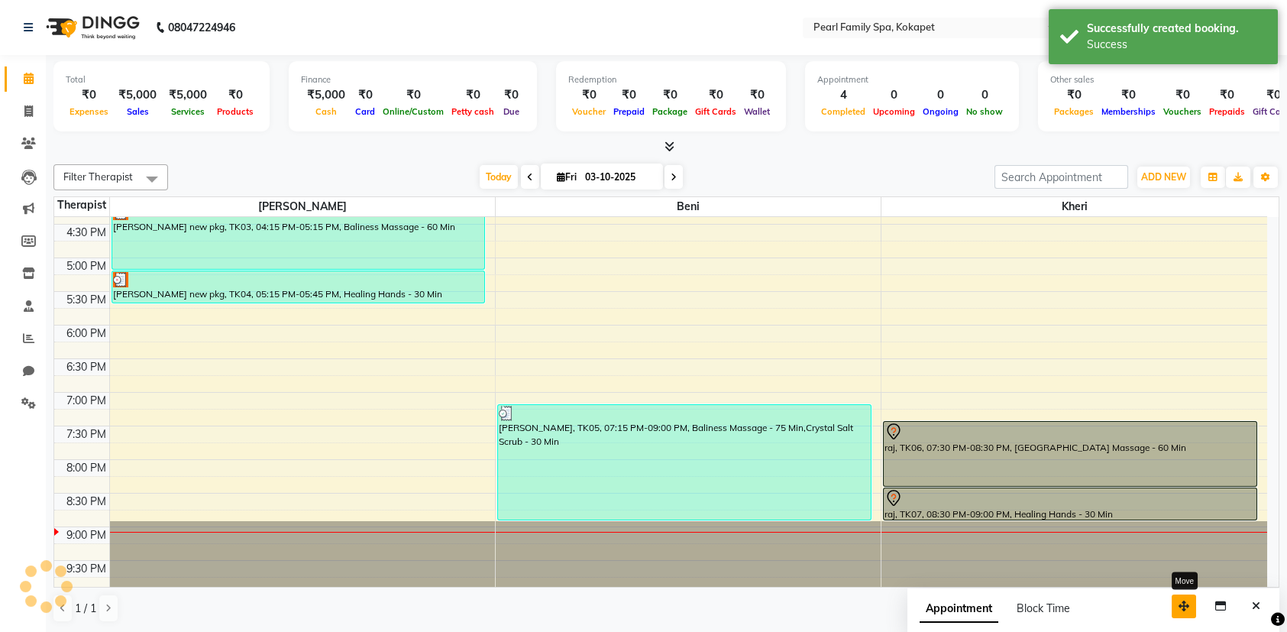
scroll to position [0, 0]
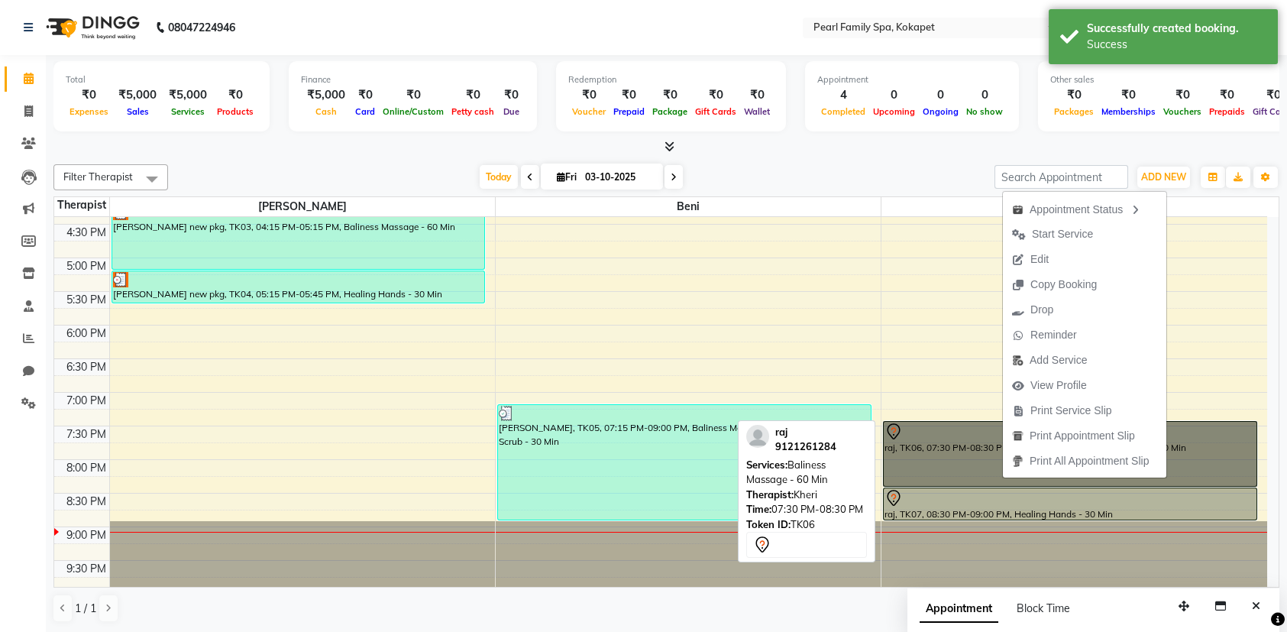
click at [957, 462] on link "raj, TK06, 07:30 PM-08:30 PM, [GEOGRAPHIC_DATA] Massage - 60 Min" at bounding box center [1070, 454] width 374 height 66
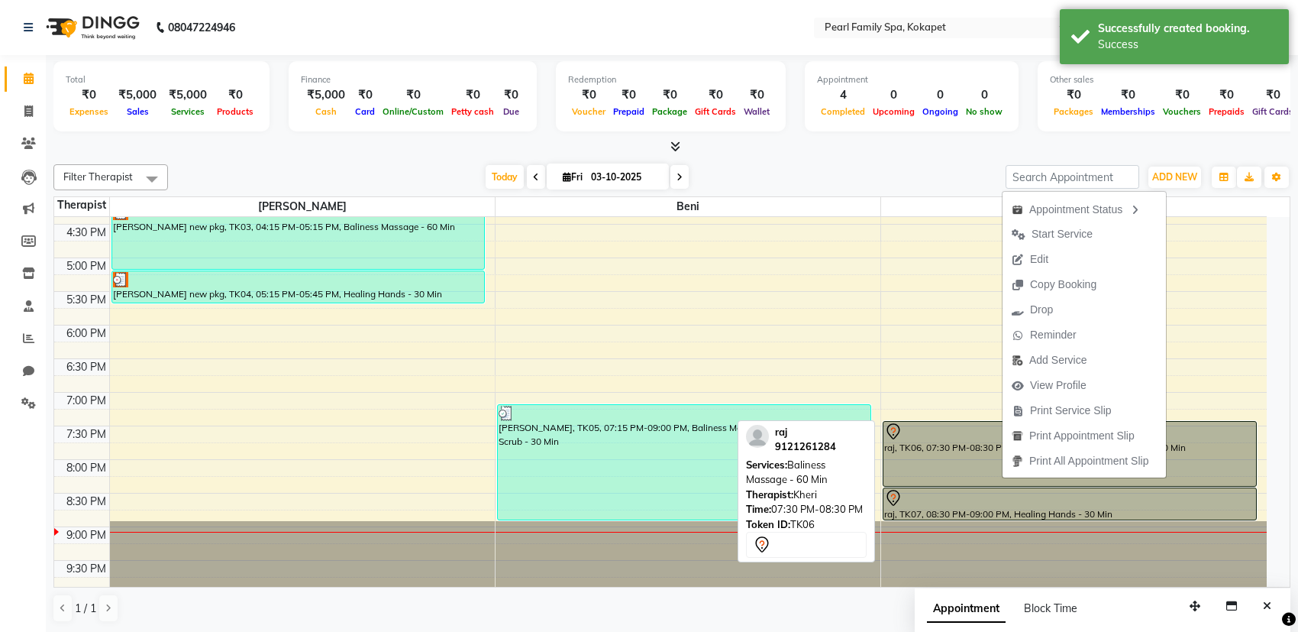
select select "7"
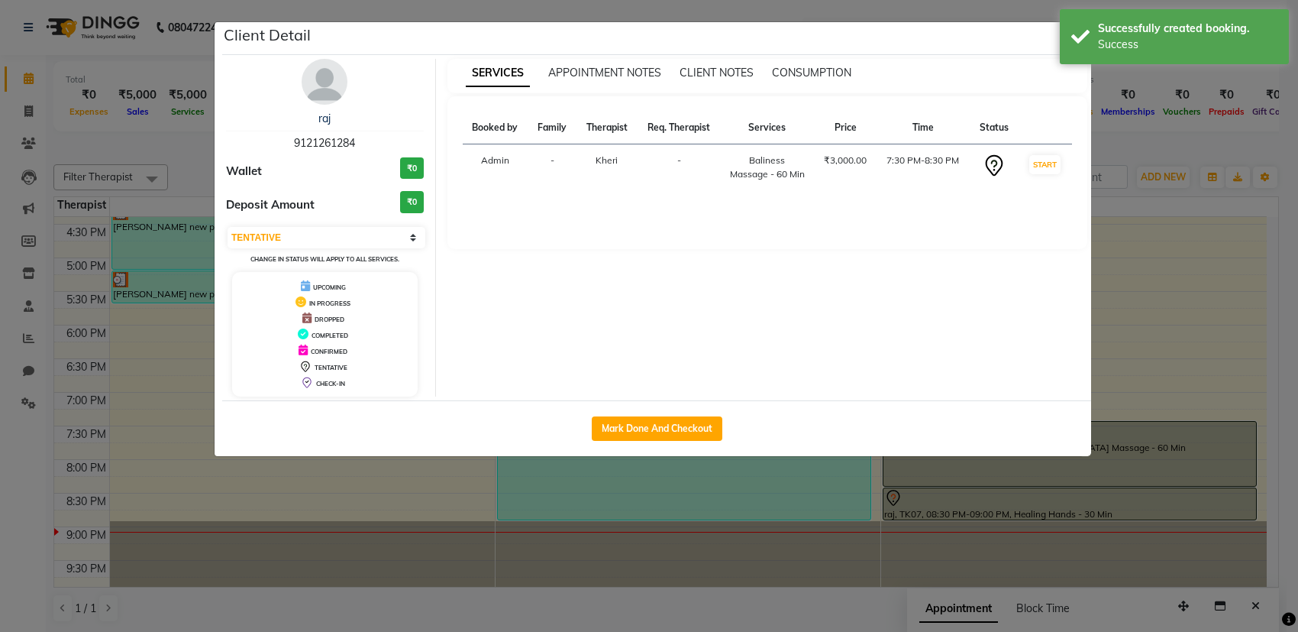
drag, startPoint x: 693, startPoint y: 434, endPoint x: 797, endPoint y: 458, distance: 106.7
click at [694, 434] on button "Mark Done And Checkout" at bounding box center [657, 428] width 131 height 24
select select "service"
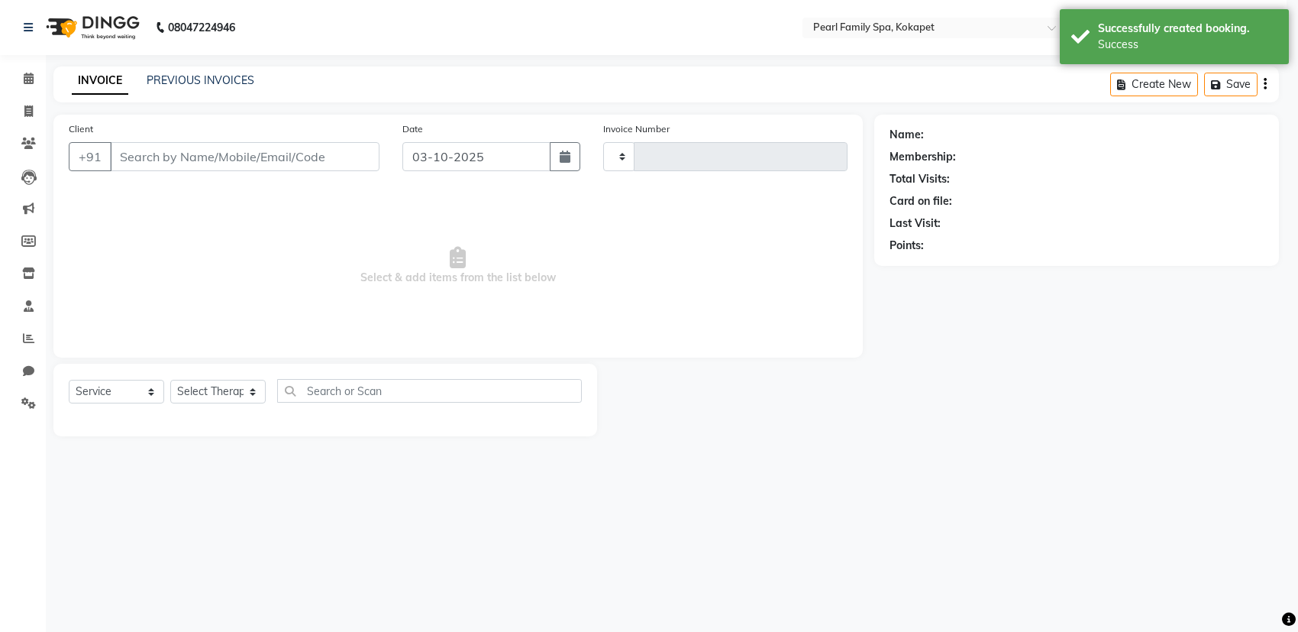
type input "0376"
select select "3"
select select "6217"
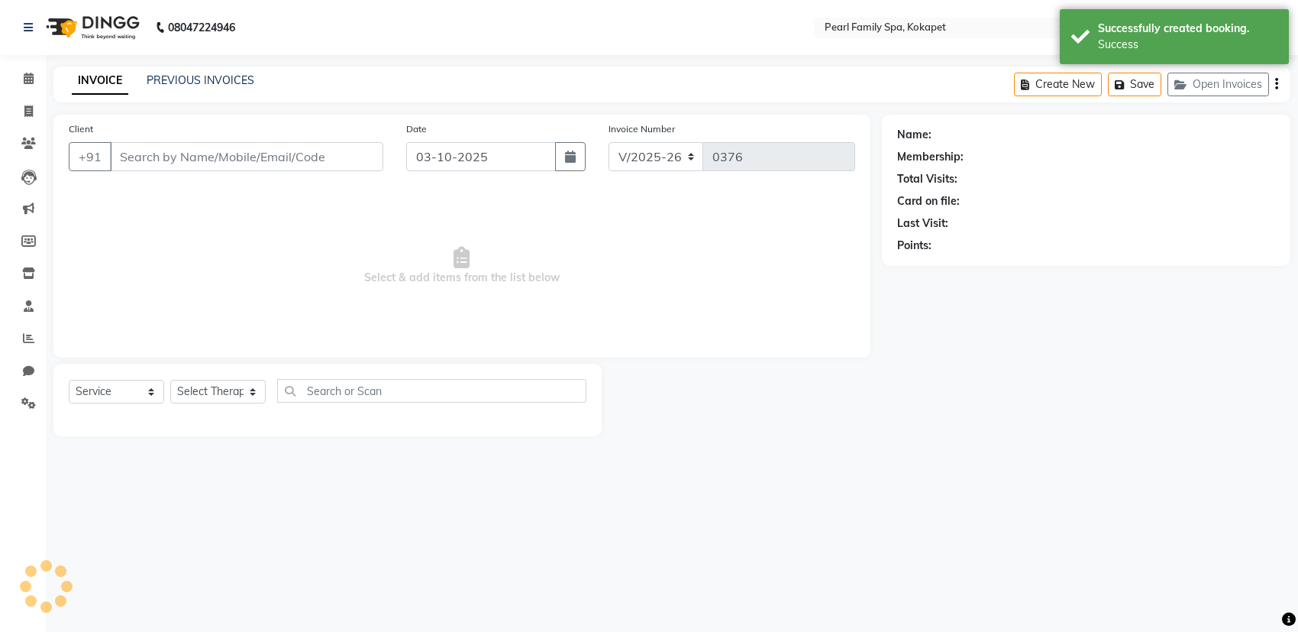
type input "9121261284"
select select "89285"
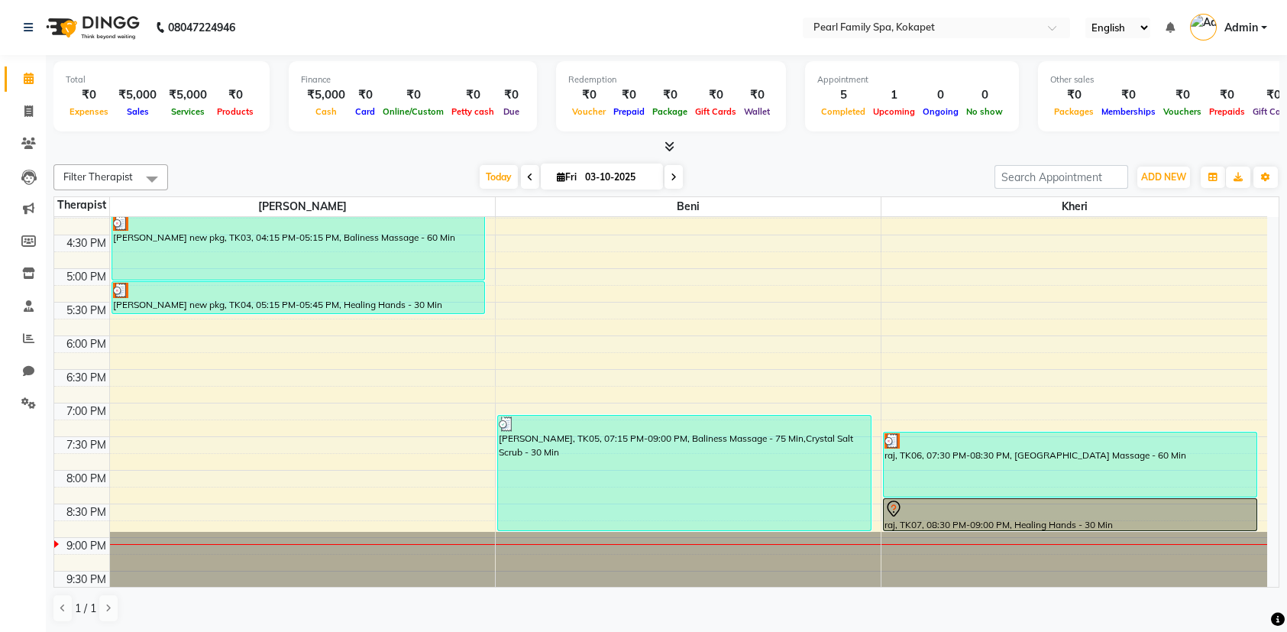
scroll to position [698, 0]
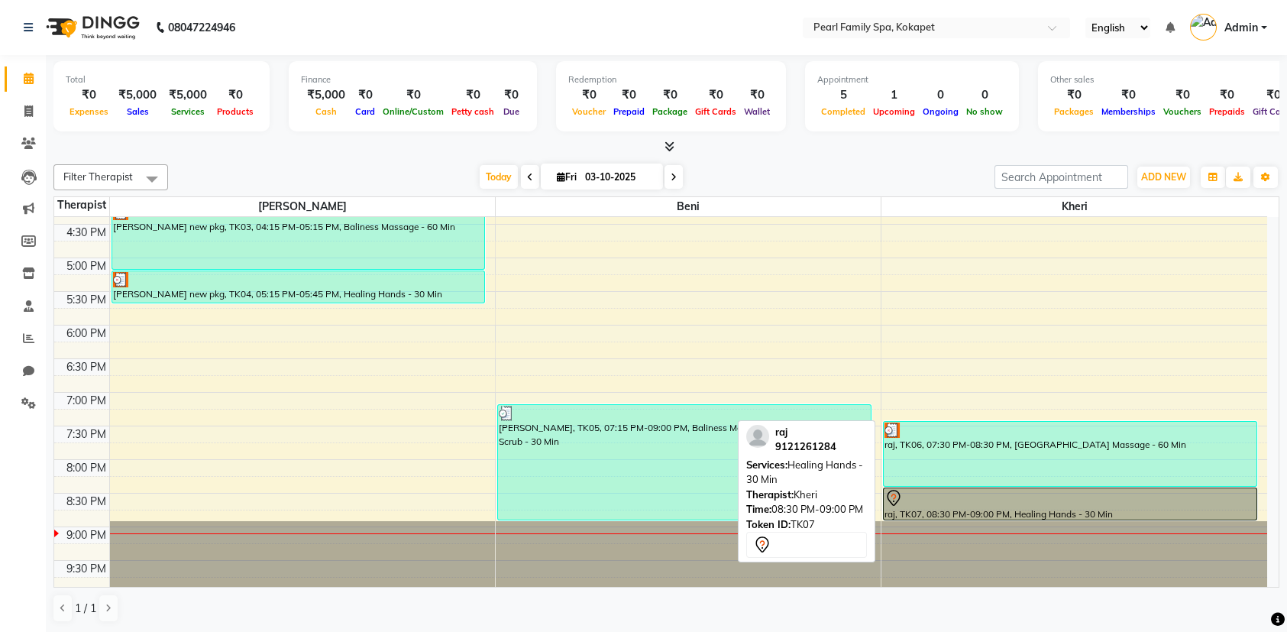
click at [1112, 506] on div "raj, TK07, 08:30 PM-09:00 PM, Healing Hands - 30 Min" at bounding box center [1070, 503] width 373 height 31
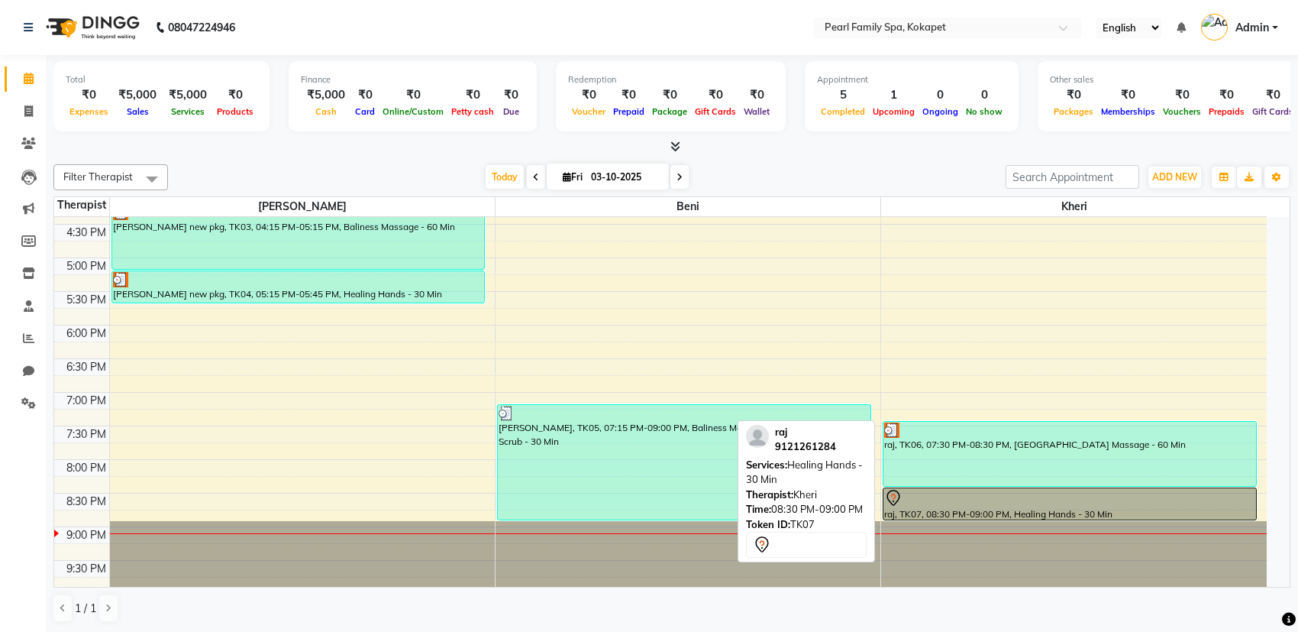
select select "7"
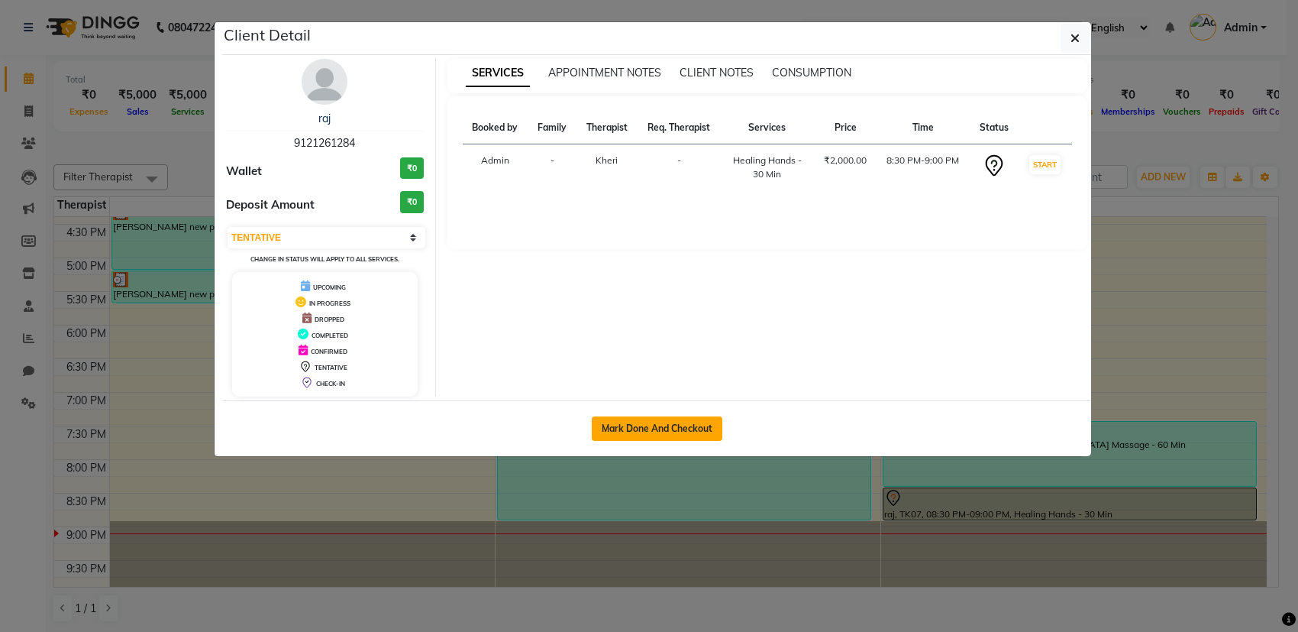
click at [701, 422] on button "Mark Done And Checkout" at bounding box center [657, 428] width 131 height 24
select select "service"
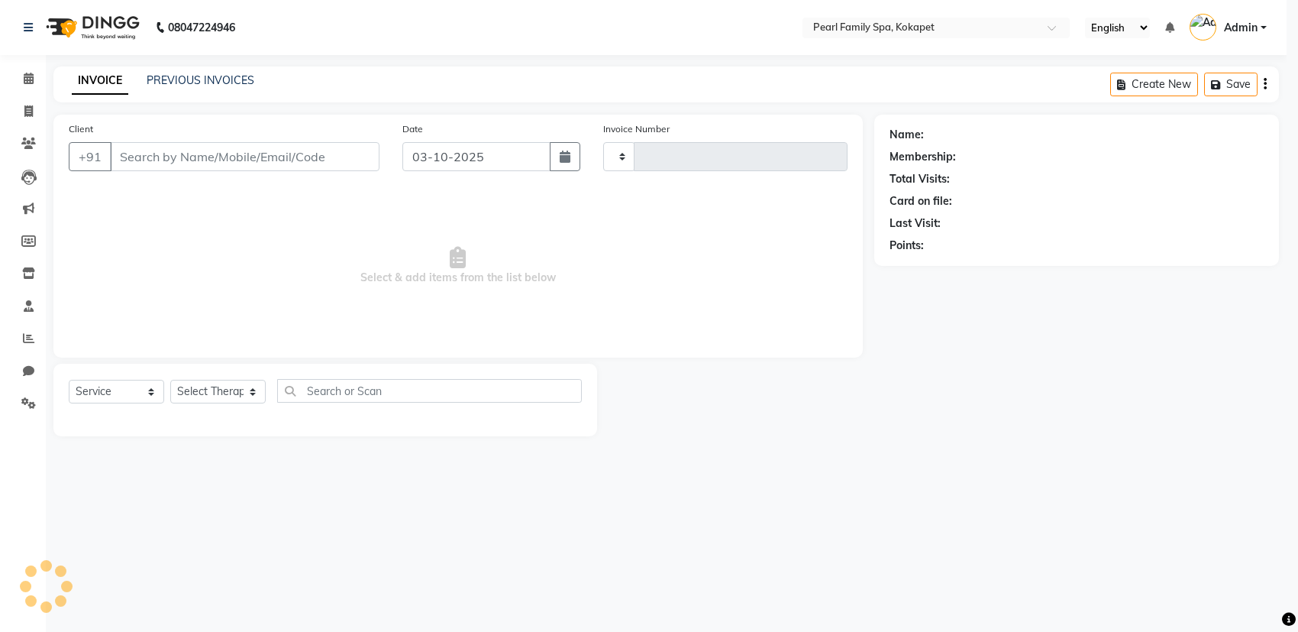
type input "0376"
select select "3"
select select "6217"
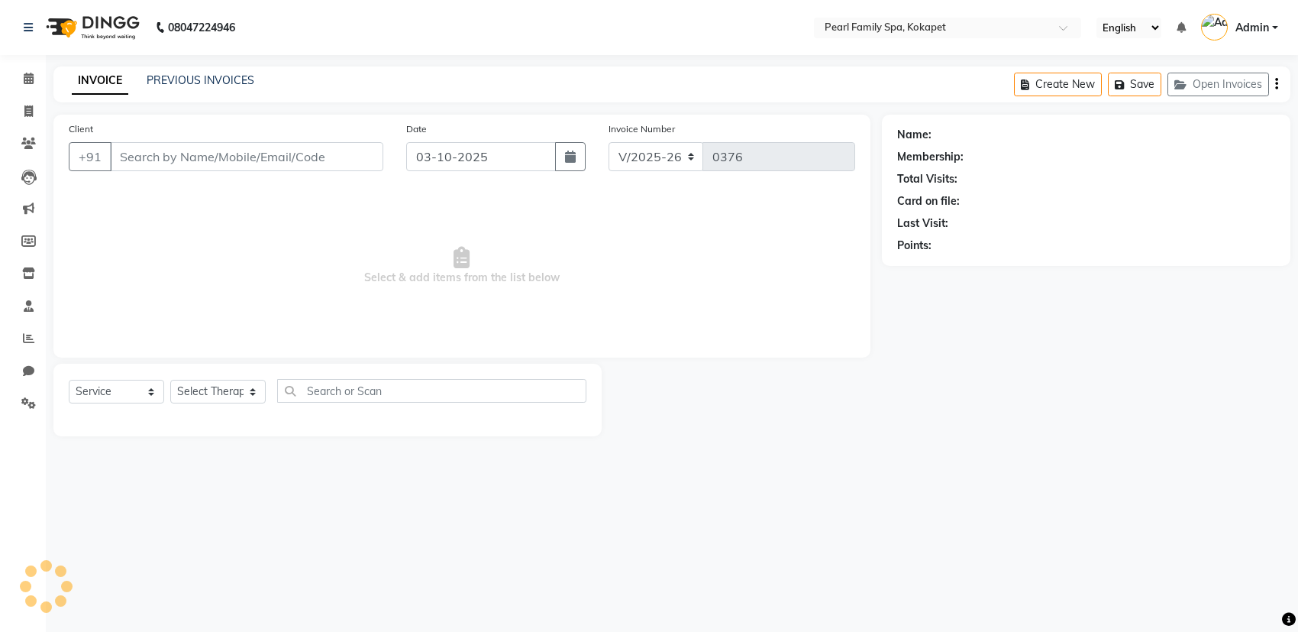
type input "9121261284"
select select "89285"
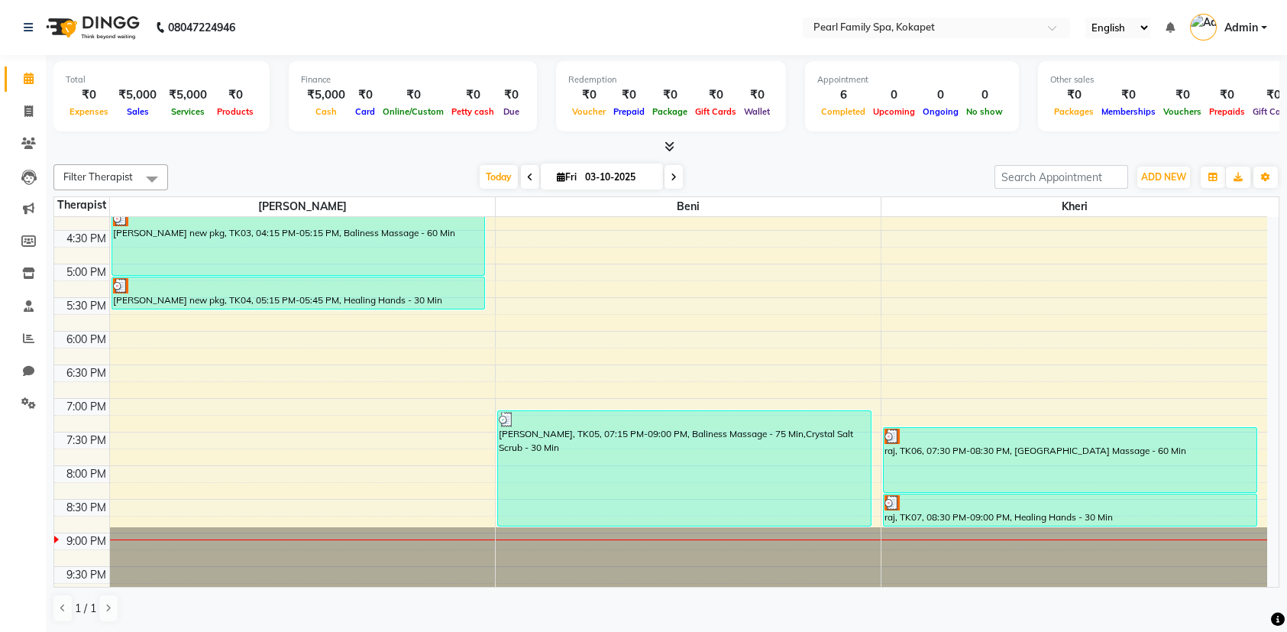
scroll to position [698, 0]
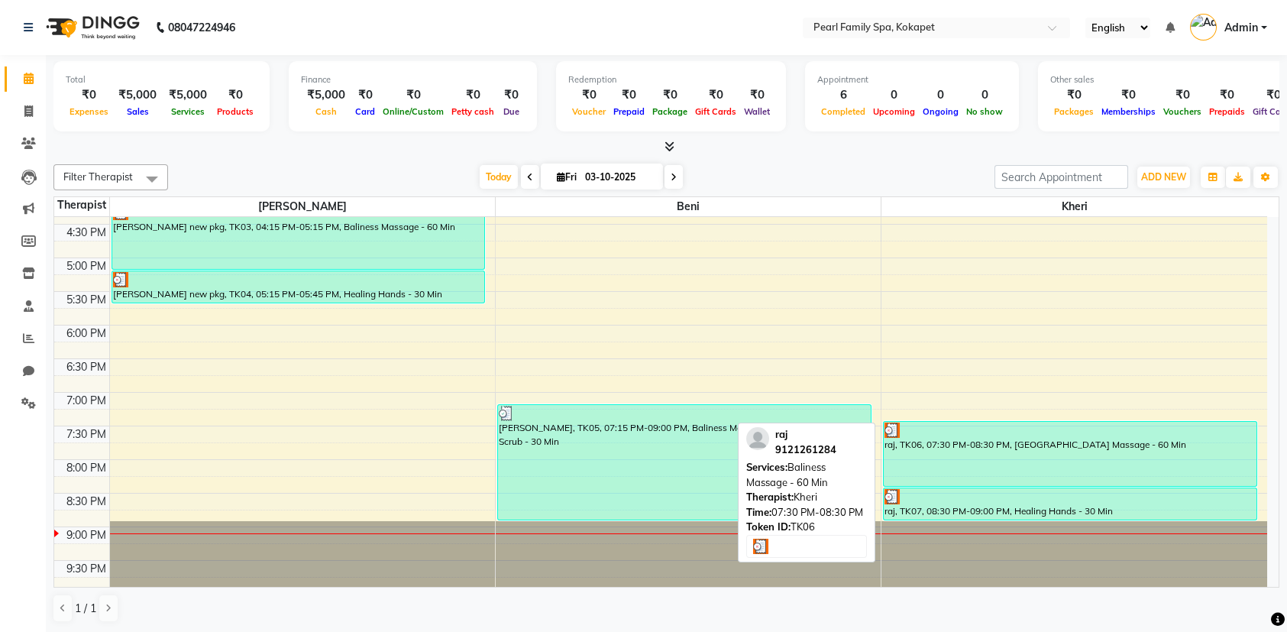
click at [1170, 454] on div "raj, TK06, 07:30 PM-08:30 PM, [GEOGRAPHIC_DATA] Massage - 60 Min" at bounding box center [1070, 454] width 373 height 64
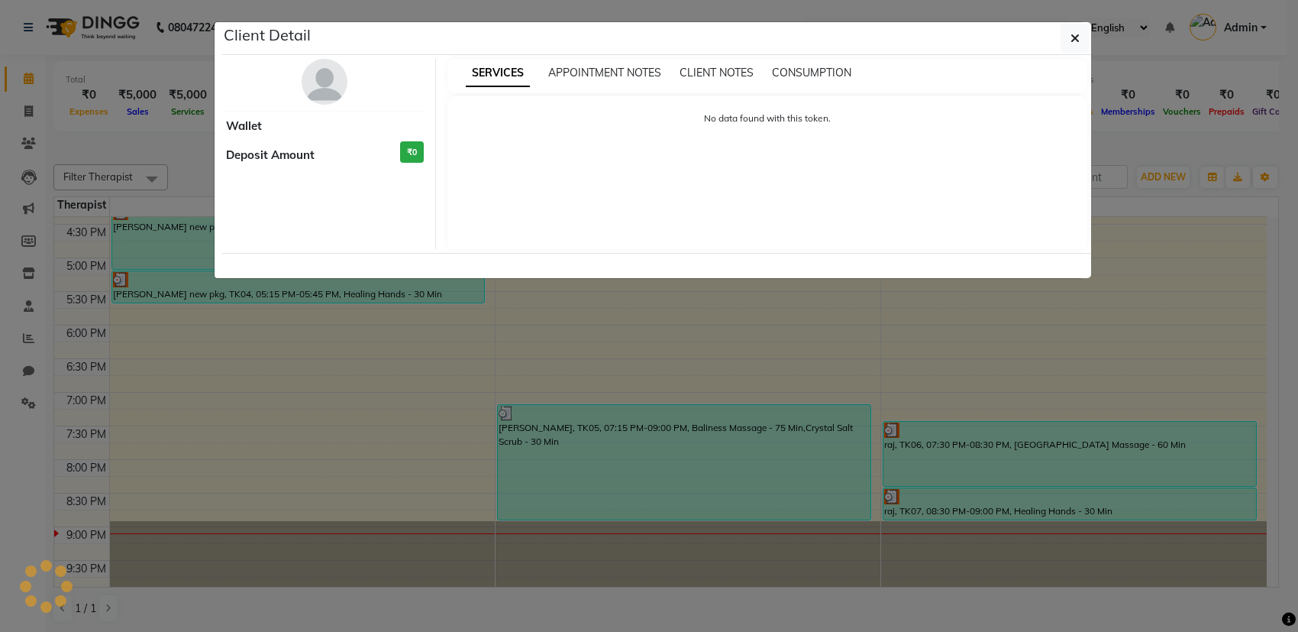
select select "3"
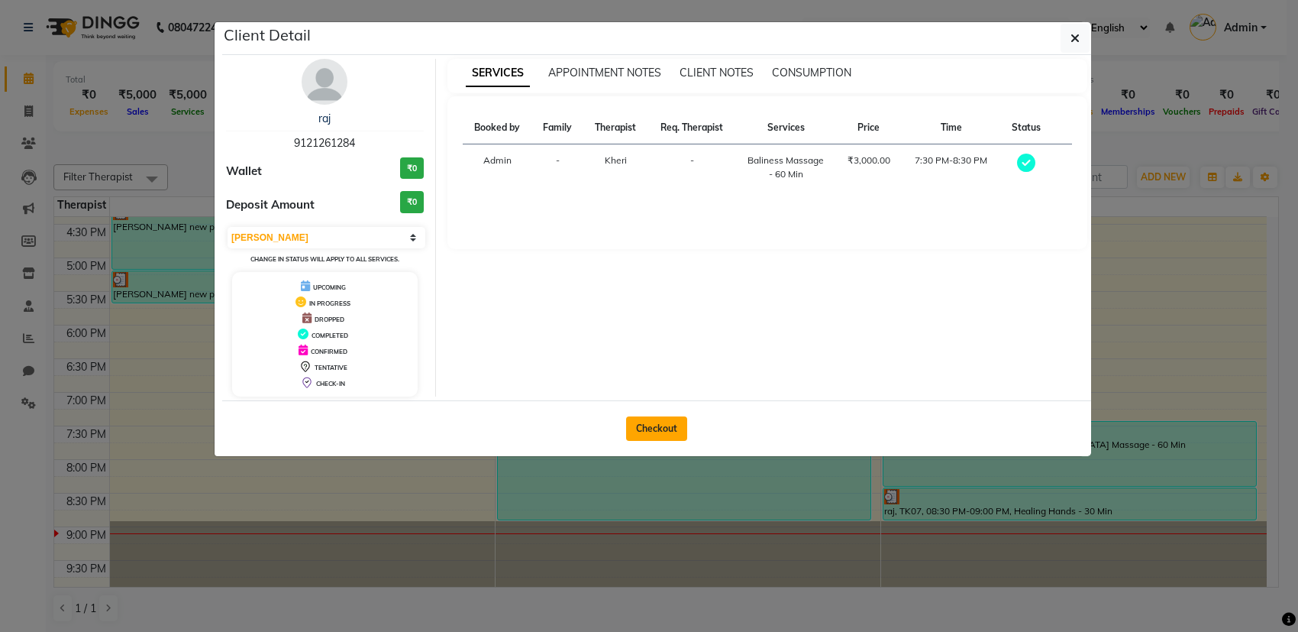
click at [638, 431] on button "Checkout" at bounding box center [656, 428] width 61 height 24
select select "service"
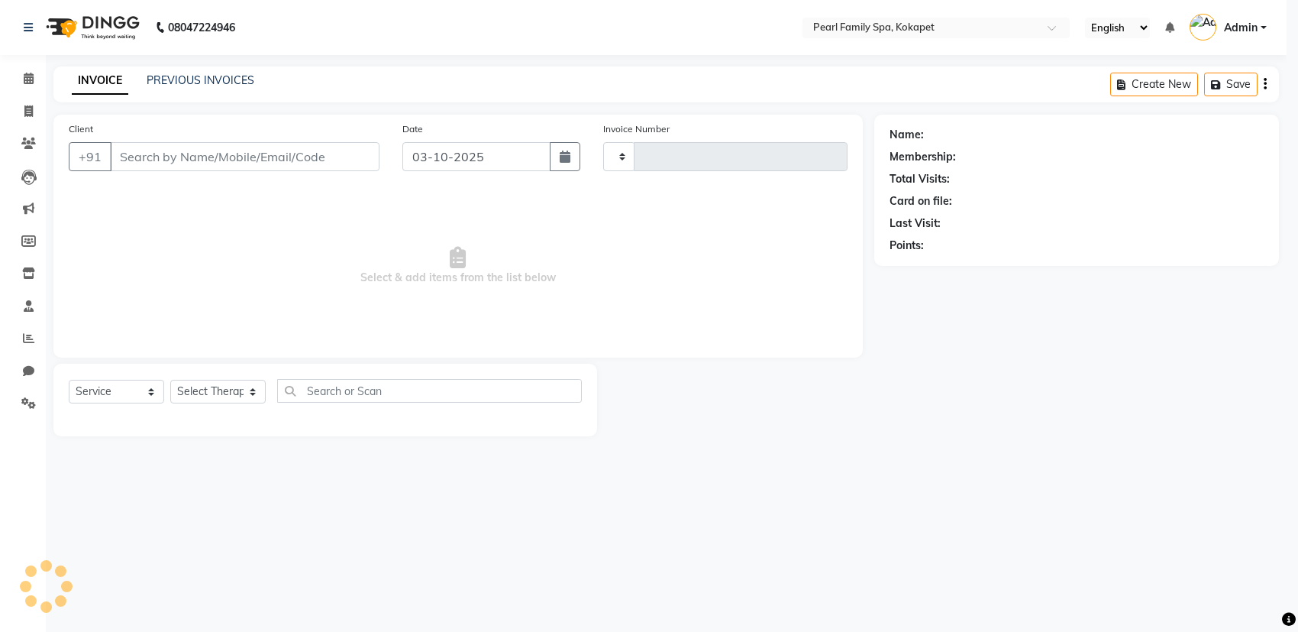
type input "0376"
select select "6217"
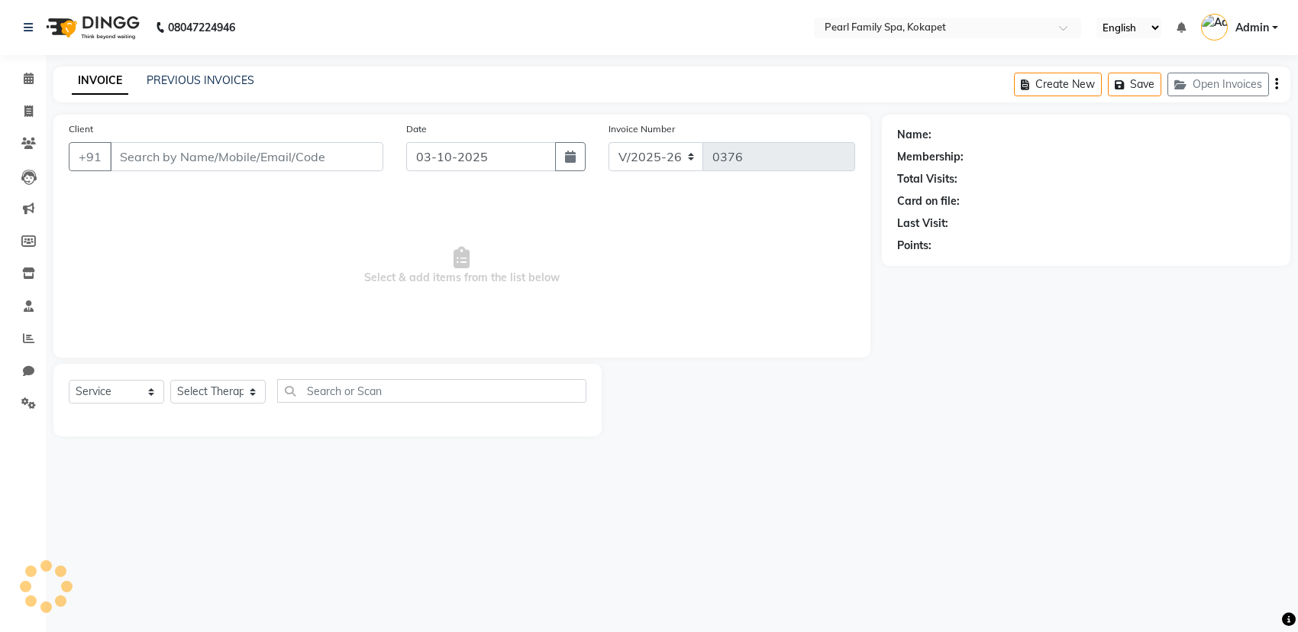
type input "9121261284"
select select "89285"
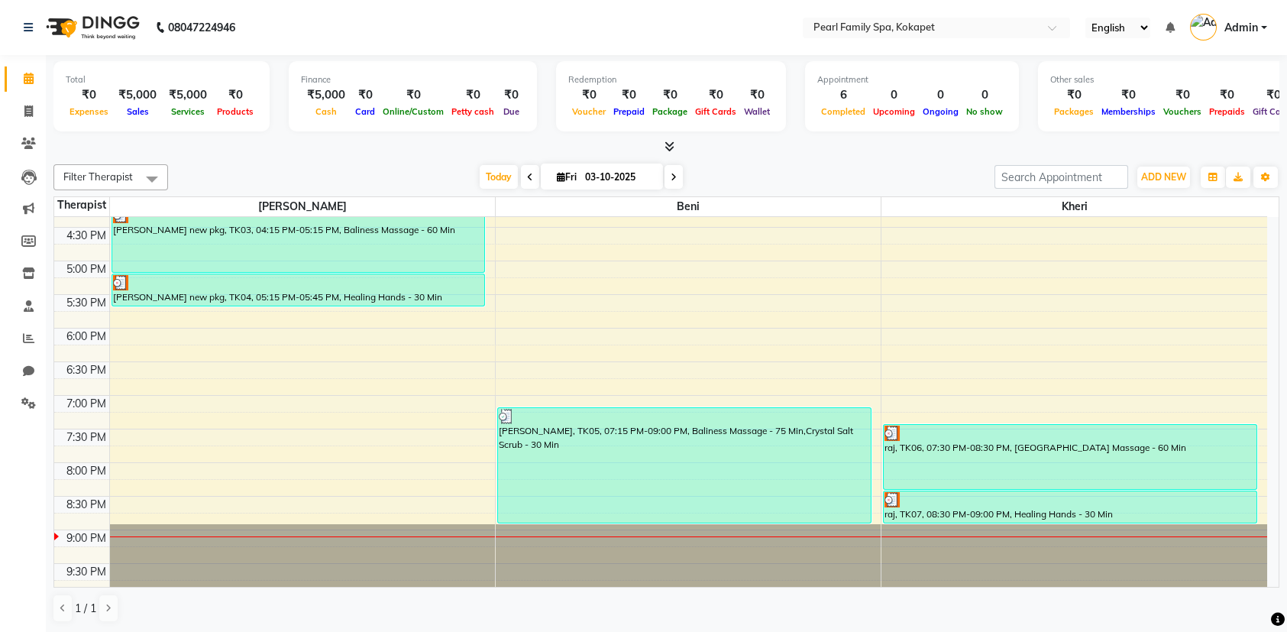
scroll to position [698, 0]
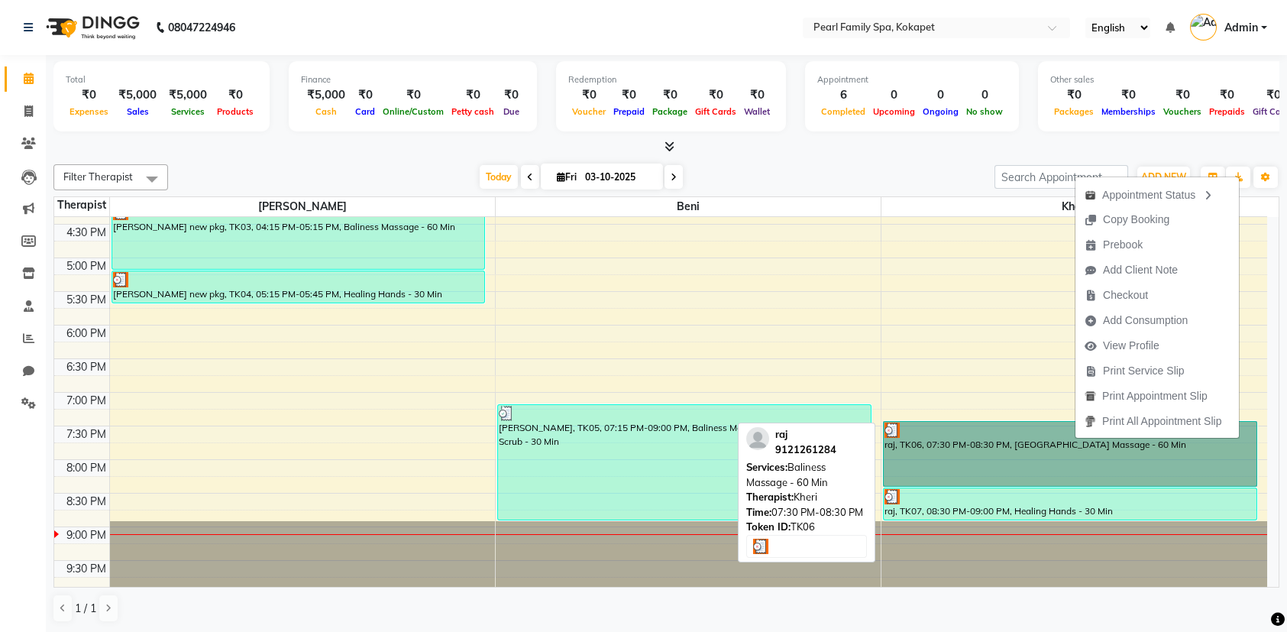
click at [1133, 469] on link "raj, TK06, 07:30 PM-08:30 PM, [GEOGRAPHIC_DATA] Massage - 60 Min" at bounding box center [1070, 454] width 374 height 66
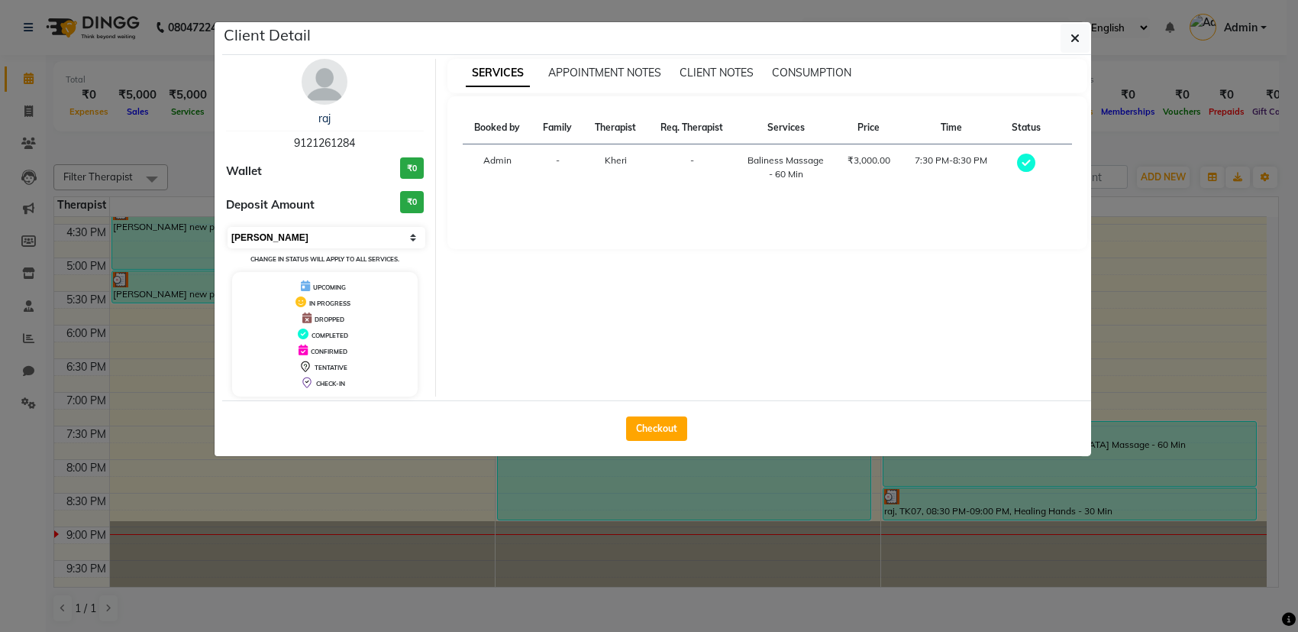
click at [382, 234] on select "Select MARK DONE UPCOMING" at bounding box center [327, 237] width 198 height 21
select select "select"
click at [228, 227] on select "Select MARK DONE UPCOMING" at bounding box center [327, 237] width 198 height 21
click at [640, 414] on div "Checkout" at bounding box center [656, 428] width 869 height 56
click at [648, 422] on button "Checkout" at bounding box center [656, 428] width 61 height 24
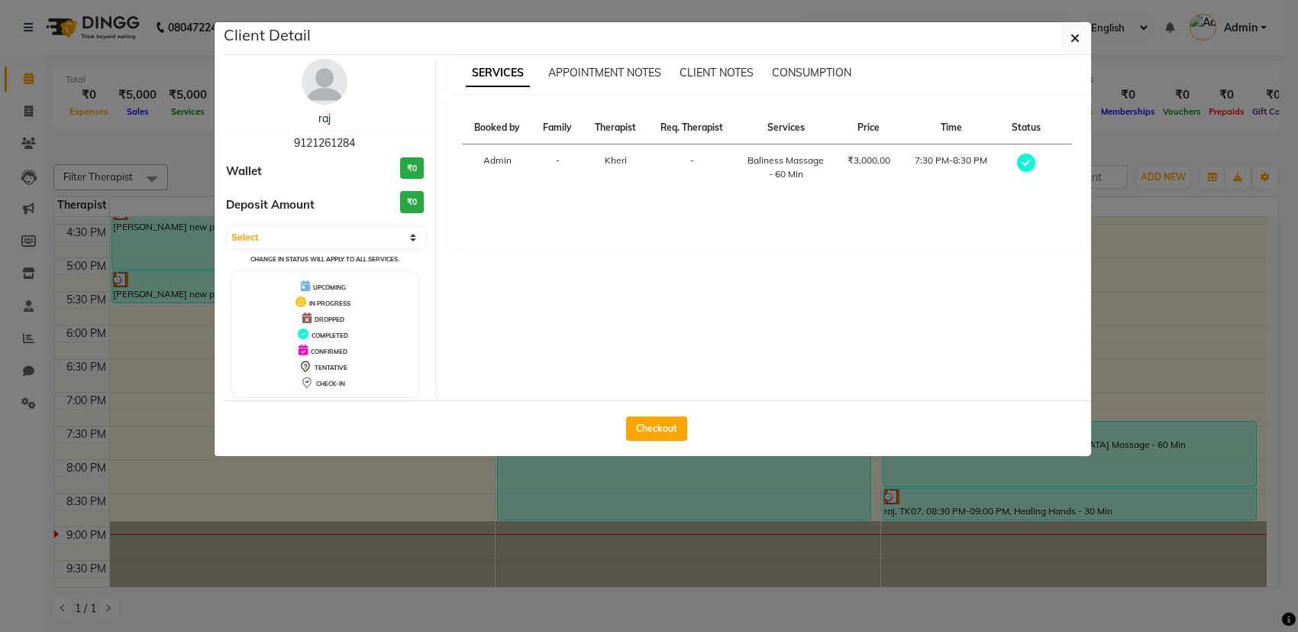
select select "6217"
select select "service"
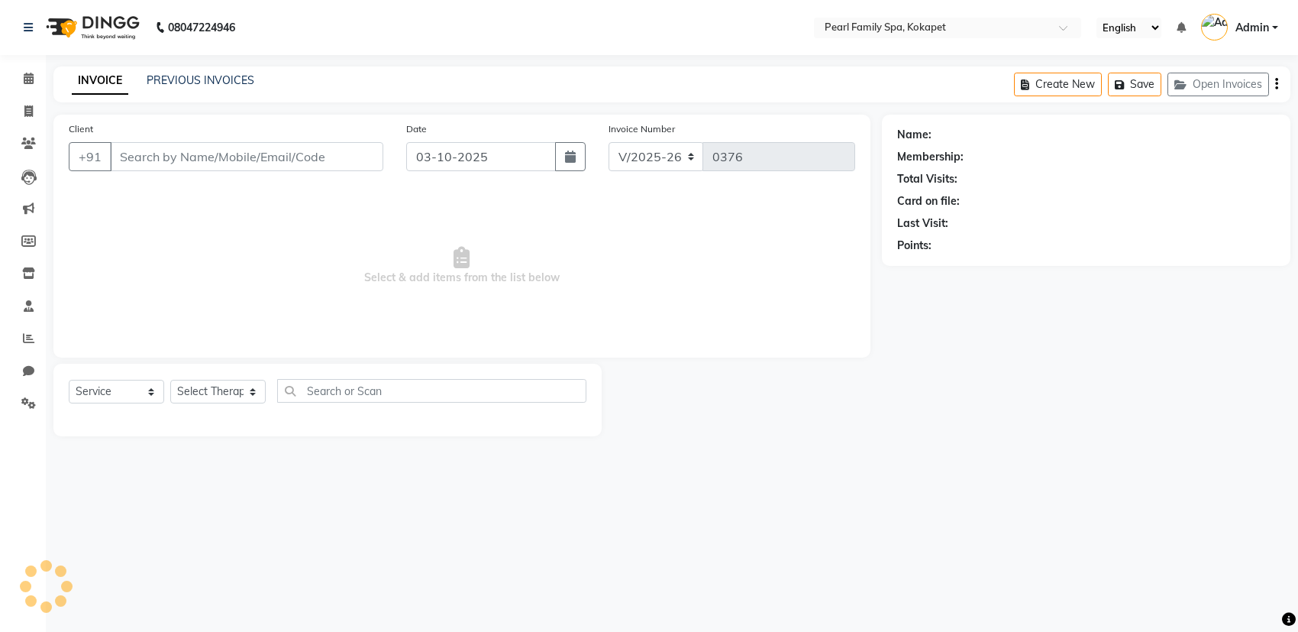
type input "9121261284"
select select "89285"
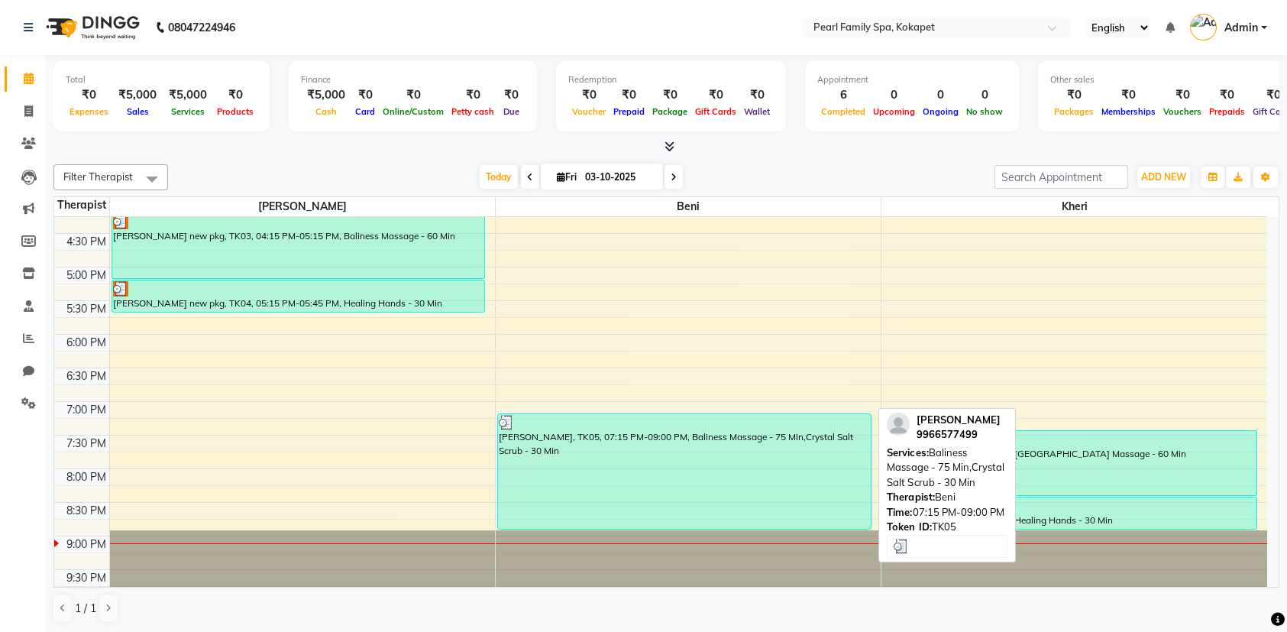
scroll to position [698, 0]
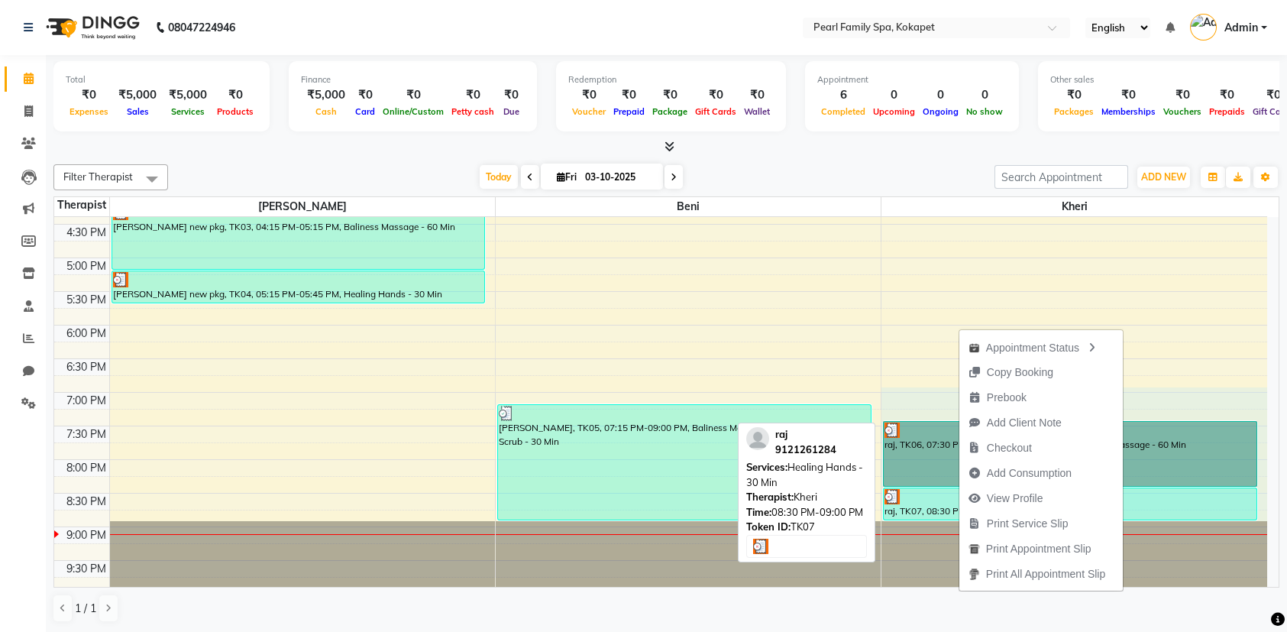
drag, startPoint x: 1168, startPoint y: 399, endPoint x: 1217, endPoint y: 509, distance: 119.3
click at [1217, 509] on div "6:00 AM 6:30 AM 7:00 AM 7:30 AM 8:00 AM 8:30 AM 9:00 AM 9:30 AM 10:00 AM 10:30 …" at bounding box center [660, 56] width 1213 height 1075
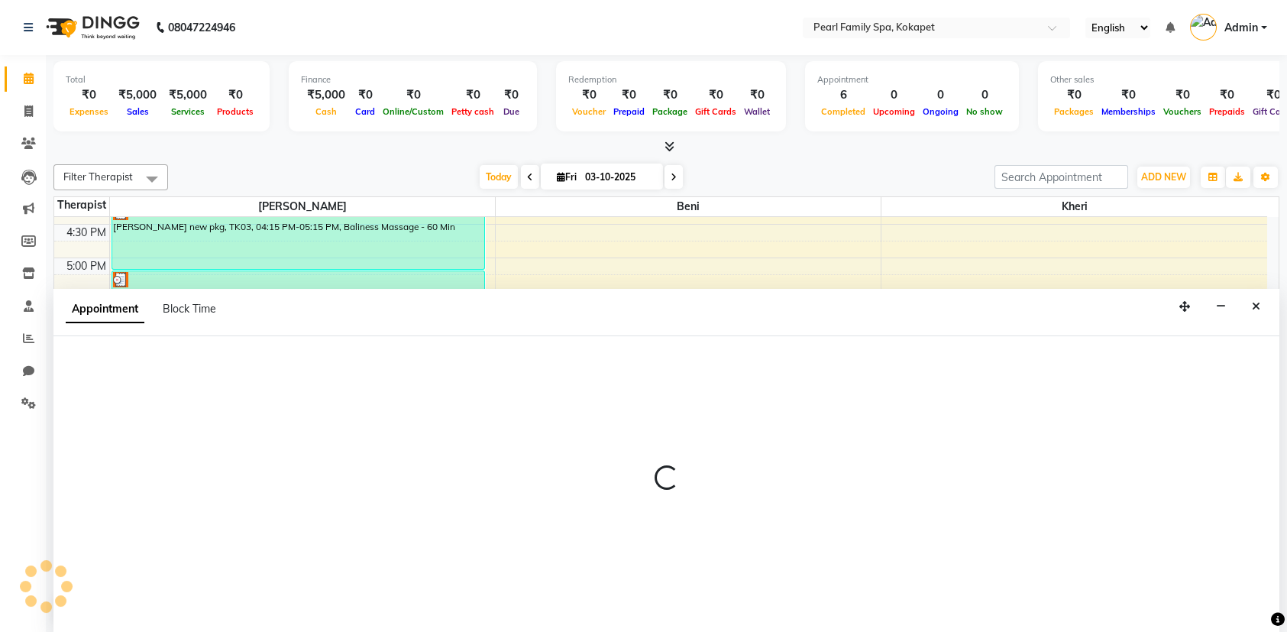
scroll to position [0, 0]
select select "89285"
select select "1140"
select select "tentative"
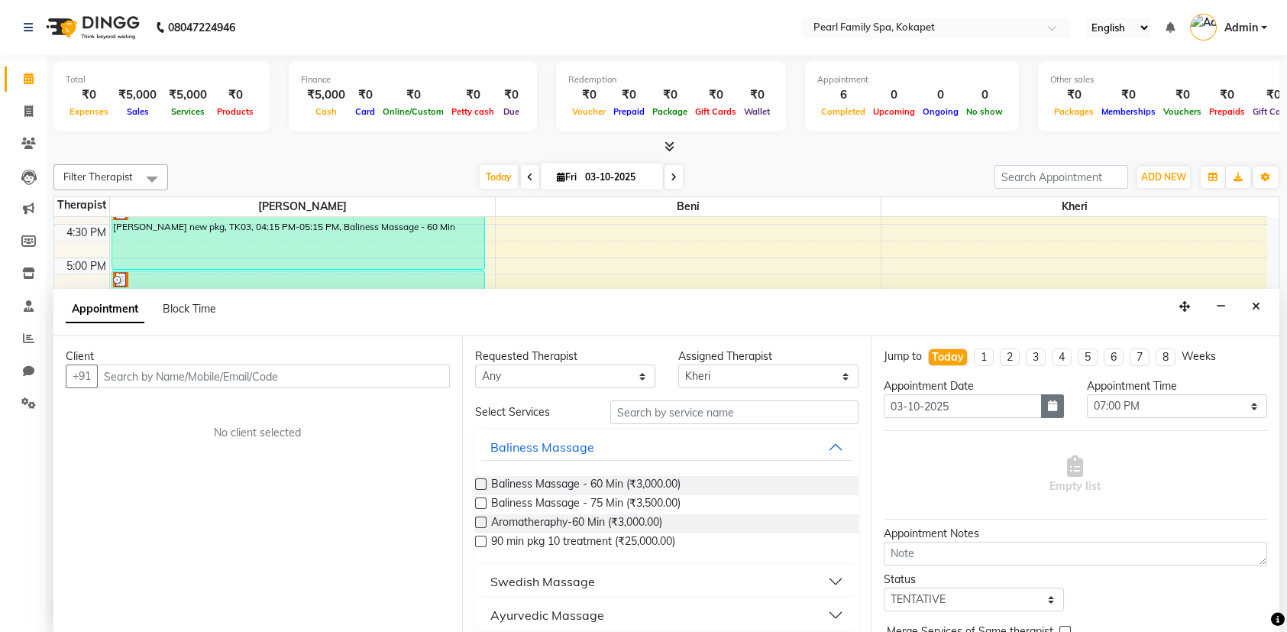
click at [1041, 409] on button "button" at bounding box center [1052, 406] width 23 height 24
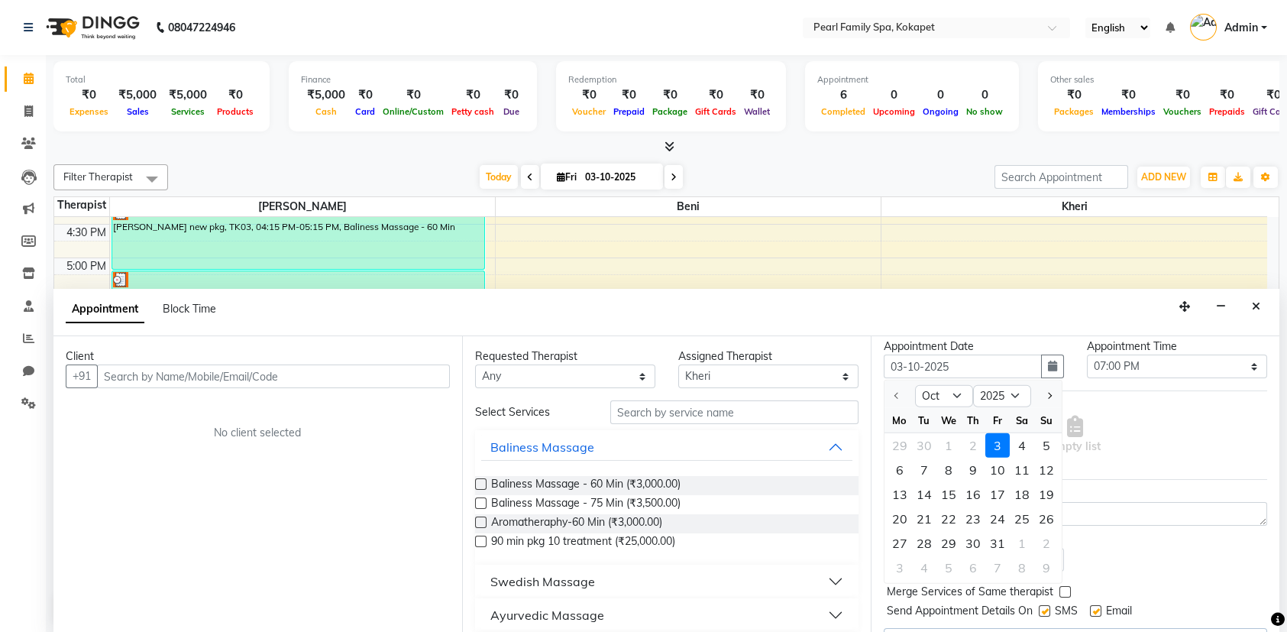
scroll to position [75, 0]
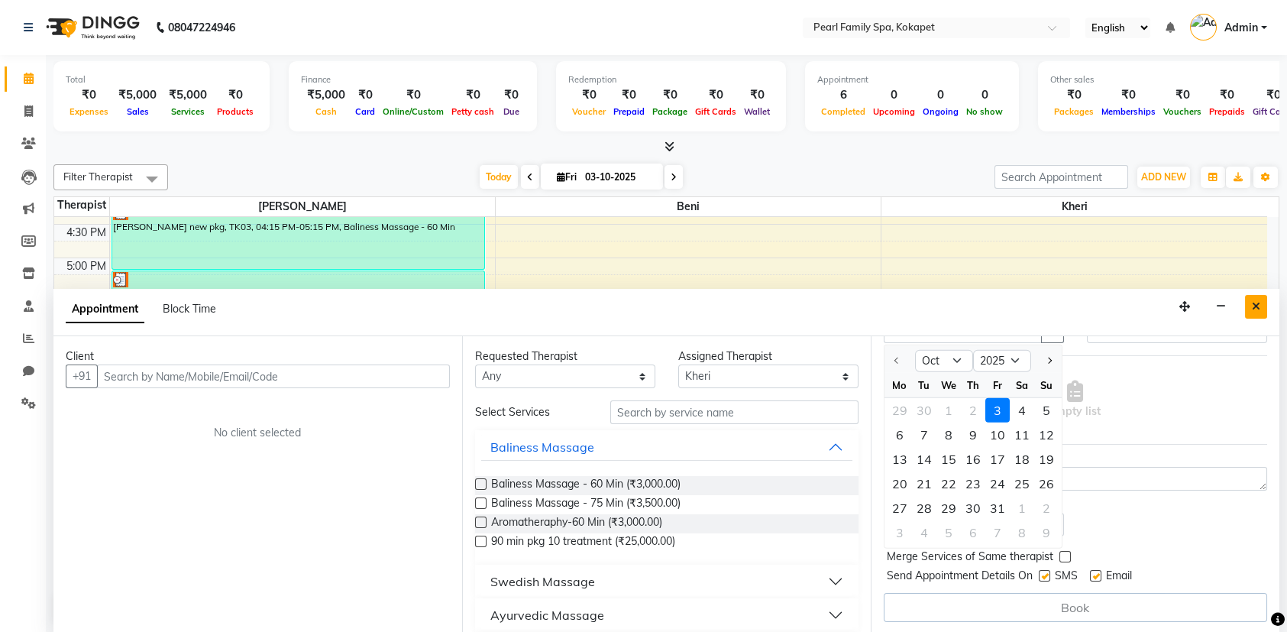
click at [1246, 304] on button "Close" at bounding box center [1256, 307] width 22 height 24
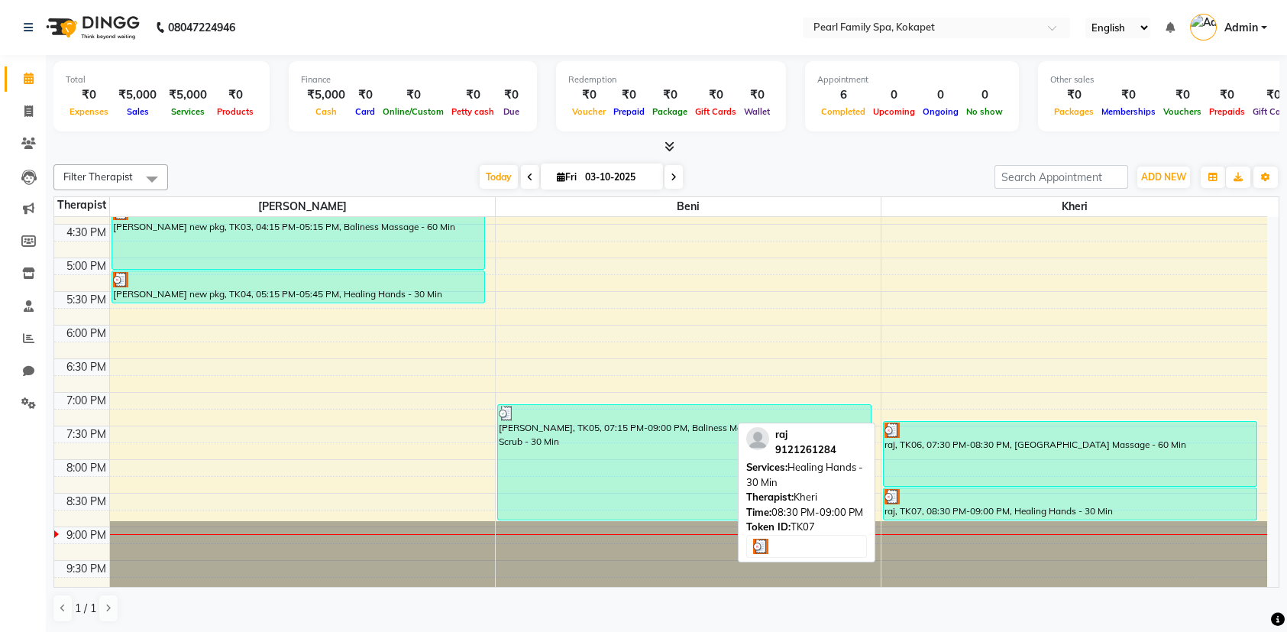
drag, startPoint x: 1188, startPoint y: 425, endPoint x: 1198, endPoint y: 477, distance: 52.3
click at [1198, 477] on div "raj, TK06, 07:30 PM-08:30 PM, [GEOGRAPHIC_DATA] Massage - 60 Min" at bounding box center [1070, 454] width 373 height 64
select select "3"
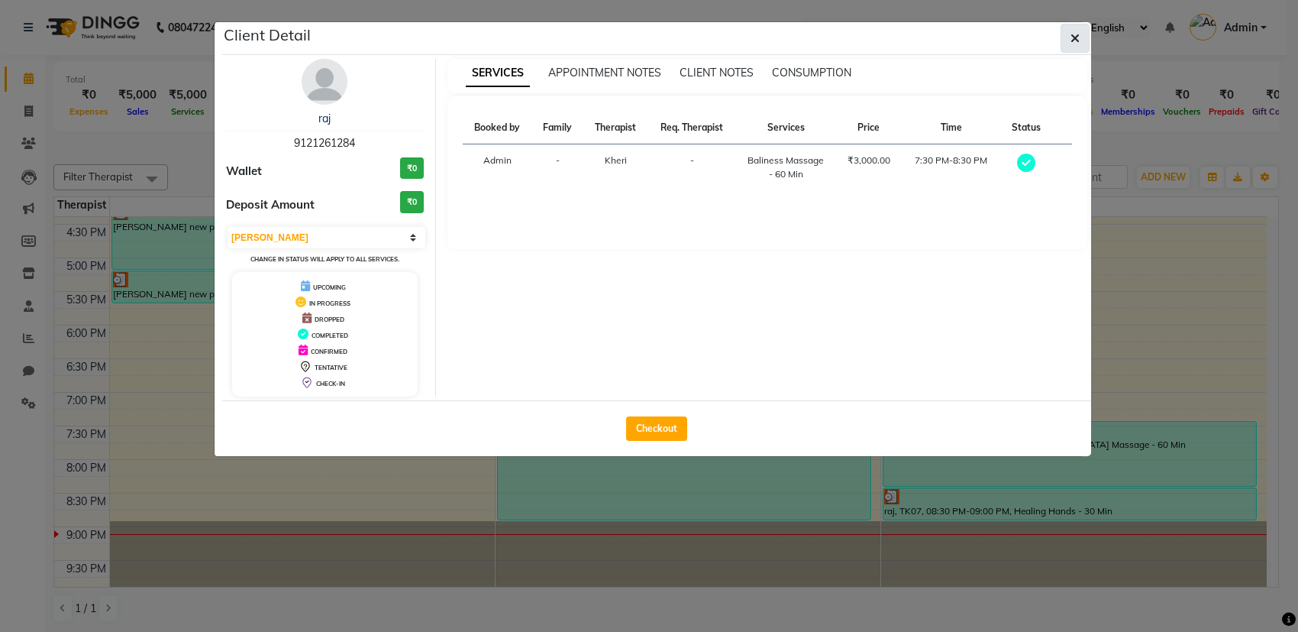
click at [1075, 40] on icon "button" at bounding box center [1075, 38] width 9 height 12
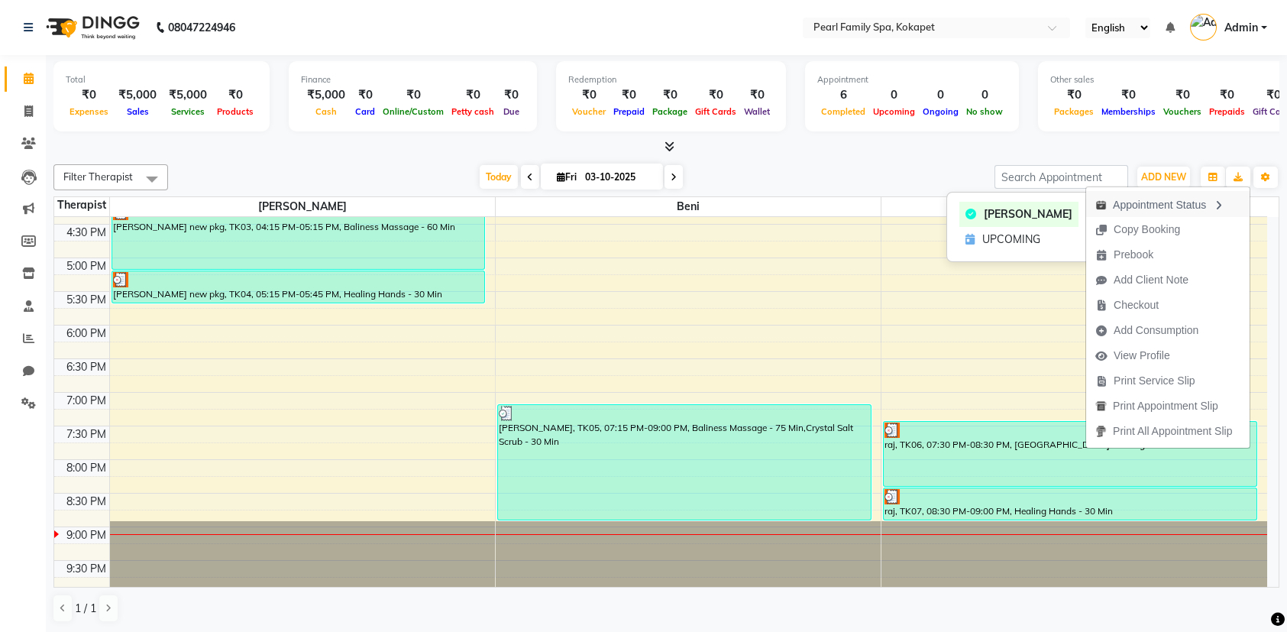
click at [1153, 209] on div "Appointment Status" at bounding box center [1167, 204] width 163 height 26
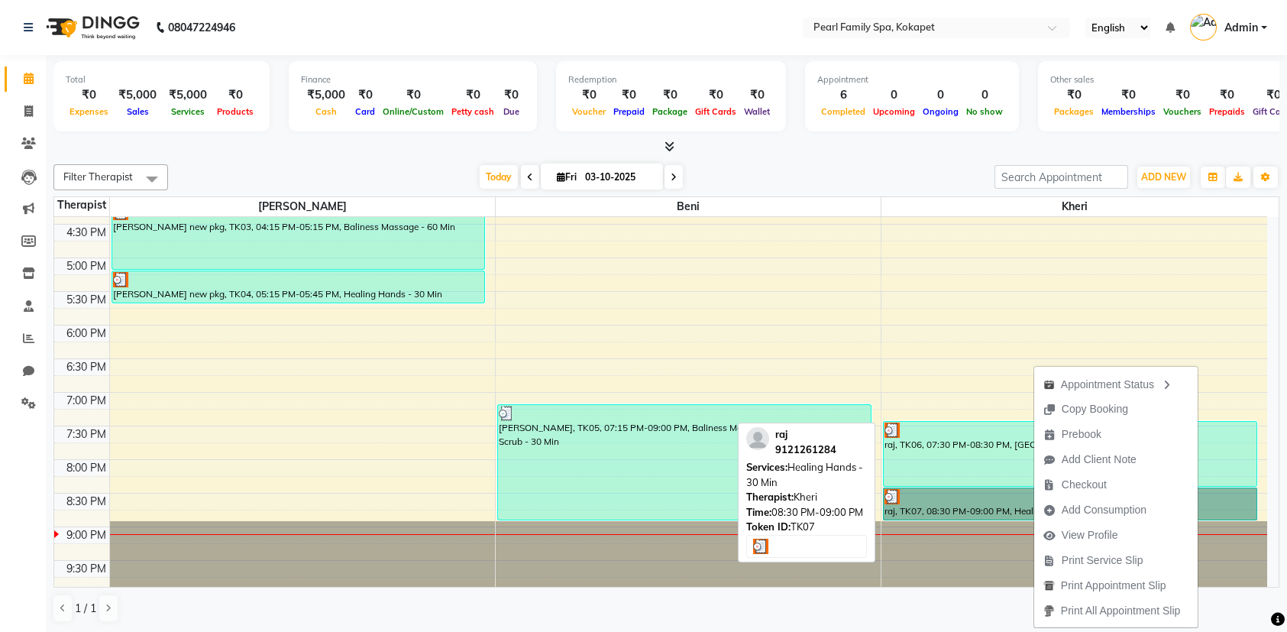
click at [950, 493] on link "raj, TK07, 08:30 PM-09:00 PM, Healing Hands - 30 Min" at bounding box center [1070, 503] width 374 height 33
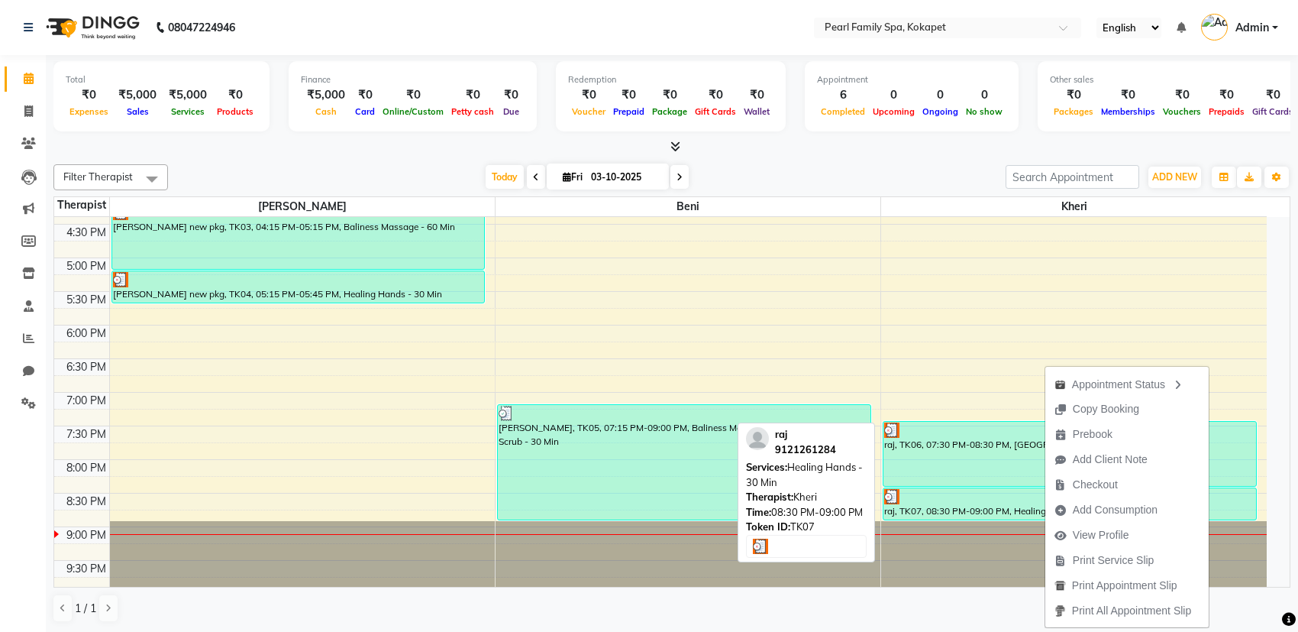
select select "3"
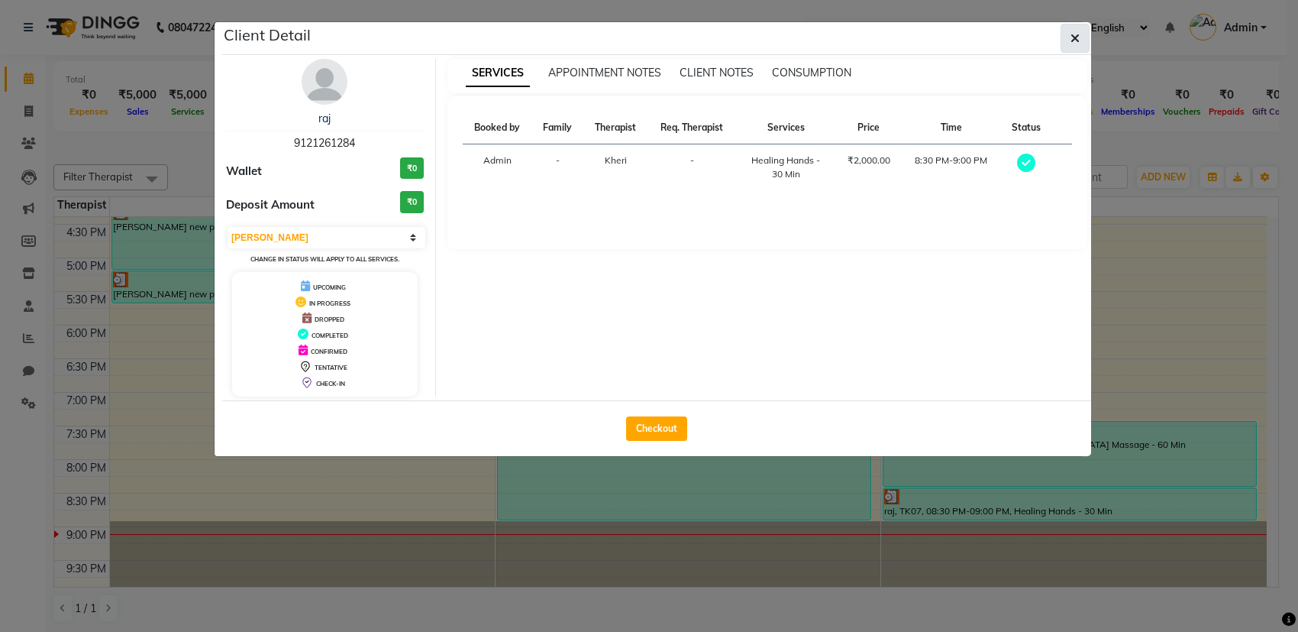
click at [1069, 33] on button "button" at bounding box center [1075, 38] width 29 height 29
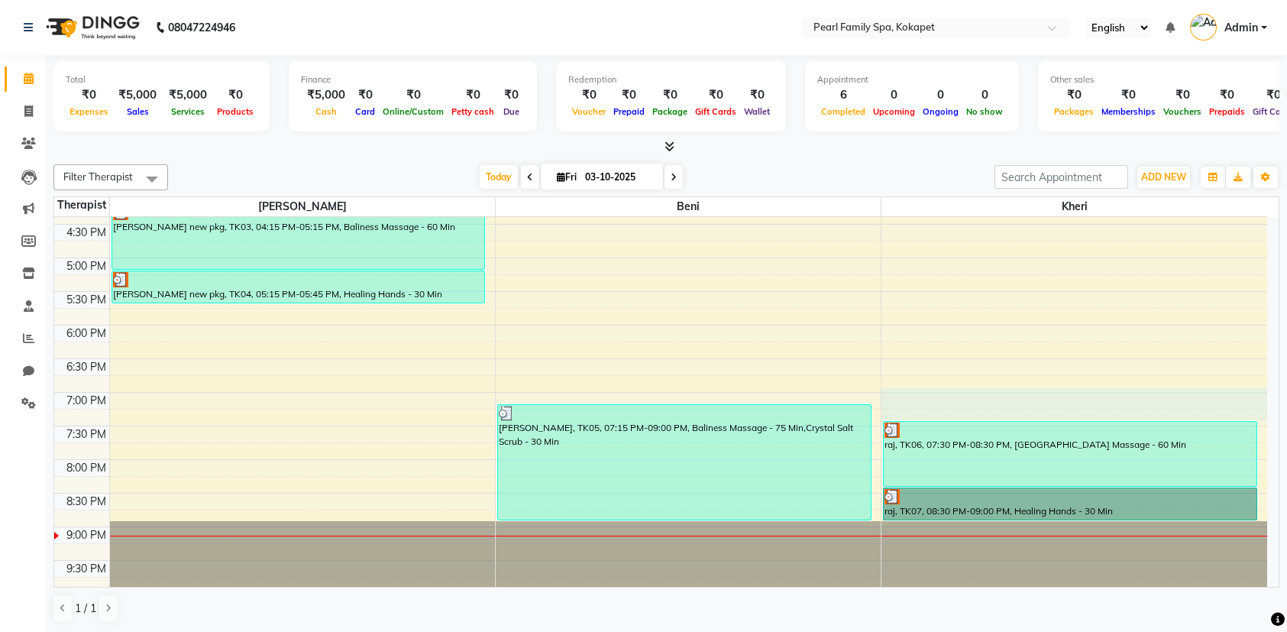
drag, startPoint x: 954, startPoint y: 406, endPoint x: 952, endPoint y: 414, distance: 8.5
click at [952, 414] on div "6:00 AM 6:30 AM 7:00 AM 7:30 AM 8:00 AM 8:30 AM 9:00 AM 9:30 AM 10:00 AM 10:30 …" at bounding box center [660, 56] width 1213 height 1075
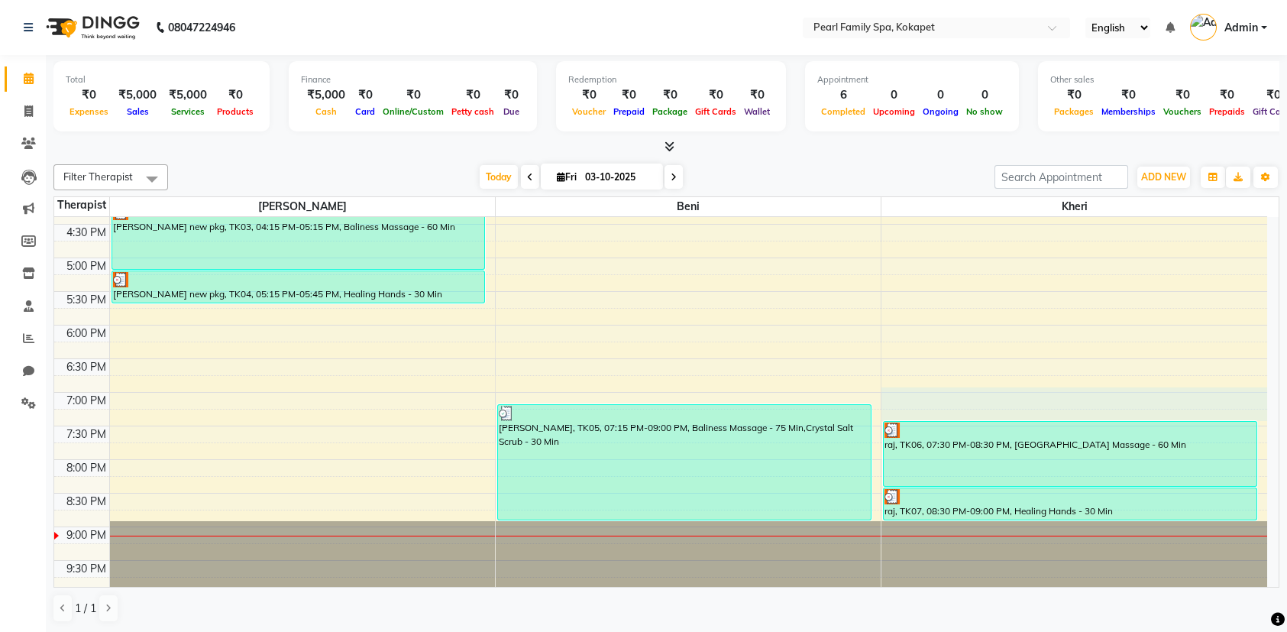
select select "89285"
select select "1140"
select select "tentative"
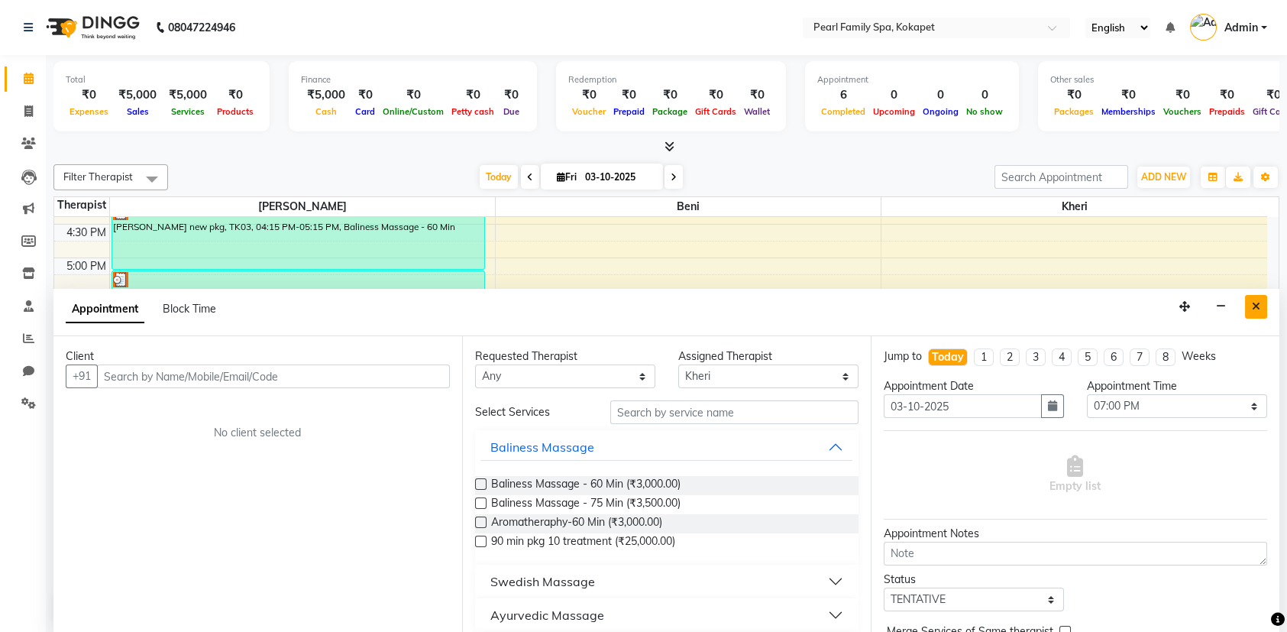
click at [1253, 304] on icon "Close" at bounding box center [1256, 306] width 8 height 11
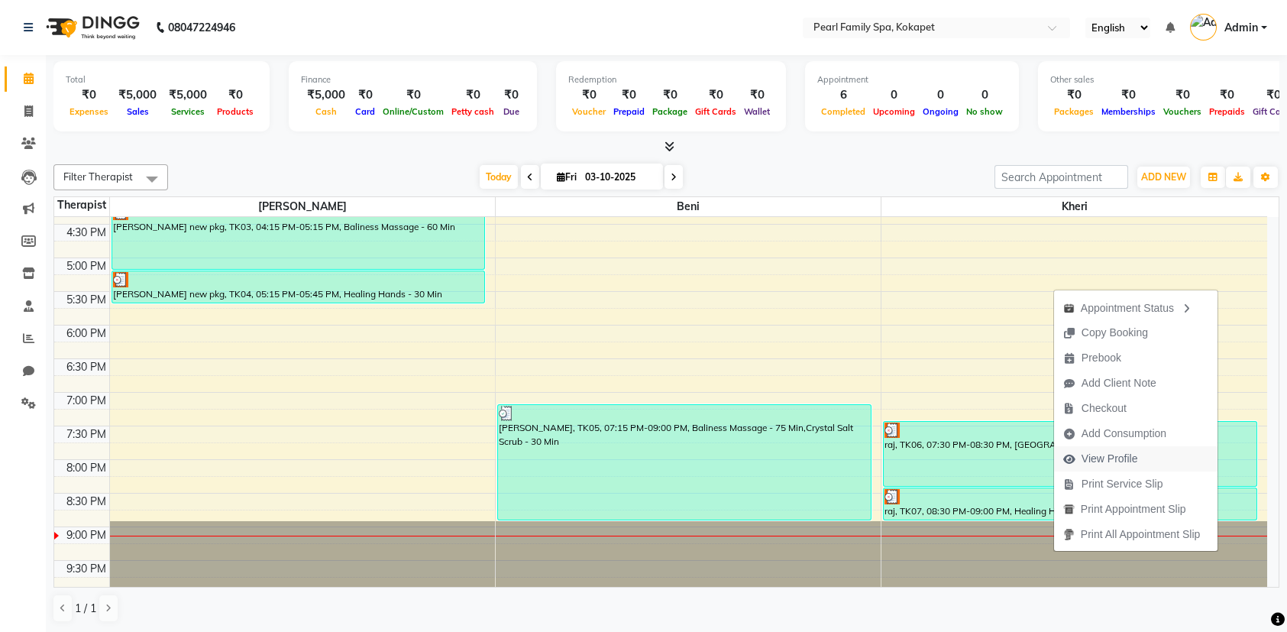
click at [1126, 463] on span "View Profile" at bounding box center [1109, 459] width 57 height 16
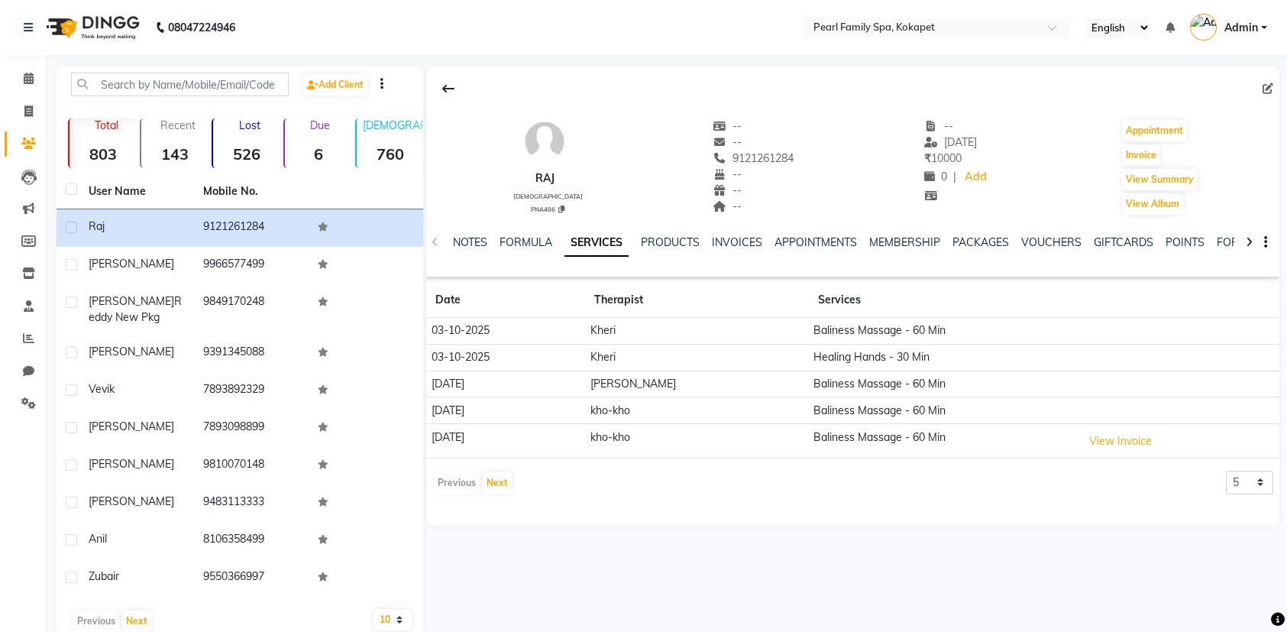
scroll to position [29, 0]
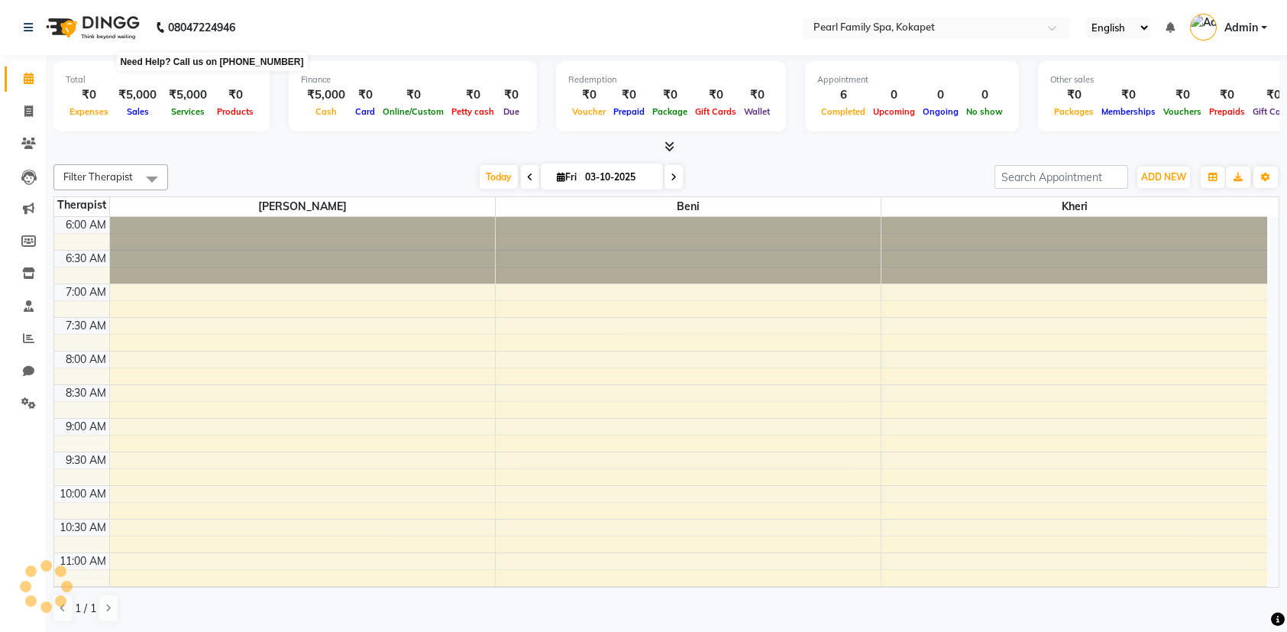
scroll to position [669, 0]
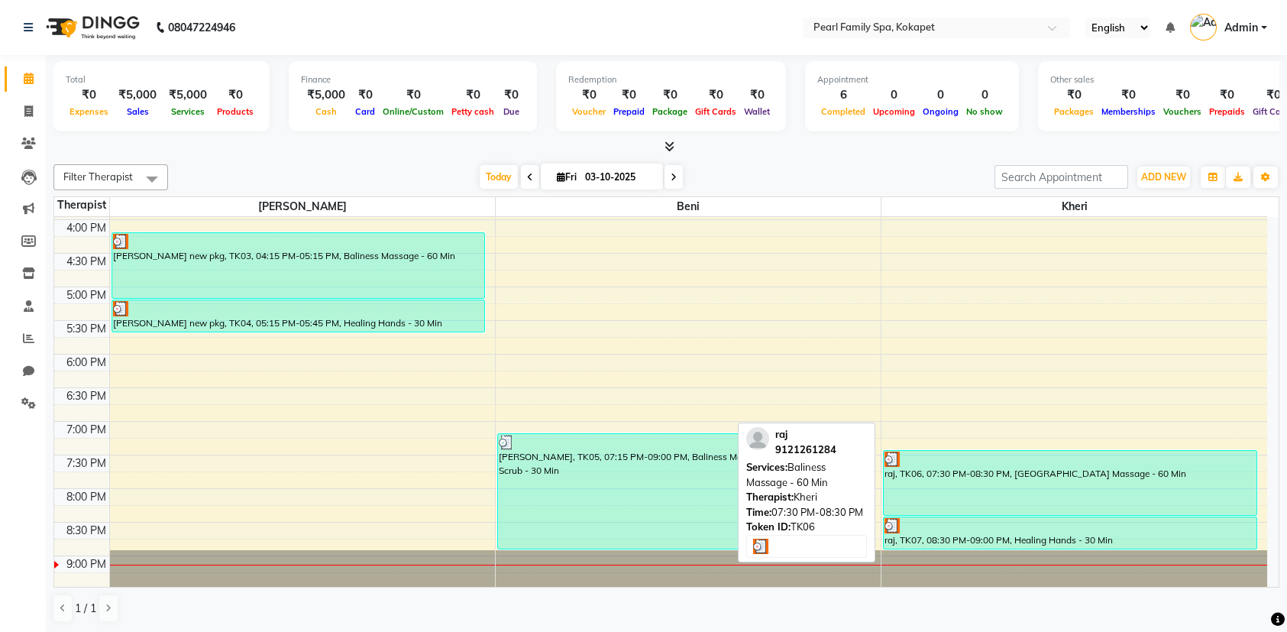
click at [1206, 477] on div "raj, TK06, 07:30 PM-08:30 PM, [GEOGRAPHIC_DATA] Massage - 60 Min" at bounding box center [1070, 483] width 373 height 64
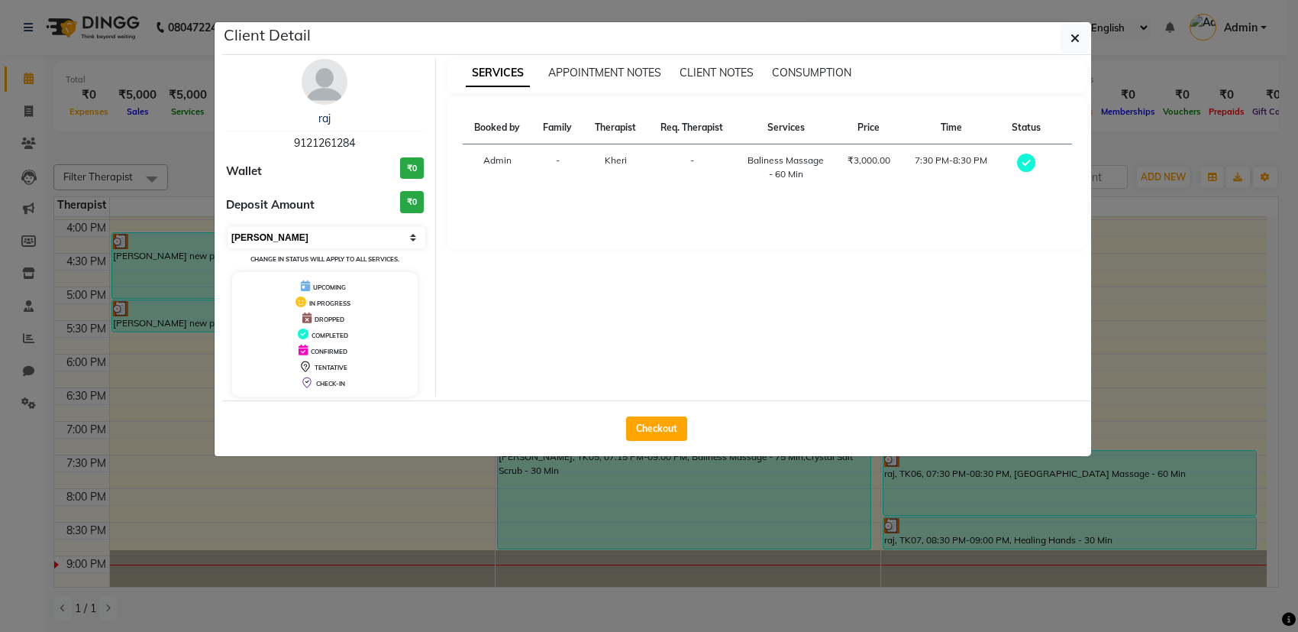
click at [417, 242] on select "Select MARK DONE UPCOMING" at bounding box center [327, 237] width 198 height 21
select select "select"
click at [228, 227] on select "Select MARK DONE UPCOMING" at bounding box center [327, 237] width 198 height 21
drag, startPoint x: 339, startPoint y: 286, endPoint x: 356, endPoint y: 372, distance: 87.9
click at [356, 372] on div "UPCOMING IN PROGRESS DROPPED COMPLETED CONFIRMED TENTATIVE CHECK-IN" at bounding box center [325, 334] width 186 height 124
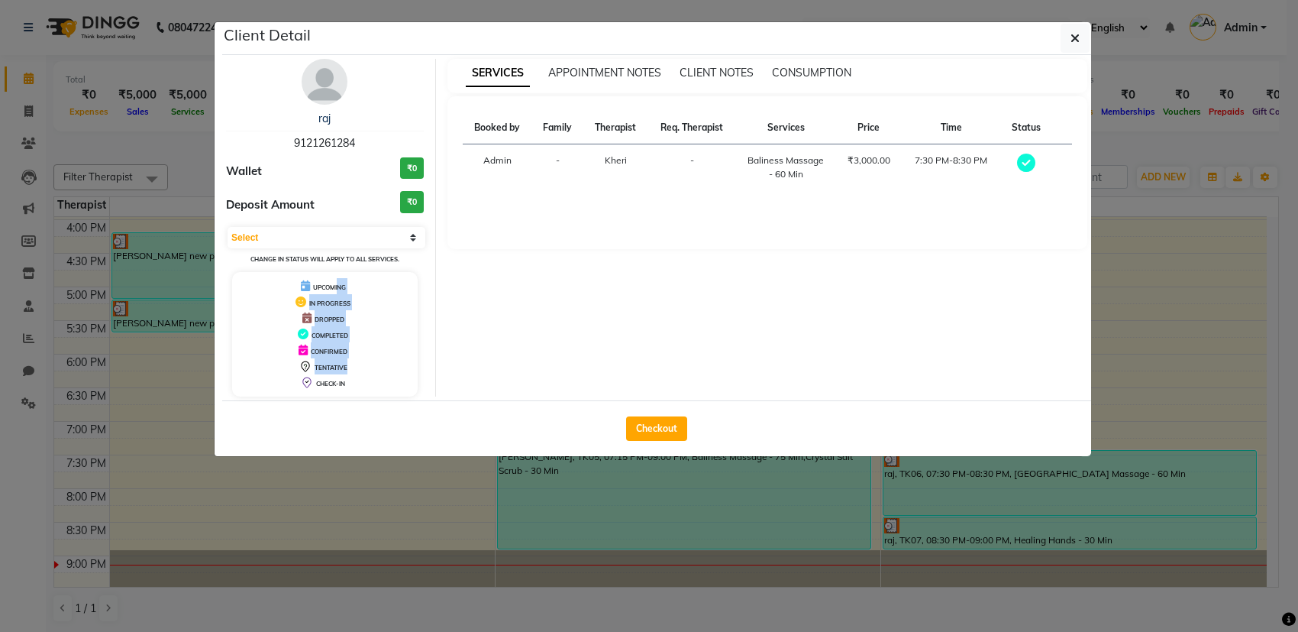
click at [393, 338] on div "COMPLETED" at bounding box center [324, 334] width 173 height 16
click at [328, 312] on div "DROPPED" at bounding box center [324, 318] width 173 height 16
click at [345, 318] on div "DROPPED" at bounding box center [324, 318] width 173 height 16
drag, startPoint x: 334, startPoint y: 321, endPoint x: 302, endPoint y: 314, distance: 32.8
click at [323, 319] on span "DROPPED" at bounding box center [330, 319] width 30 height 8
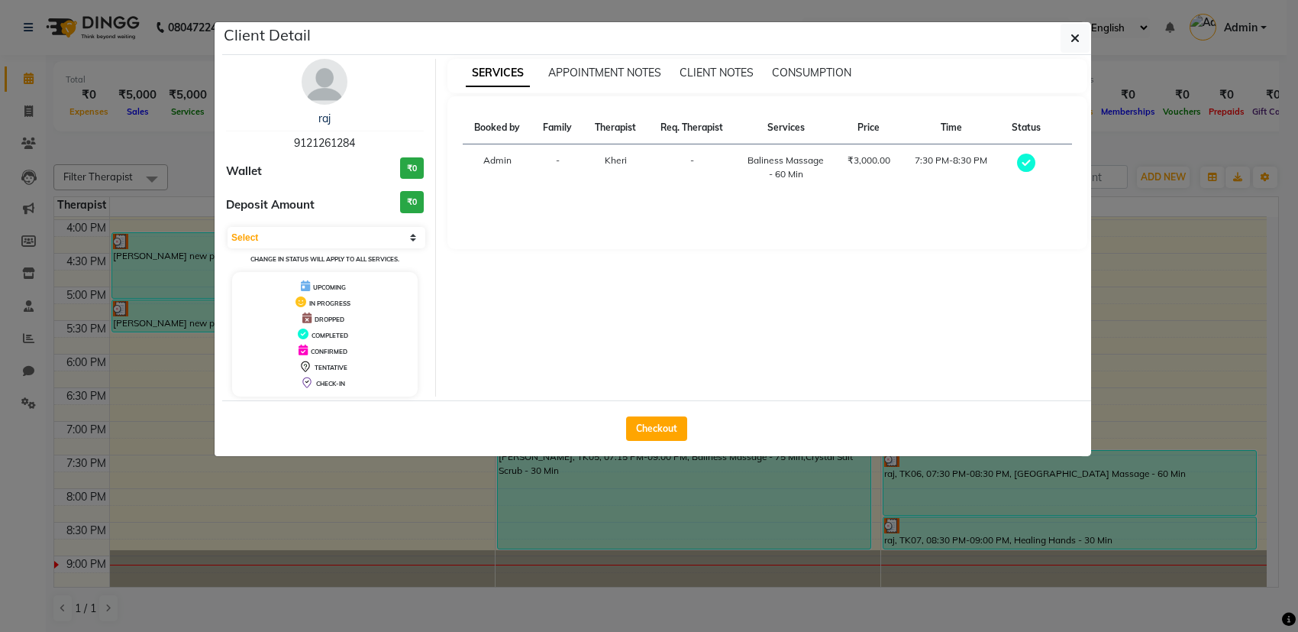
click at [312, 319] on div "DROPPED" at bounding box center [324, 318] width 173 height 16
drag, startPoint x: 294, startPoint y: 317, endPoint x: 309, endPoint y: 303, distance: 20.0
click at [296, 315] on div "DROPPED" at bounding box center [324, 318] width 173 height 16
click at [373, 244] on select "Select MARK DONE UPCOMING" at bounding box center [327, 237] width 198 height 21
click at [228, 227] on select "Select MARK DONE UPCOMING" at bounding box center [327, 237] width 198 height 21
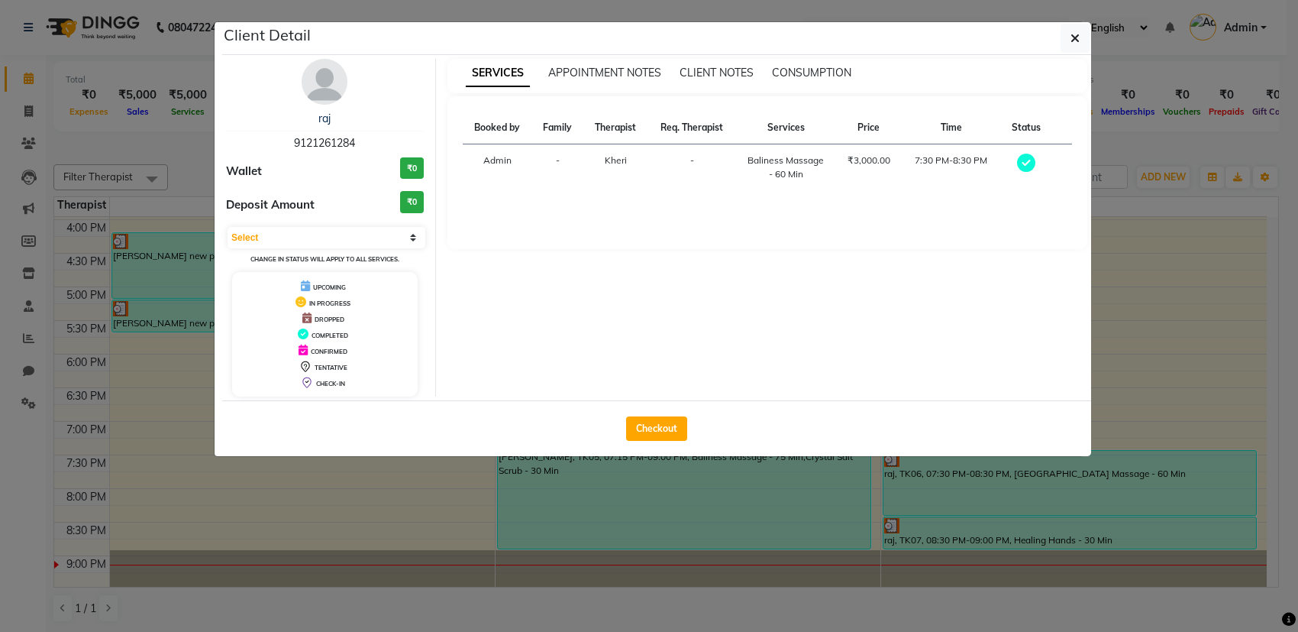
click at [313, 314] on div "DROPPED" at bounding box center [324, 318] width 173 height 16
click at [308, 315] on icon at bounding box center [306, 317] width 9 height 11
click at [311, 313] on div "DROPPED" at bounding box center [324, 318] width 173 height 16
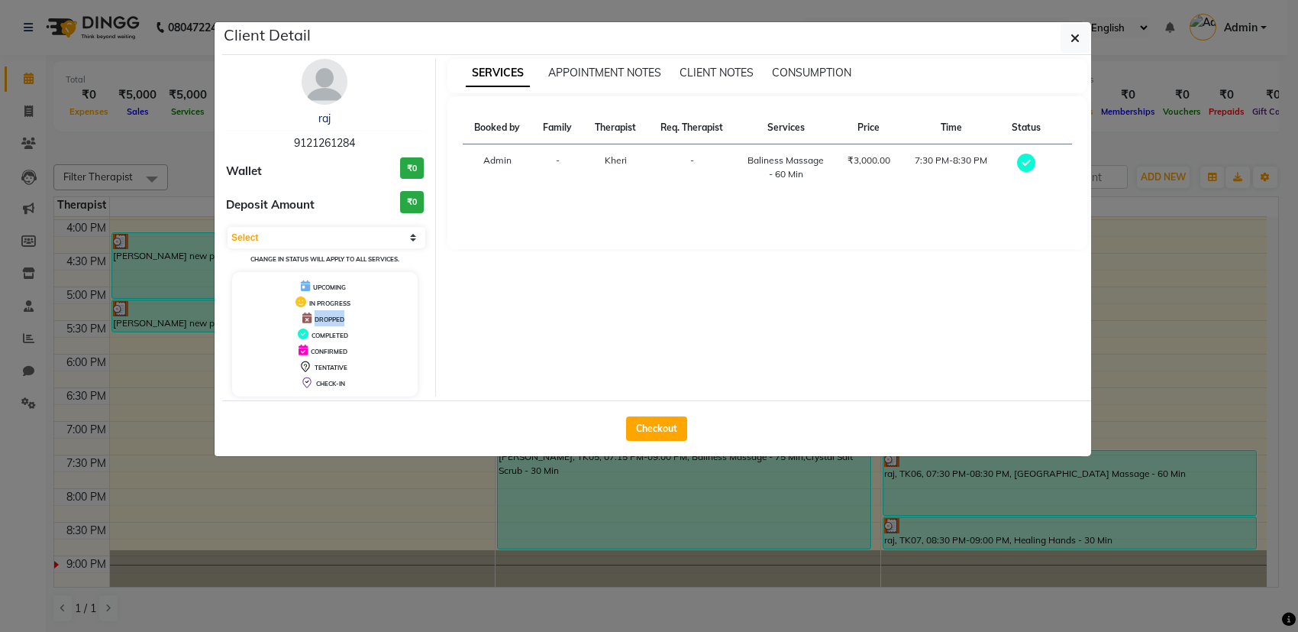
click at [311, 313] on div "DROPPED" at bounding box center [324, 318] width 173 height 16
click at [581, 67] on span "APPOINTMENT NOTES" at bounding box center [604, 73] width 113 height 14
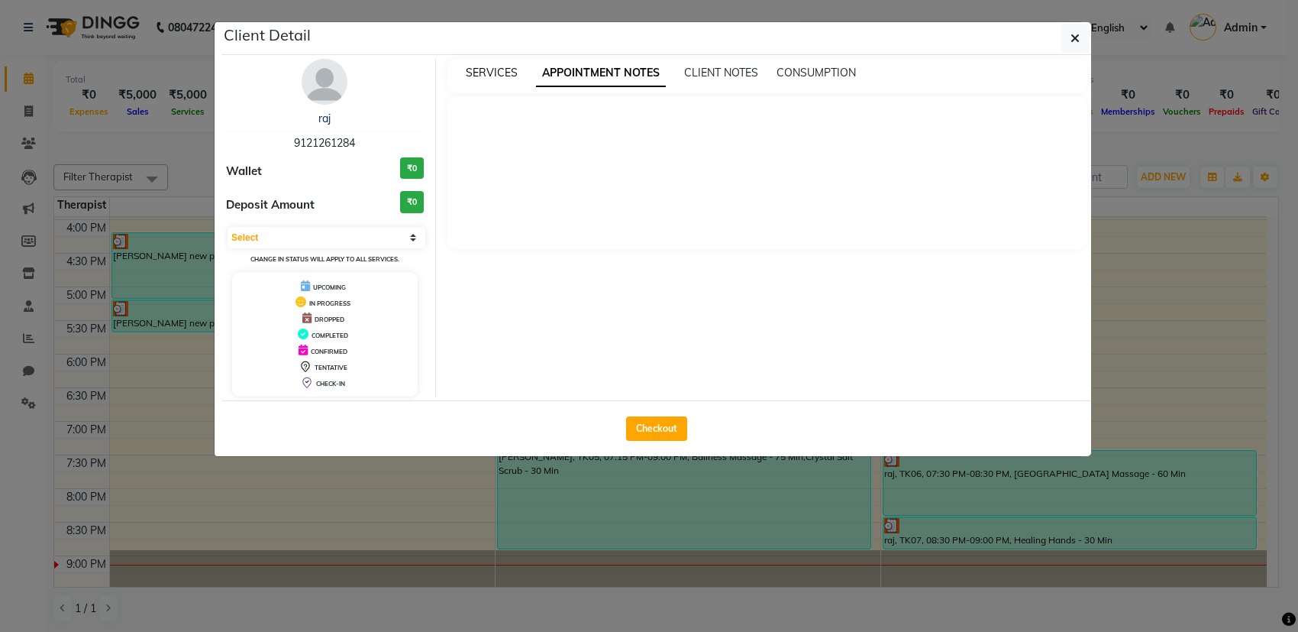
click at [502, 74] on span "SERVICES" at bounding box center [492, 73] width 52 height 14
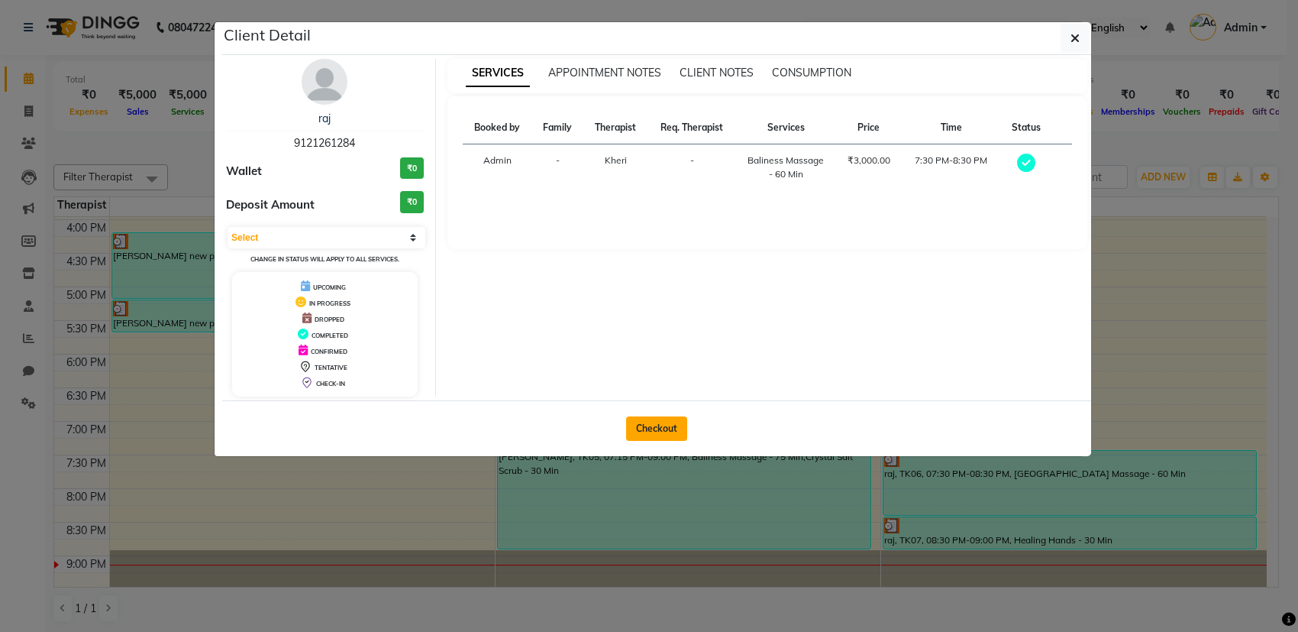
drag, startPoint x: 654, startPoint y: 422, endPoint x: 649, endPoint y: 401, distance: 22.0
click at [652, 421] on button "Checkout" at bounding box center [656, 428] width 61 height 24
select select "service"
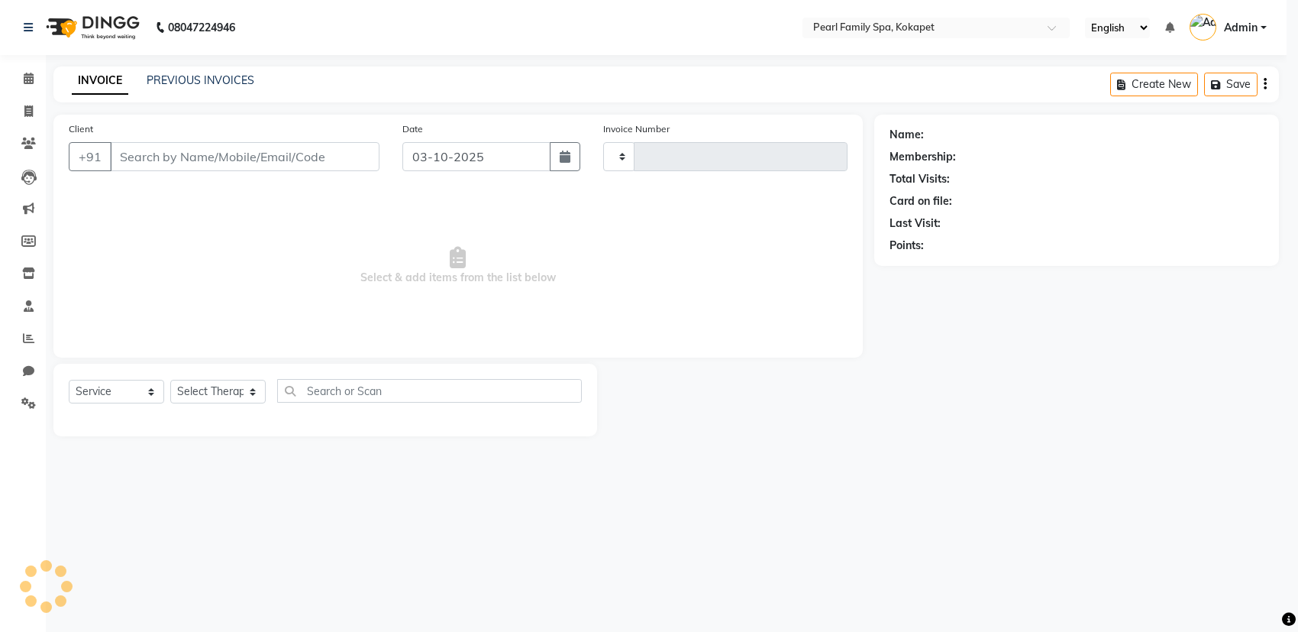
type input "0376"
select select "6217"
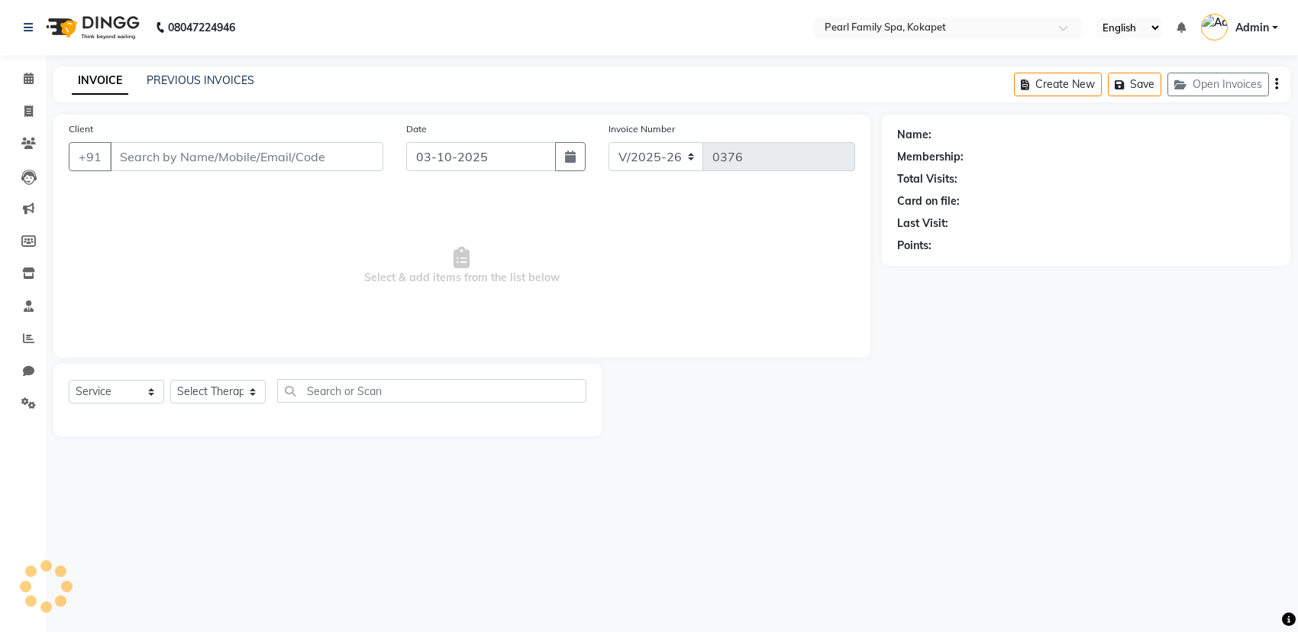
type input "9121261284"
select select "89285"
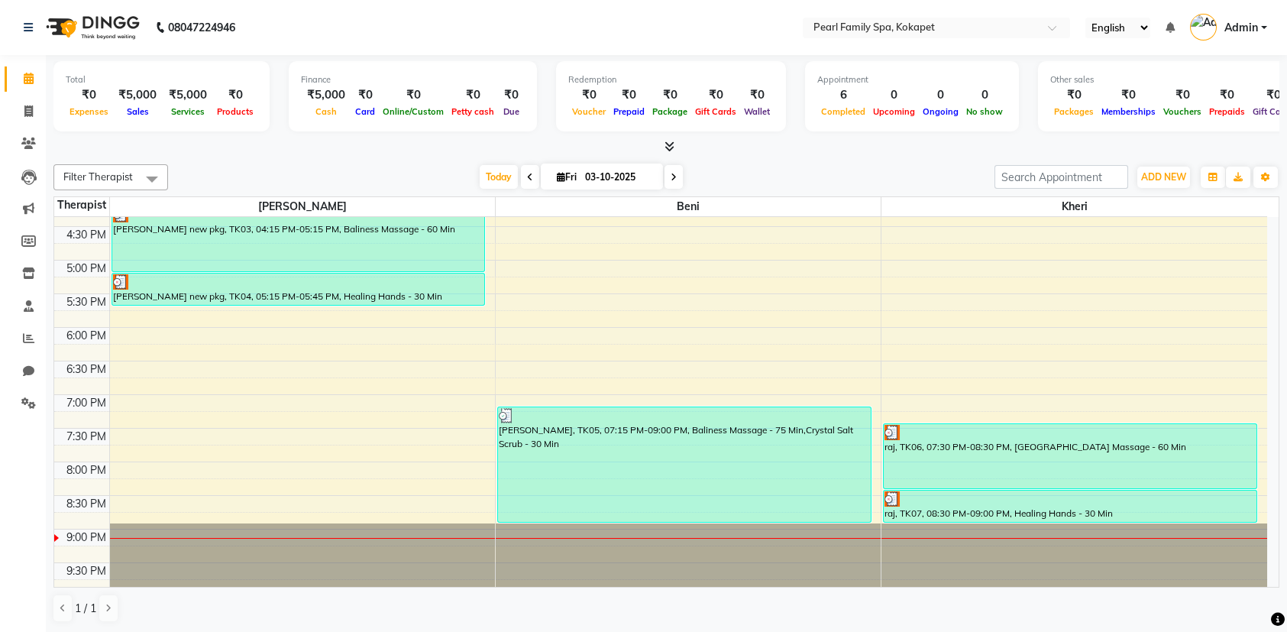
scroll to position [698, 0]
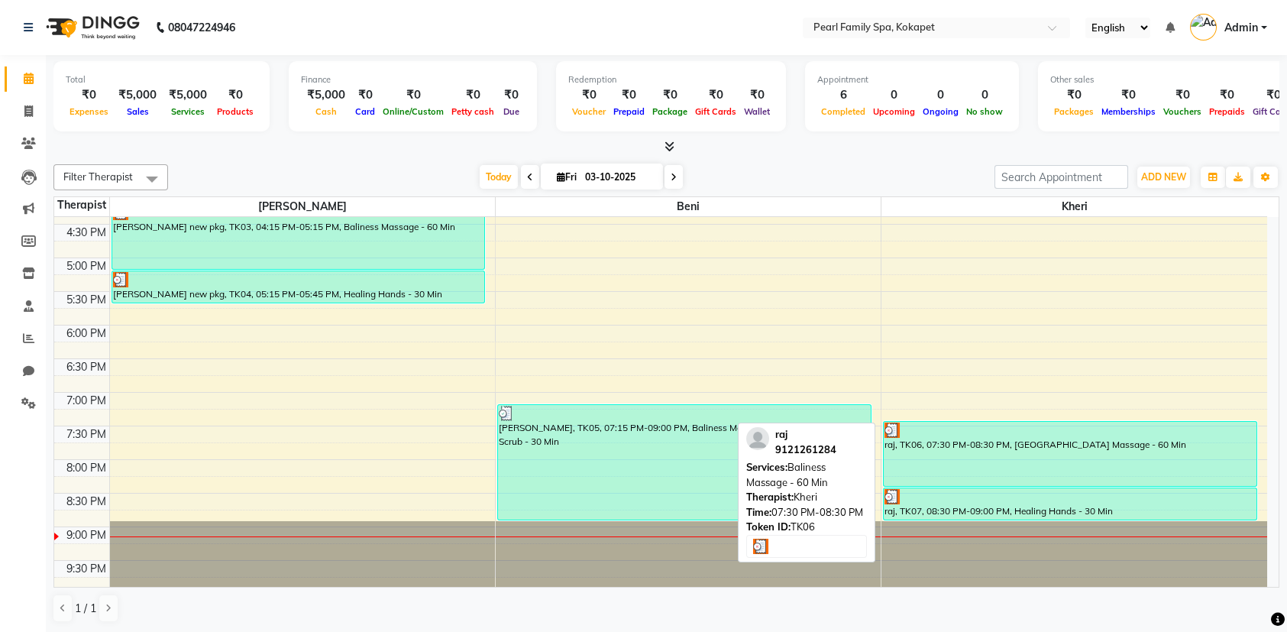
click at [1078, 483] on div "raj, TK06, 07:30 PM-08:30 PM, [GEOGRAPHIC_DATA] Massage - 60 Min" at bounding box center [1070, 454] width 373 height 64
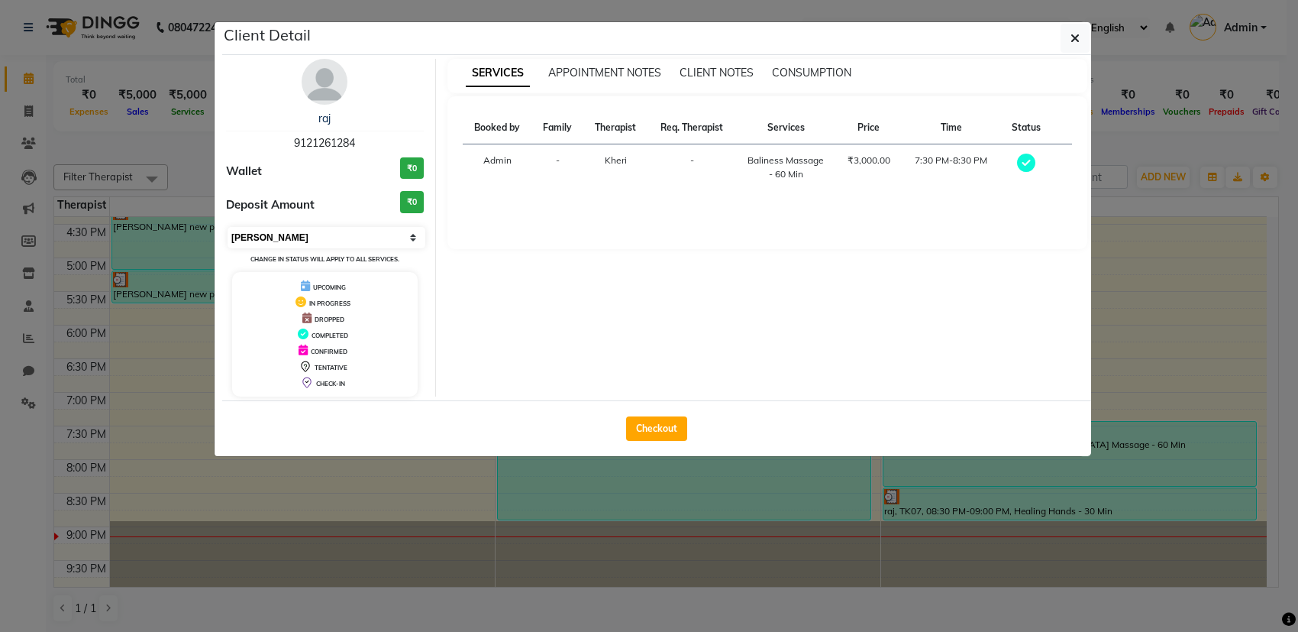
click at [328, 241] on select "Select MARK DONE UPCOMING" at bounding box center [327, 237] width 198 height 21
click at [228, 227] on select "Select MARK DONE UPCOMING" at bounding box center [327, 237] width 198 height 21
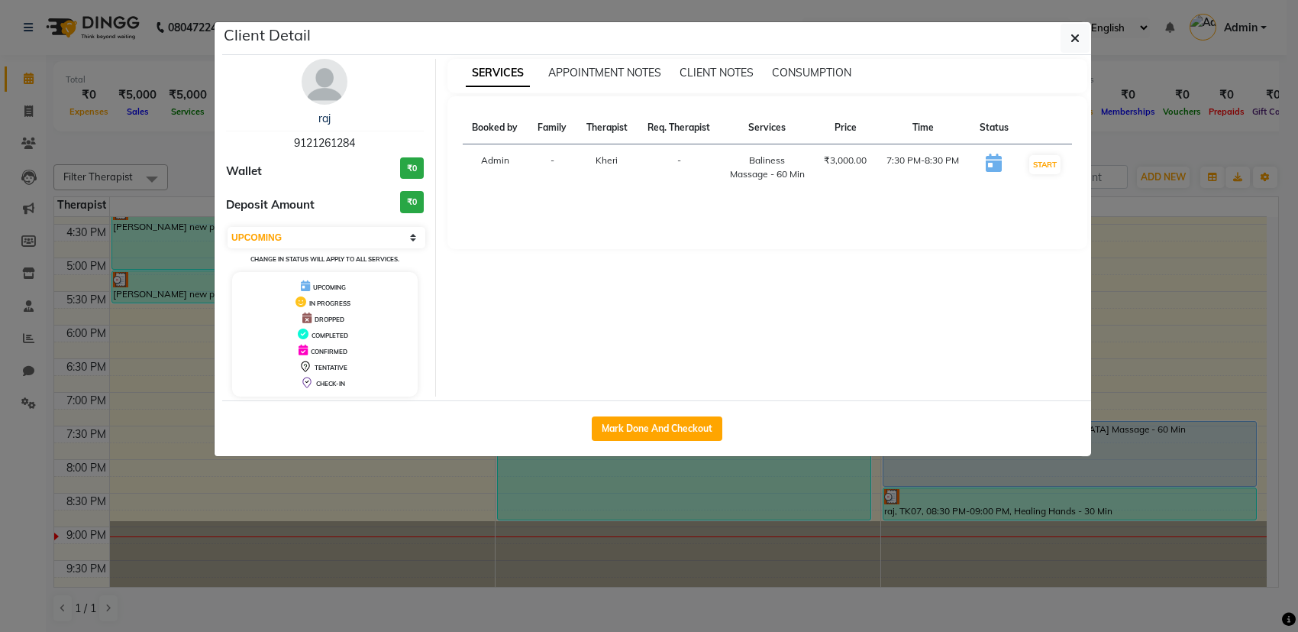
click at [327, 308] on div "IN PROGRESS" at bounding box center [324, 302] width 173 height 16
click at [377, 230] on select "Select IN SERVICE CONFIRMED TENTATIVE CHECK IN MARK DONE DROPPED UPCOMING" at bounding box center [327, 237] width 198 height 21
select select "2"
click at [228, 227] on select "Select IN SERVICE CONFIRMED TENTATIVE CHECK IN MARK DONE DROPPED UPCOMING" at bounding box center [327, 237] width 198 height 21
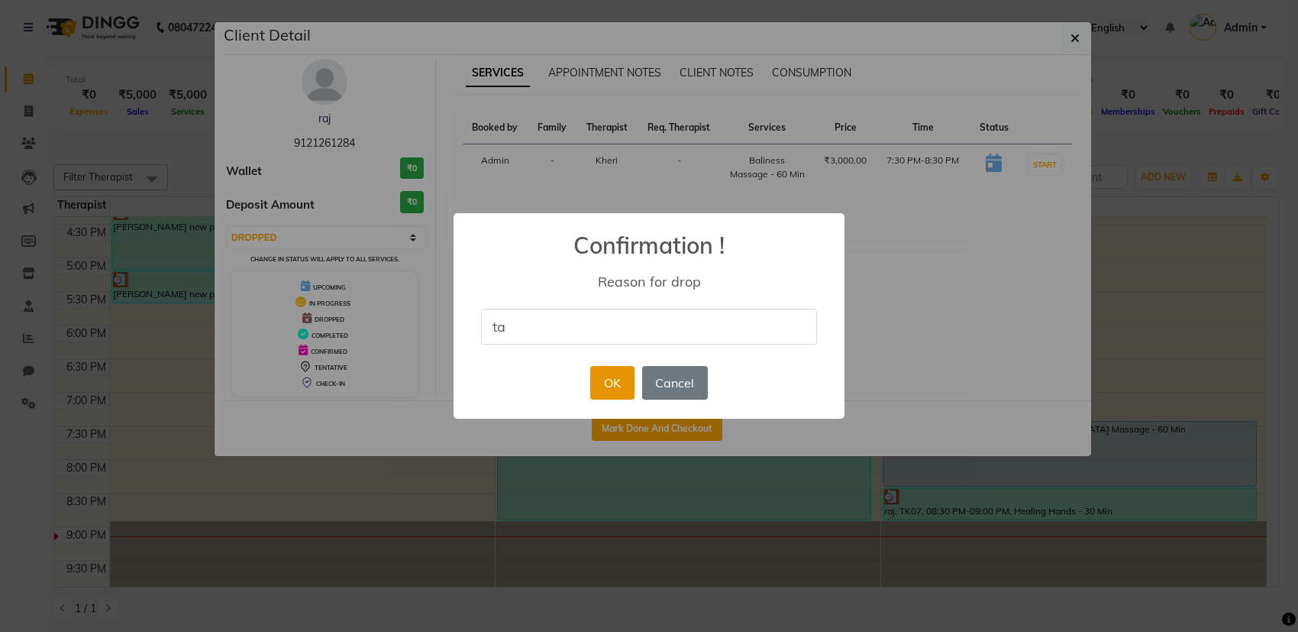
type input "t"
type input "select by mistake"
click at [669, 428] on div "× Confirmation ! Reason for drop select by mistake OK No Cancel" at bounding box center [649, 316] width 1298 height 632
select select "5"
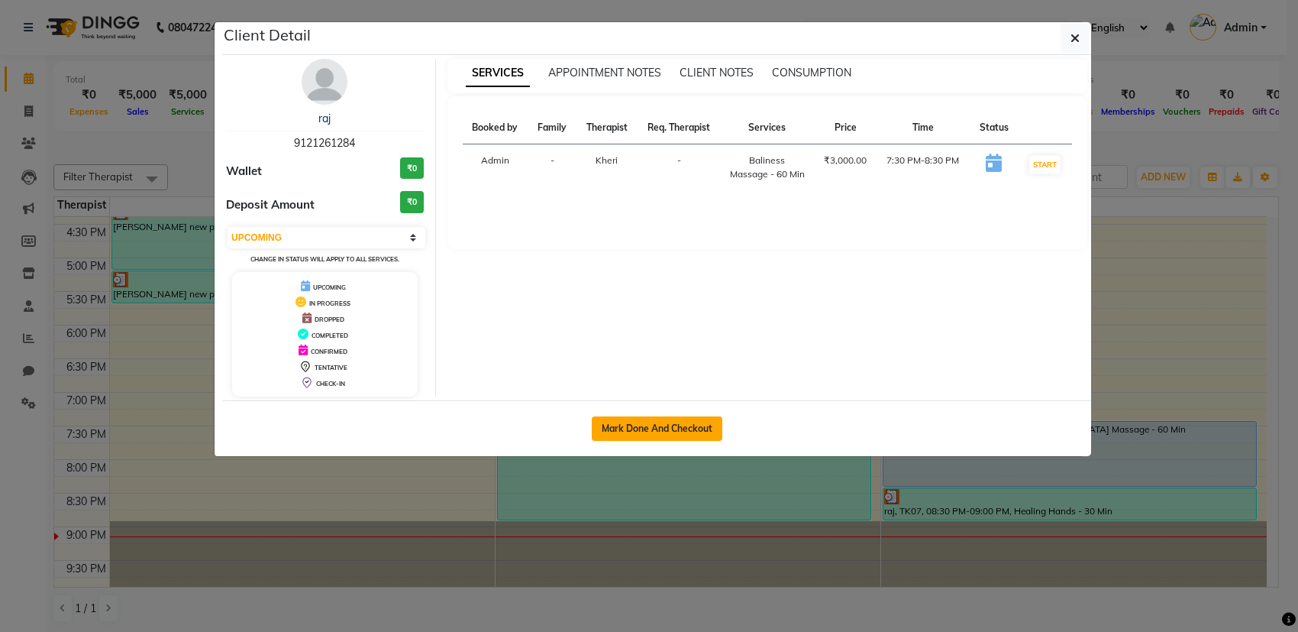
click at [616, 430] on button "Mark Done And Checkout" at bounding box center [657, 428] width 131 height 24
select select "service"
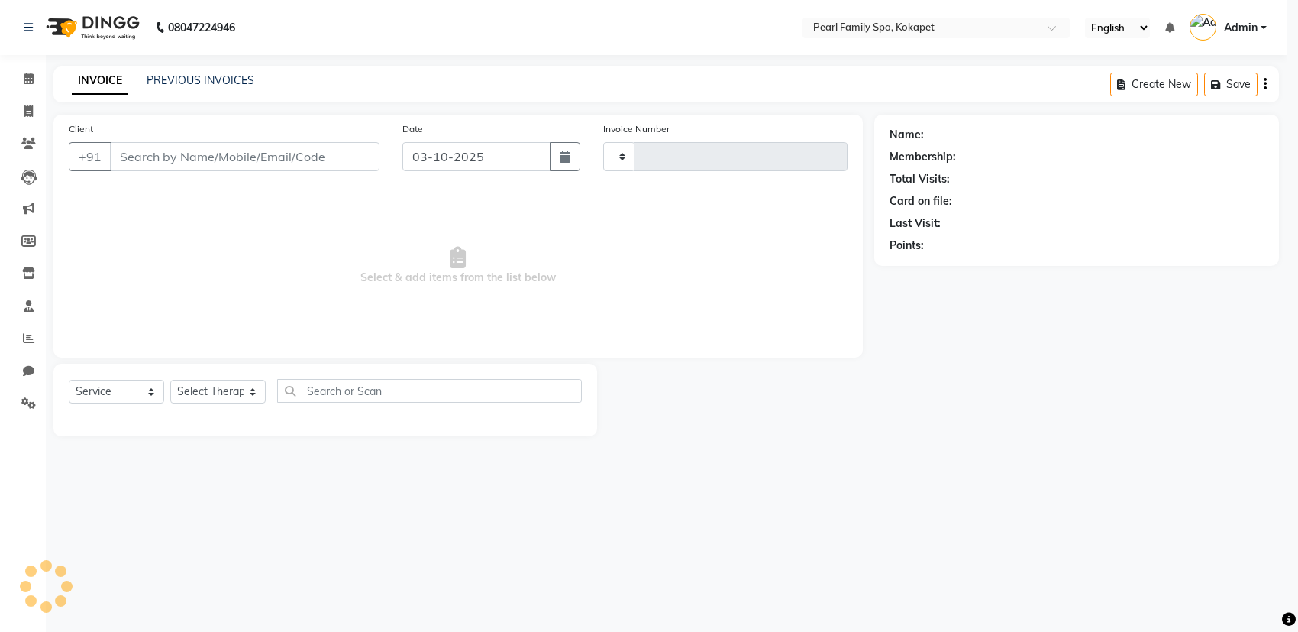
type input "0376"
select select "6217"
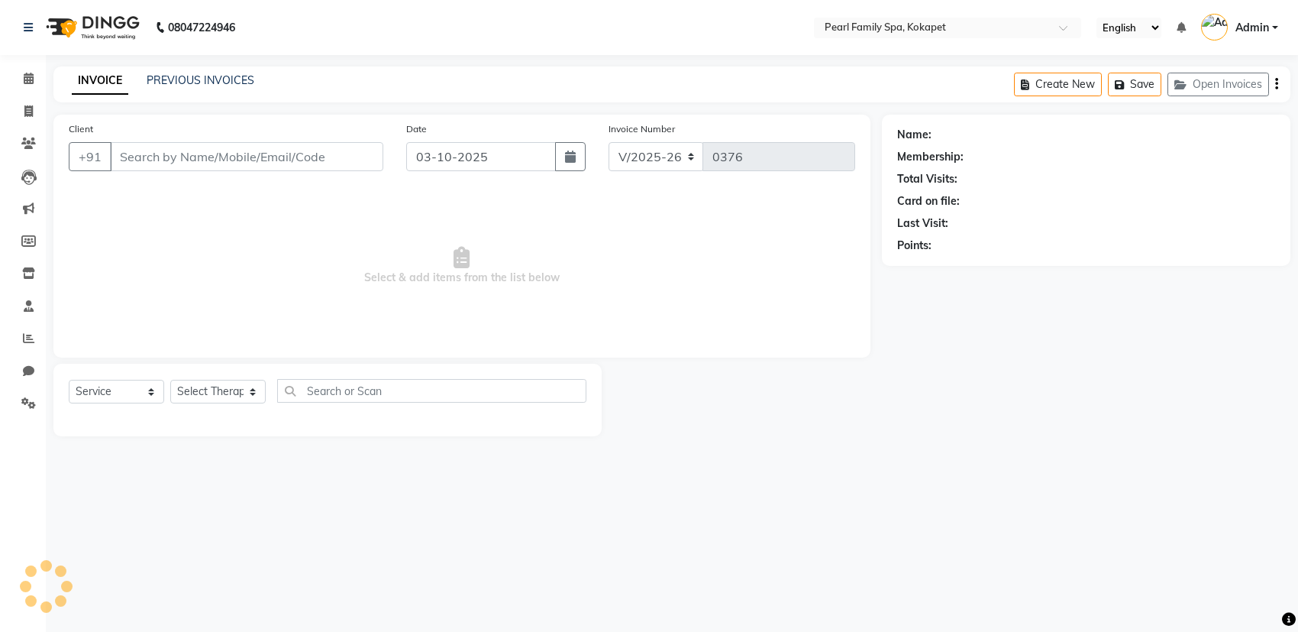
type input "9121261284"
select select "89285"
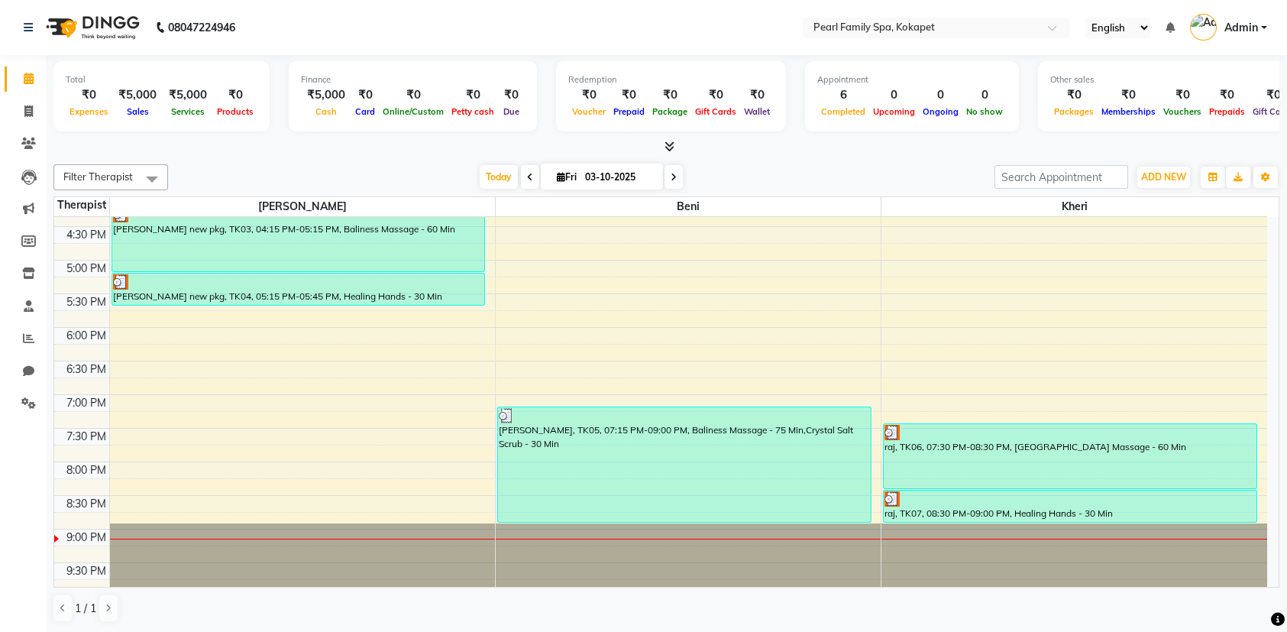
scroll to position [698, 0]
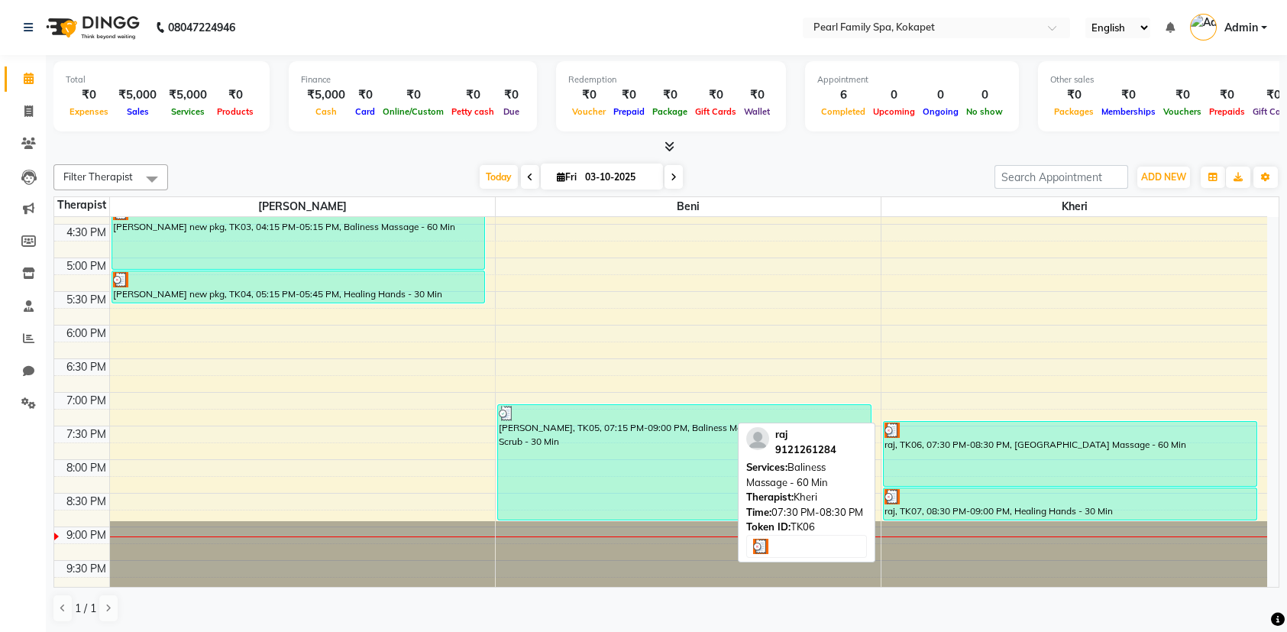
click at [1133, 462] on div "raj, TK06, 07:30 PM-08:30 PM, [GEOGRAPHIC_DATA] Massage - 60 Min" at bounding box center [1070, 454] width 373 height 64
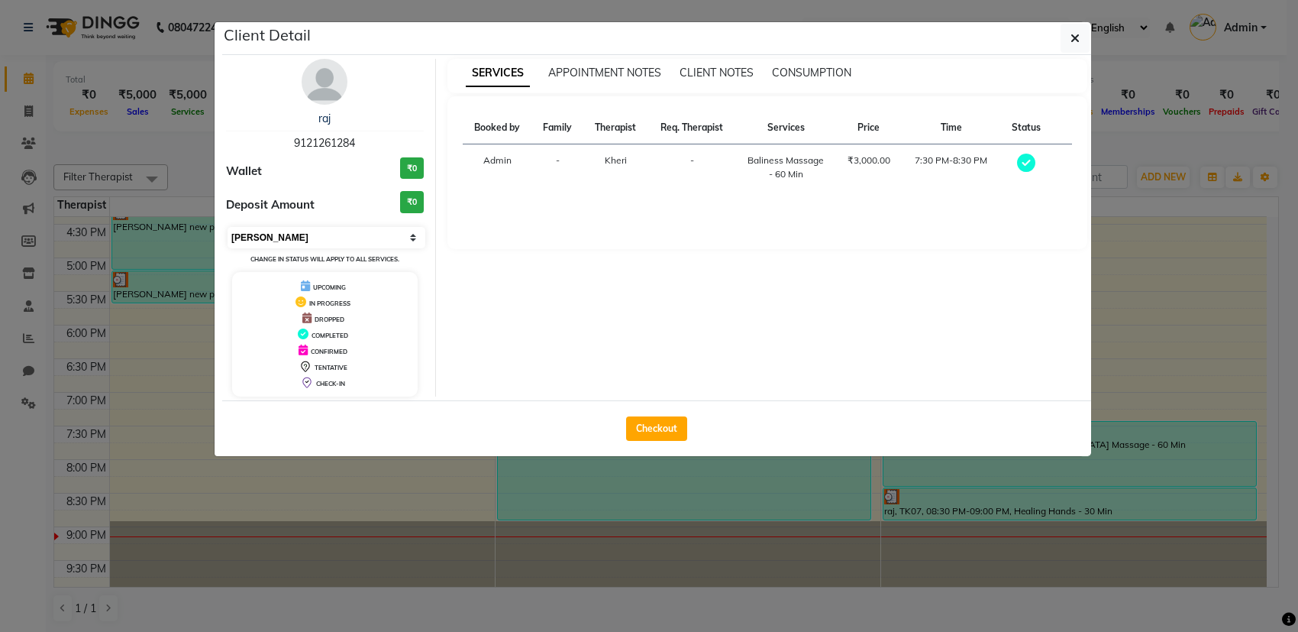
click at [313, 239] on select "Select MARK DONE UPCOMING" at bounding box center [327, 237] width 198 height 21
click at [228, 227] on select "Select MARK DONE UPCOMING" at bounding box center [327, 237] width 198 height 21
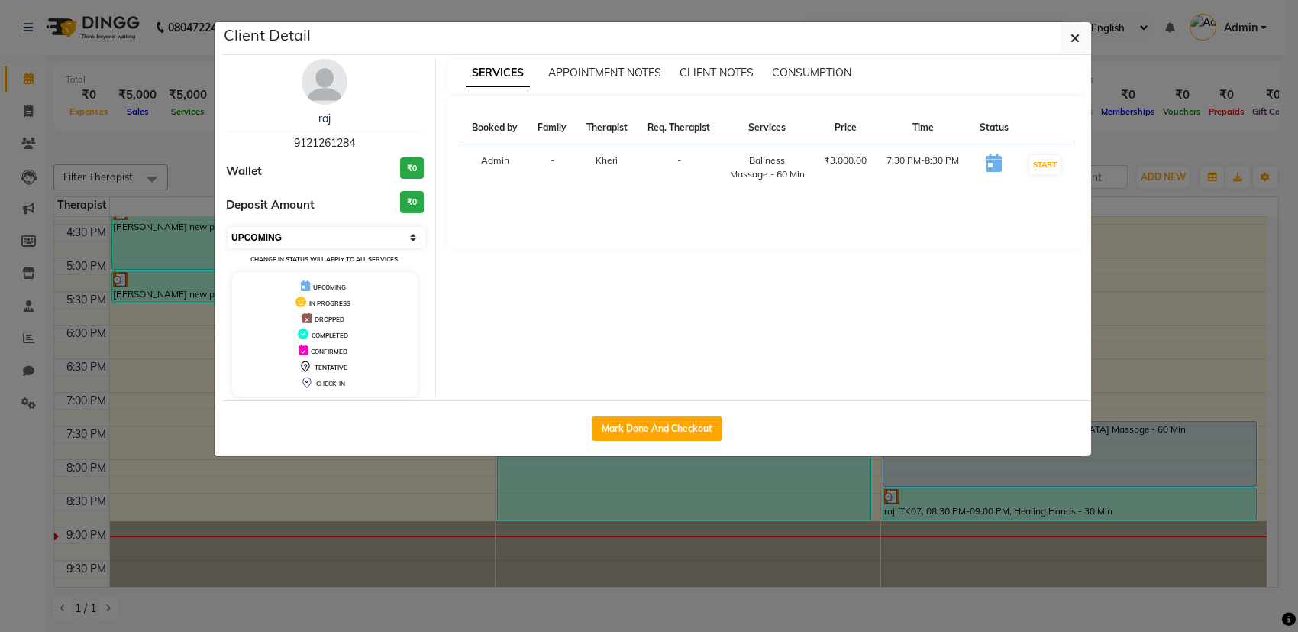
click at [341, 243] on select "Select IN SERVICE CONFIRMED TENTATIVE CHECK IN MARK DONE DROPPED UPCOMING" at bounding box center [327, 237] width 198 height 21
select select "2"
click at [228, 227] on select "Select IN SERVICE CONFIRMED TENTATIVE CHECK IN MARK DONE DROPPED UPCOMING" at bounding box center [327, 237] width 198 height 21
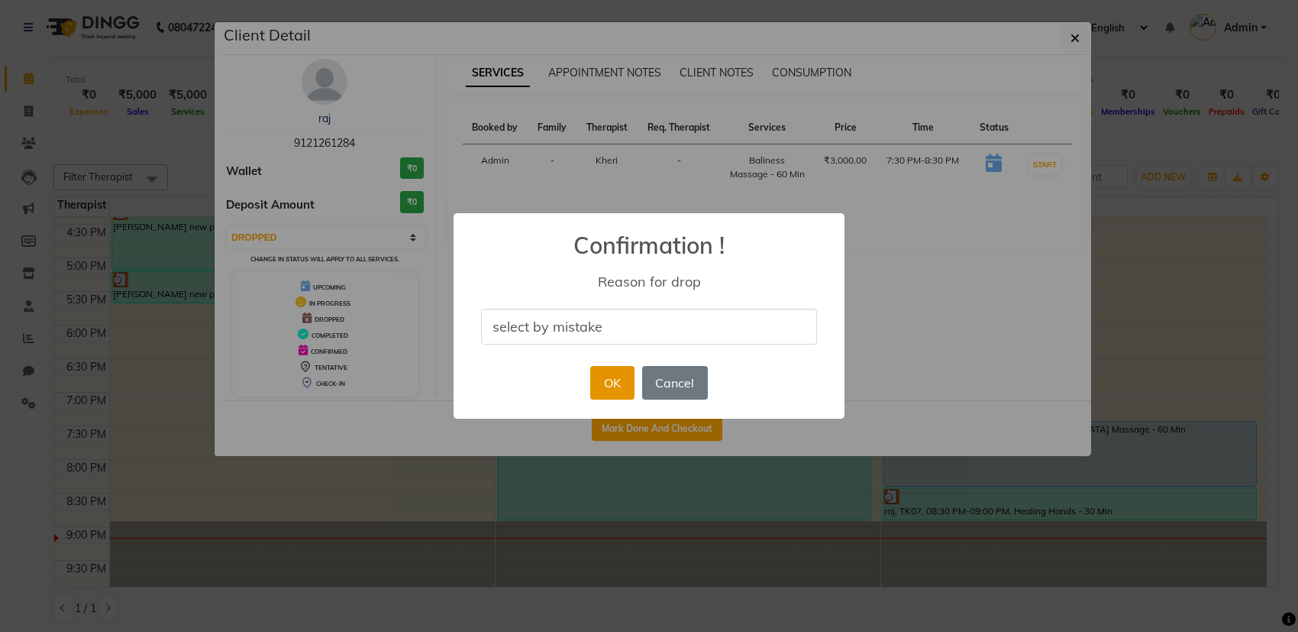
type input "select by mistake"
click at [613, 386] on button "OK" at bounding box center [612, 383] width 44 height 34
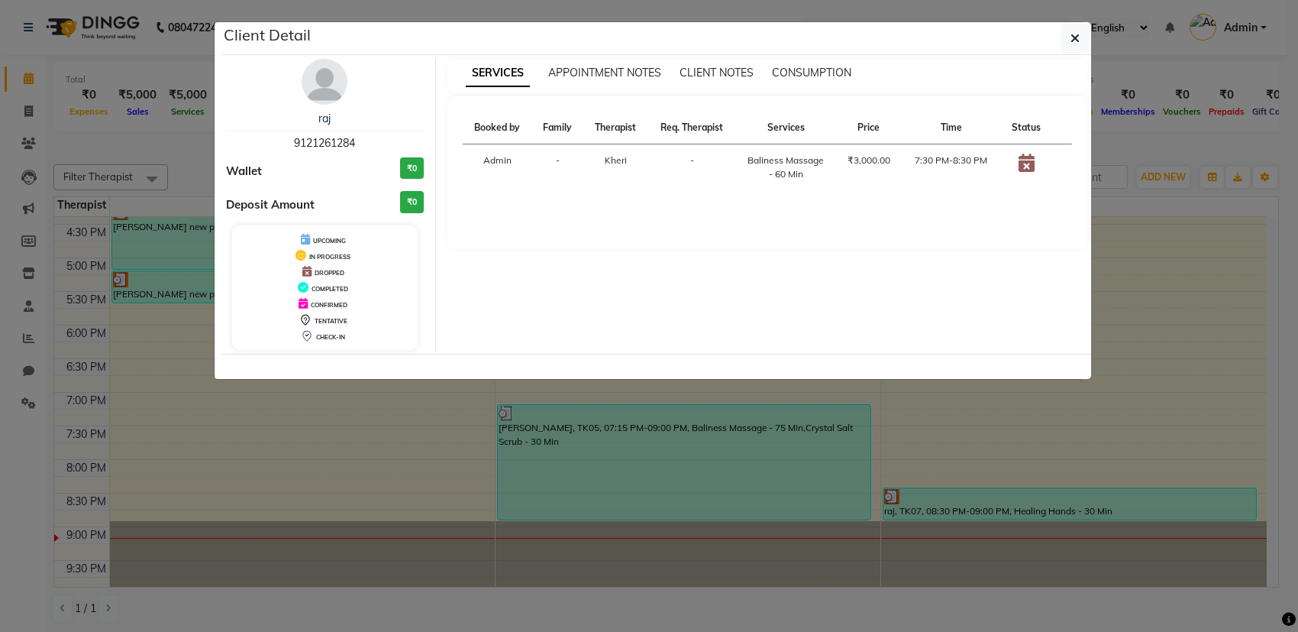
click at [1026, 163] on icon at bounding box center [1027, 163] width 16 height 18
click at [1074, 37] on icon "button" at bounding box center [1075, 38] width 9 height 12
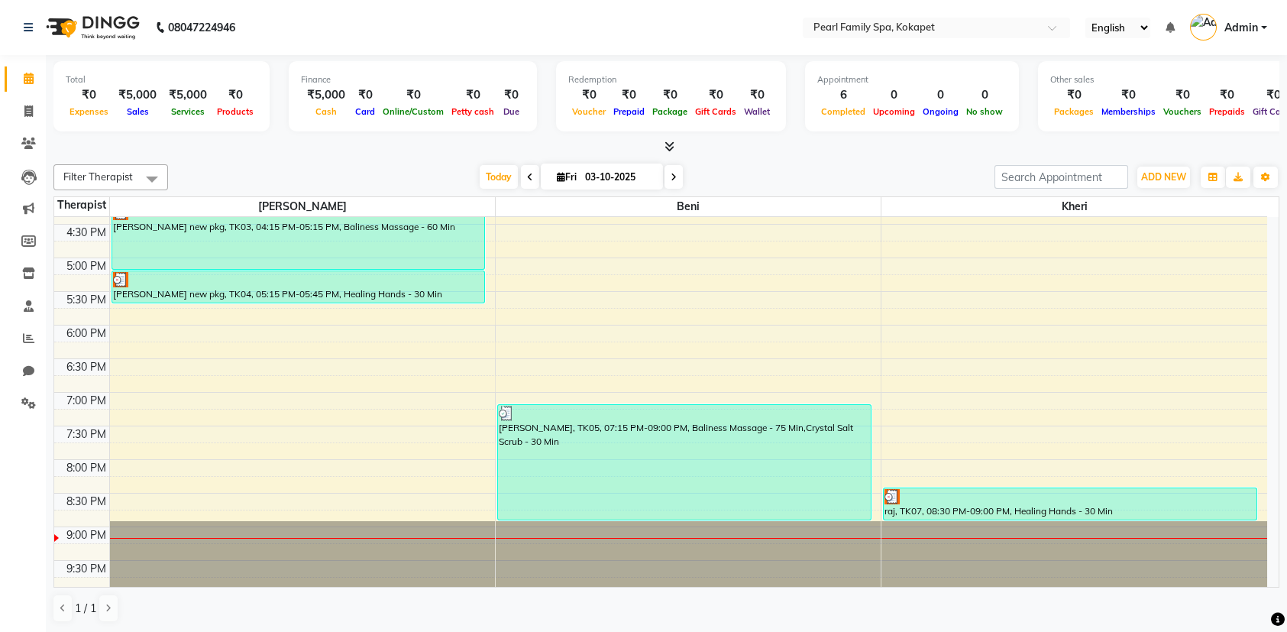
scroll to position [0, 0]
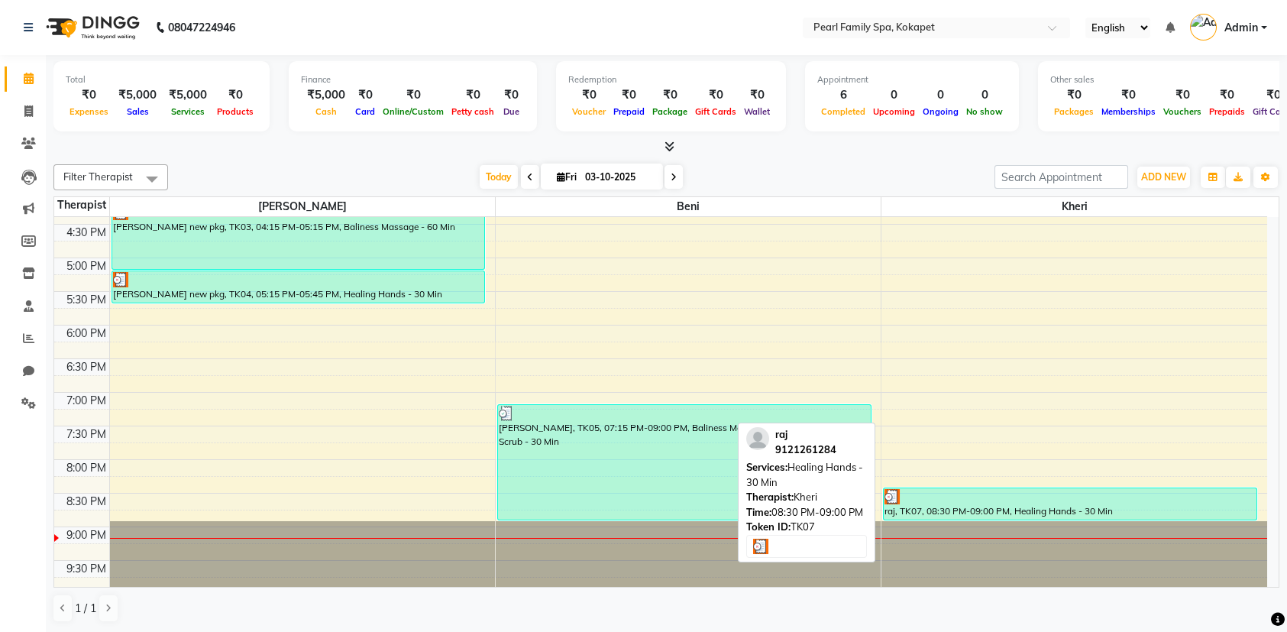
click at [1230, 496] on div at bounding box center [1069, 496] width 371 height 15
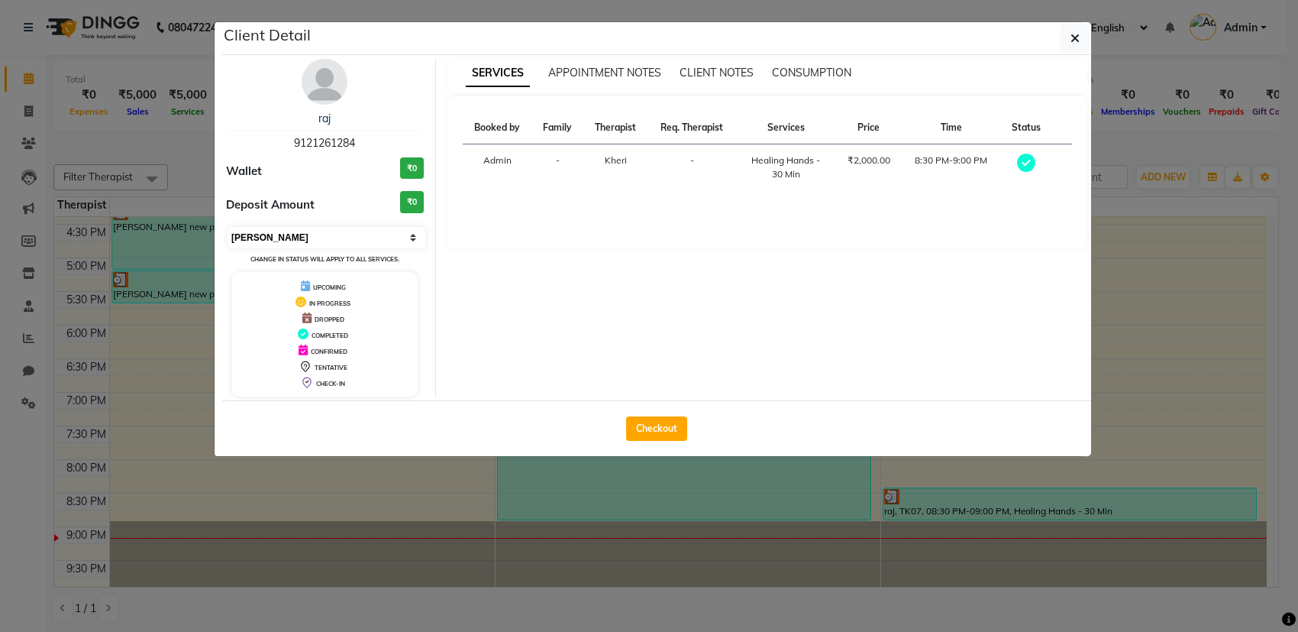
click at [357, 234] on select "Select MARK DONE UPCOMING" at bounding box center [327, 237] width 198 height 21
click at [228, 227] on select "Select MARK DONE UPCOMING" at bounding box center [327, 237] width 198 height 21
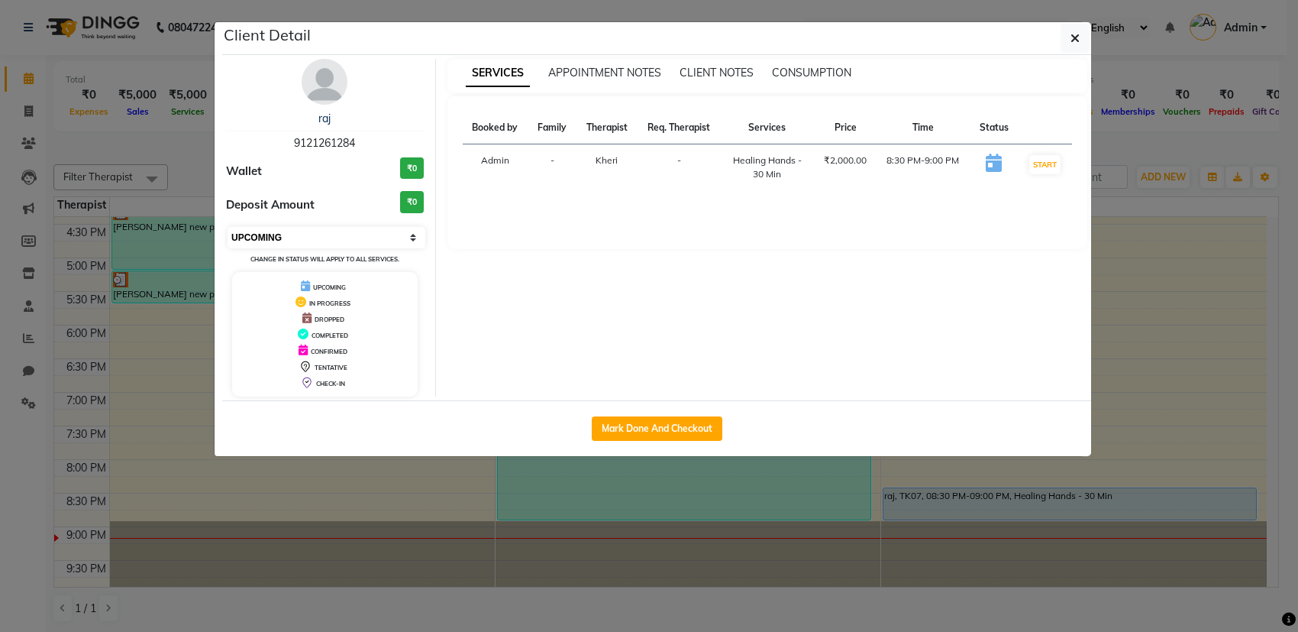
click at [357, 242] on select "Select IN SERVICE CONFIRMED TENTATIVE CHECK IN MARK DONE DROPPED UPCOMING" at bounding box center [327, 237] width 198 height 21
select select "2"
click at [228, 227] on select "Select IN SERVICE CONFIRMED TENTATIVE CHECK IN MARK DONE DROPPED UPCOMING" at bounding box center [327, 237] width 198 height 21
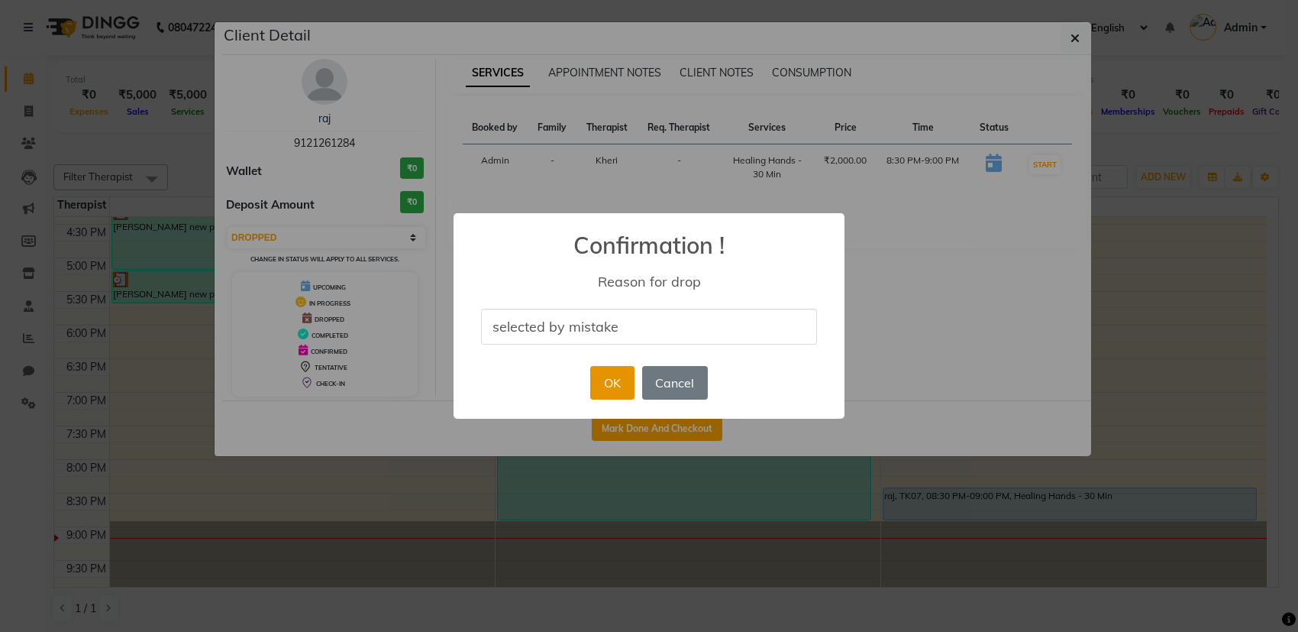
type input "selected by mistake"
click at [616, 368] on button "OK" at bounding box center [612, 383] width 44 height 34
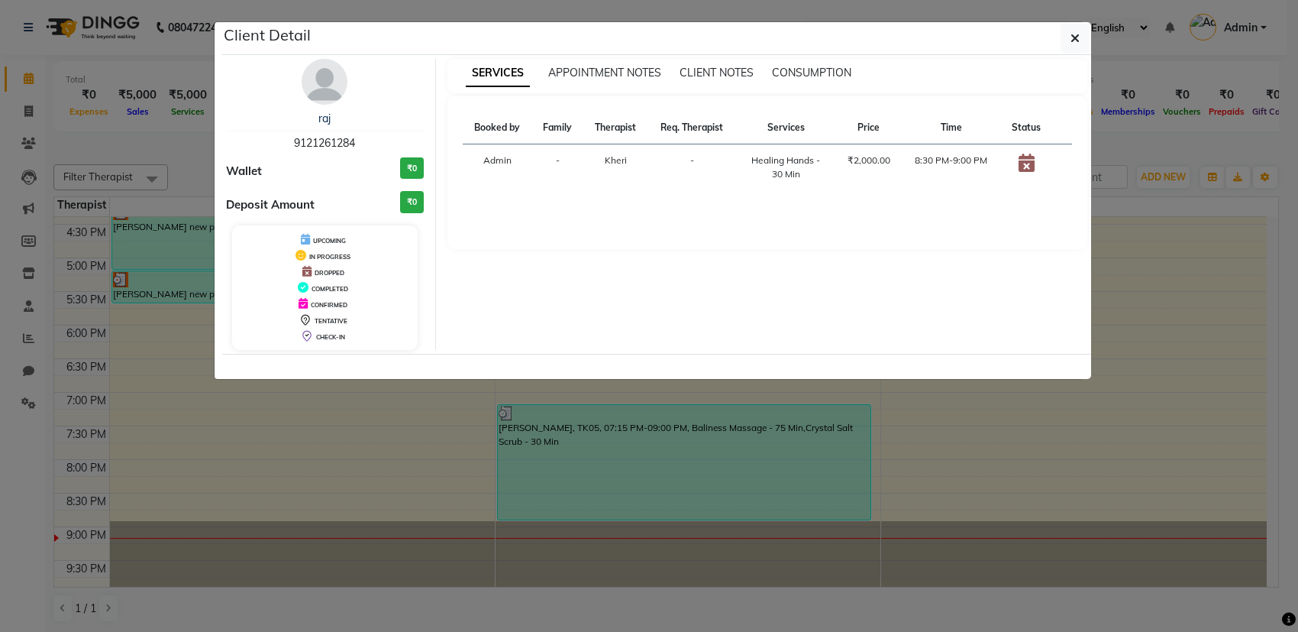
click at [1042, 160] on td at bounding box center [1026, 167] width 51 height 47
click at [1069, 23] on div "Client Detail" at bounding box center [656, 38] width 869 height 33
click at [1080, 37] on icon "button" at bounding box center [1075, 38] width 9 height 12
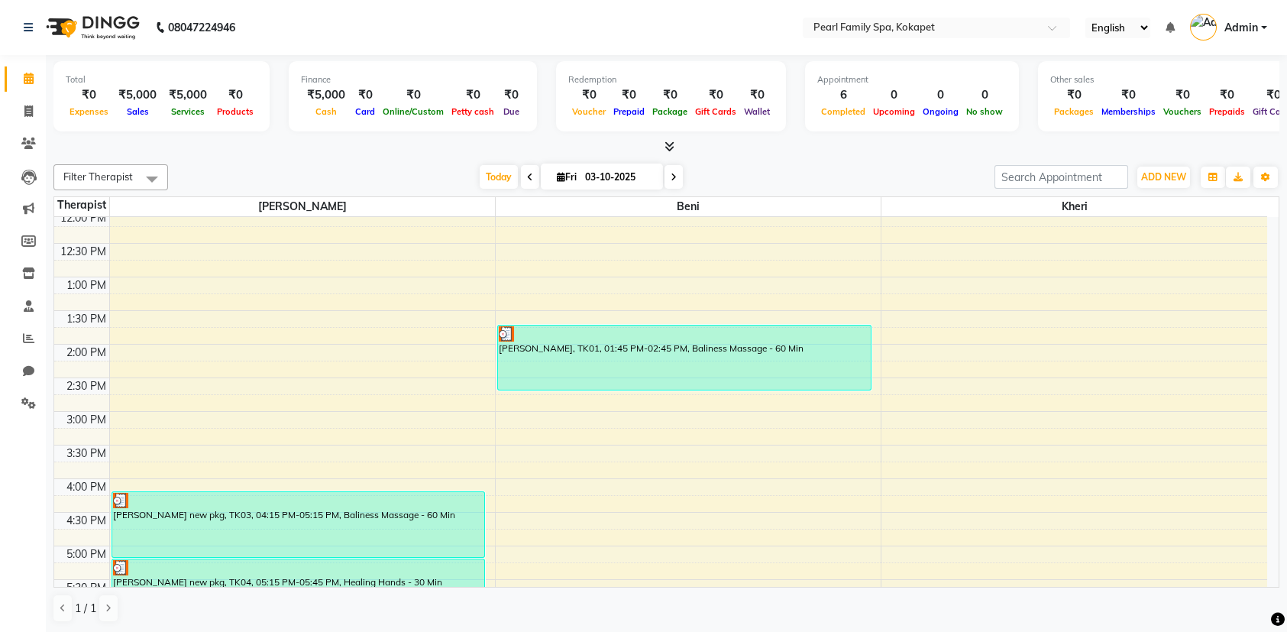
scroll to position [393, 0]
